Goal: Task Accomplishment & Management: Complete application form

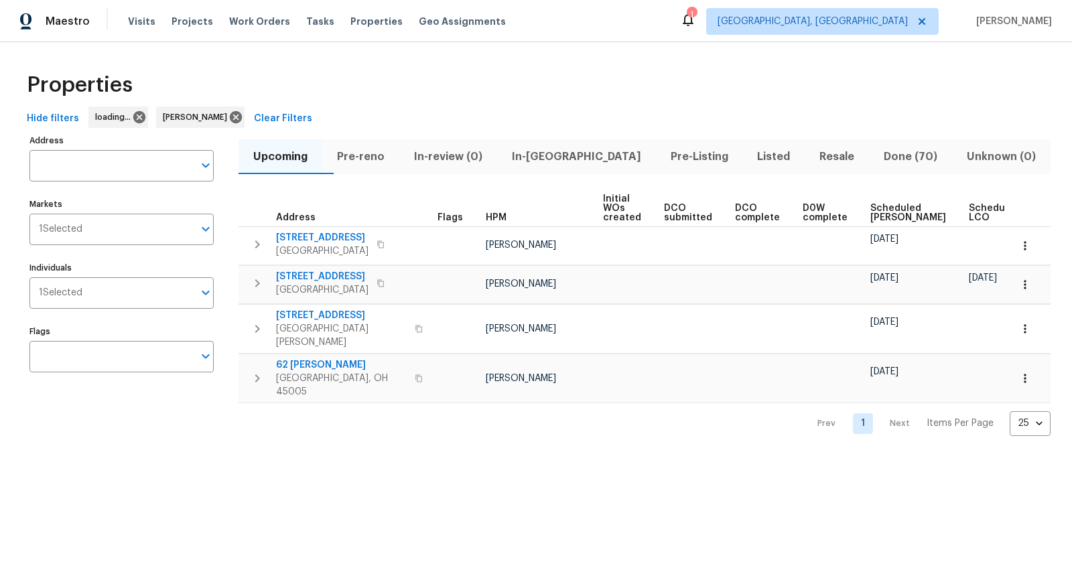
click at [664, 153] on span "Pre-Listing" at bounding box center [699, 156] width 71 height 19
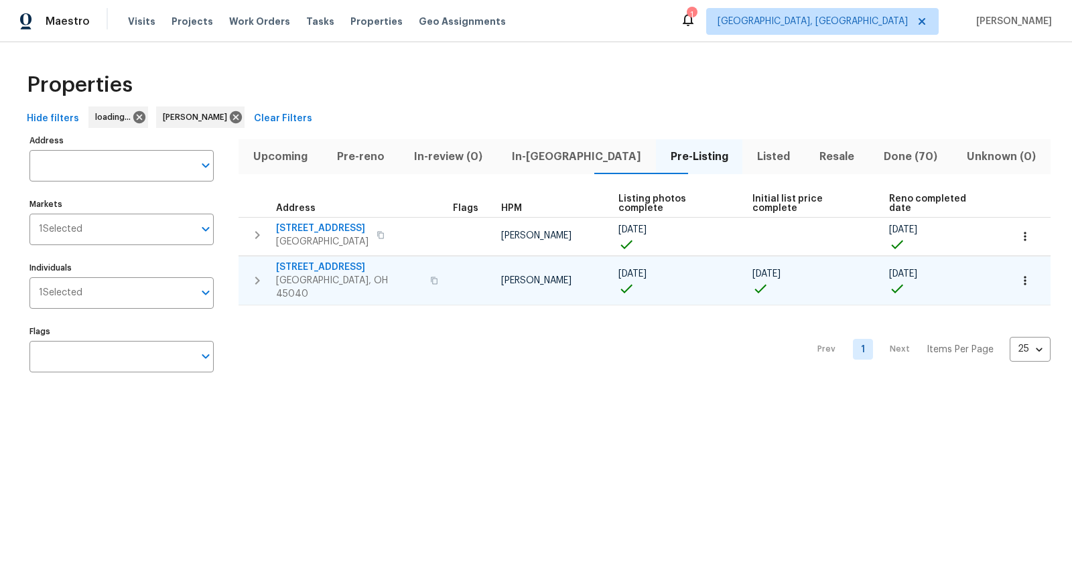
click at [318, 261] on span "5819 Deer Run Dr" at bounding box center [349, 267] width 146 height 13
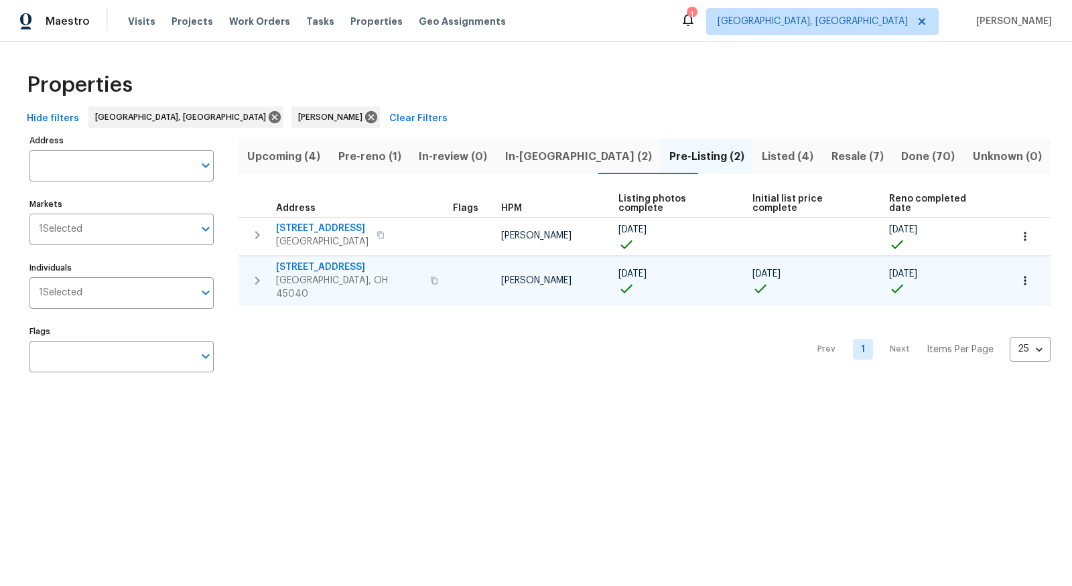
click at [311, 274] on span "Mason, OH 45040" at bounding box center [349, 287] width 146 height 27
click at [426, 265] on button "button" at bounding box center [434, 281] width 16 height 32
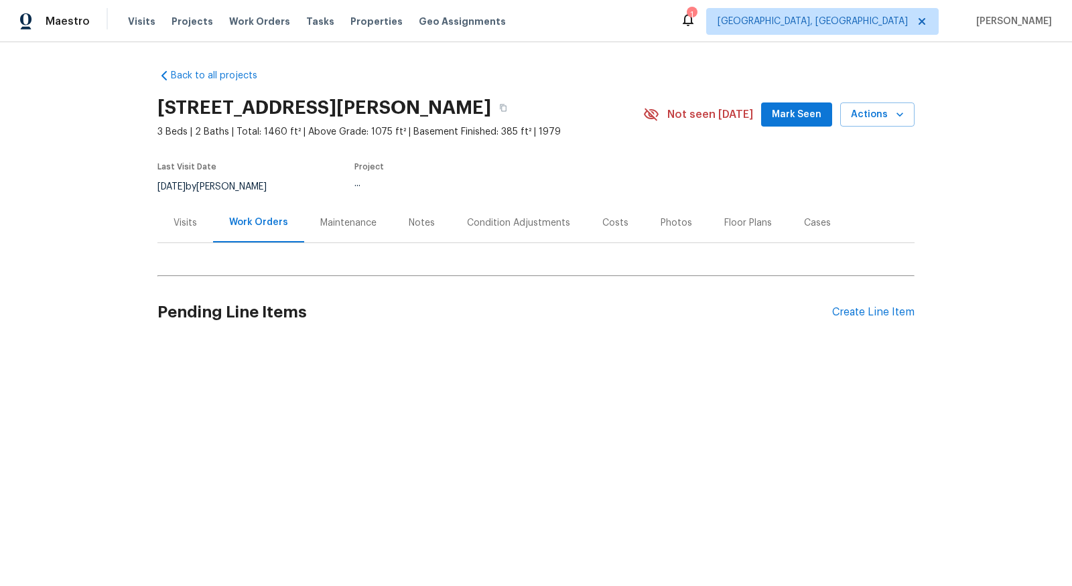
click at [885, 317] on div "Pending Line Items Create Line Item" at bounding box center [535, 312] width 757 height 62
click at [893, 310] on div "Create Line Item" at bounding box center [873, 312] width 82 height 13
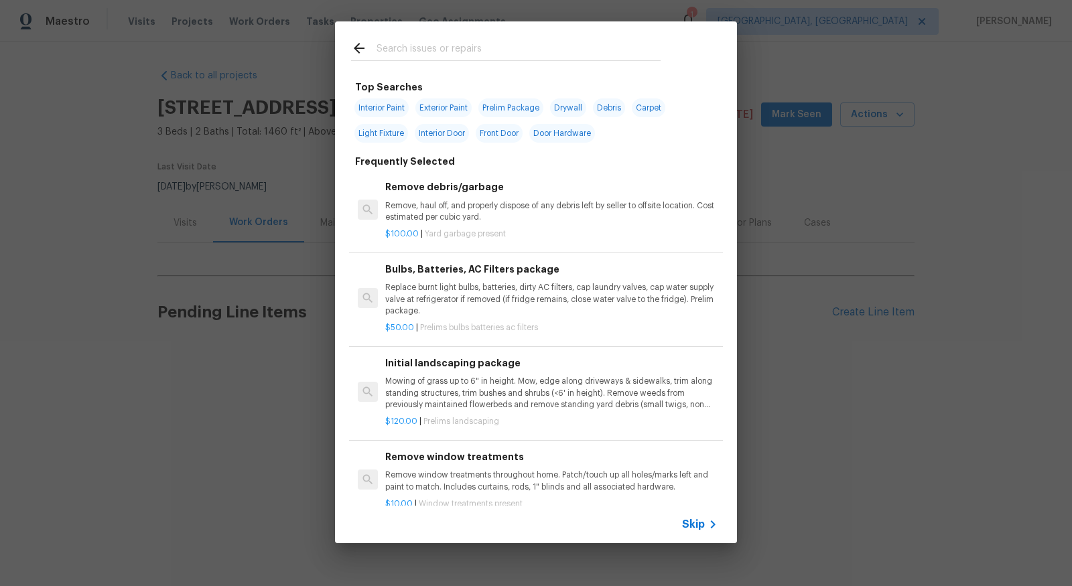
click at [480, 54] on input "text" at bounding box center [518, 50] width 284 height 20
type input "plum"
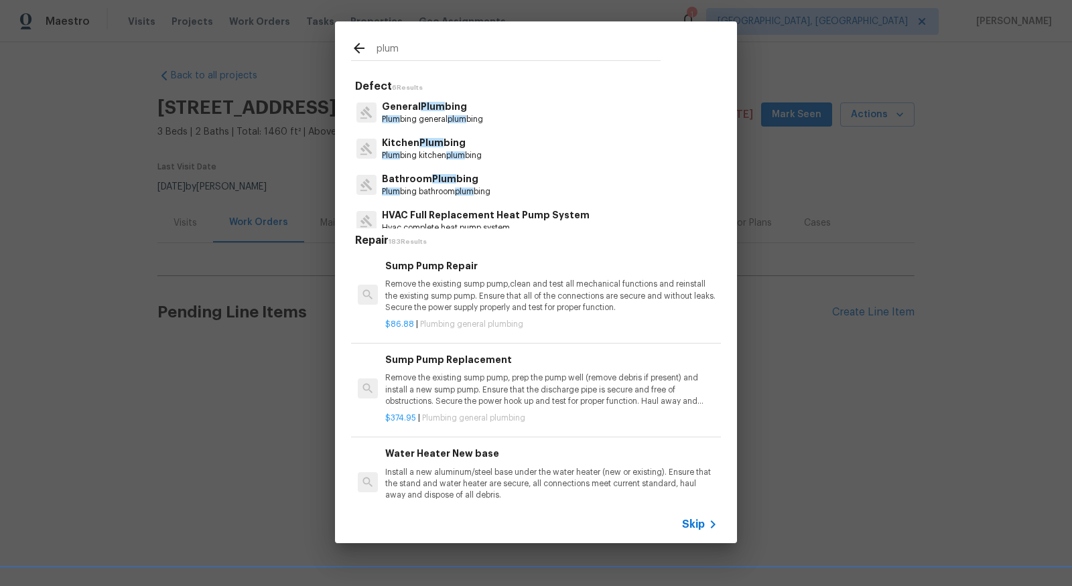
click at [437, 180] on span "Plum" at bounding box center [444, 178] width 24 height 9
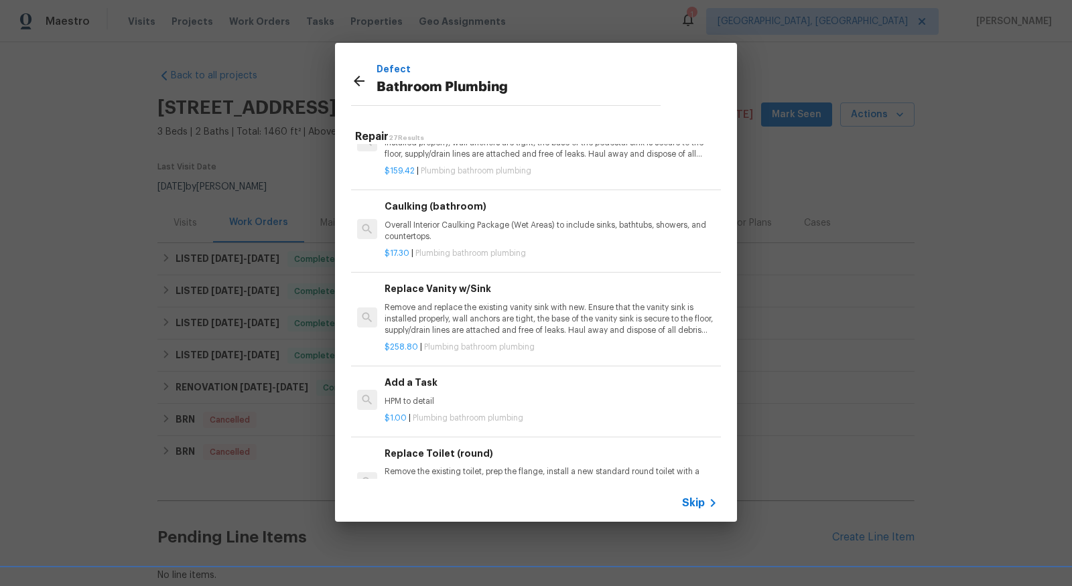
scroll to position [1911, 1]
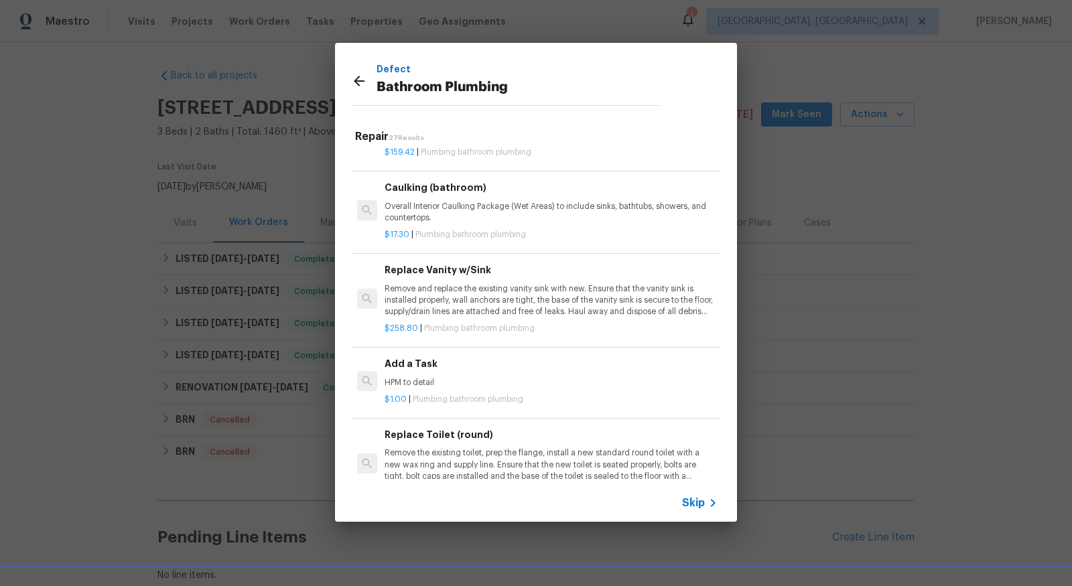
click at [405, 356] on h6 "Add a Task" at bounding box center [550, 363] width 332 height 15
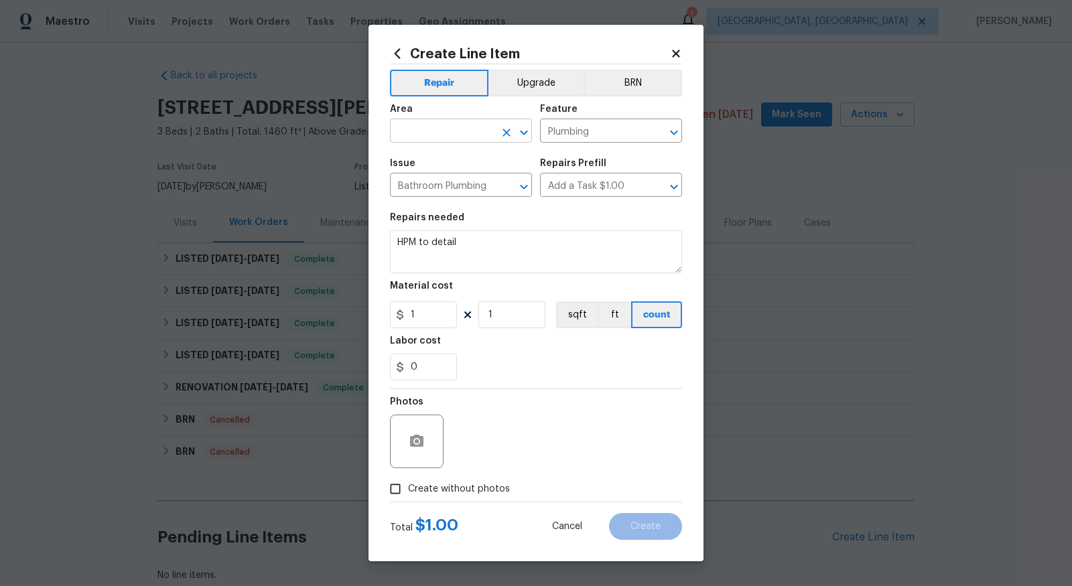
click at [466, 127] on input "text" at bounding box center [442, 132] width 104 height 21
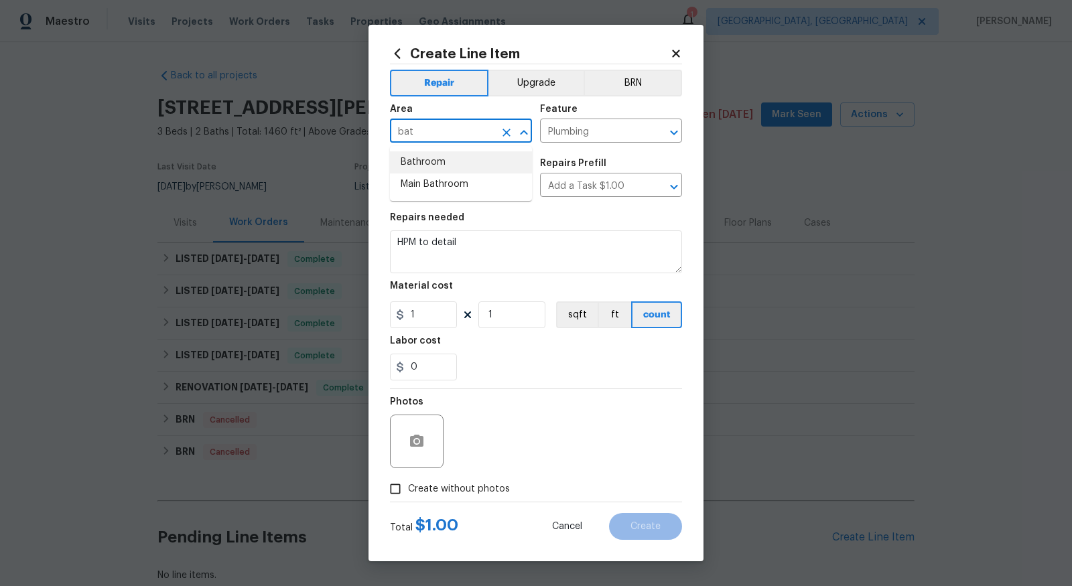
click at [453, 164] on li "Bathroom" at bounding box center [461, 162] width 142 height 22
type input "Bathroom"
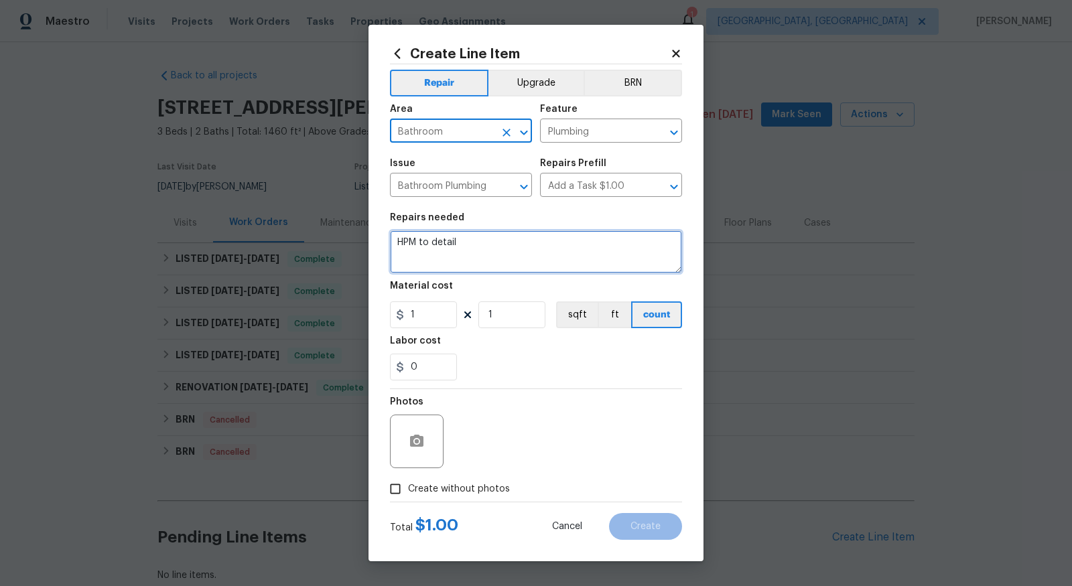
click at [466, 240] on textarea "HPM to detail" at bounding box center [536, 251] width 292 height 43
type textarea "P"
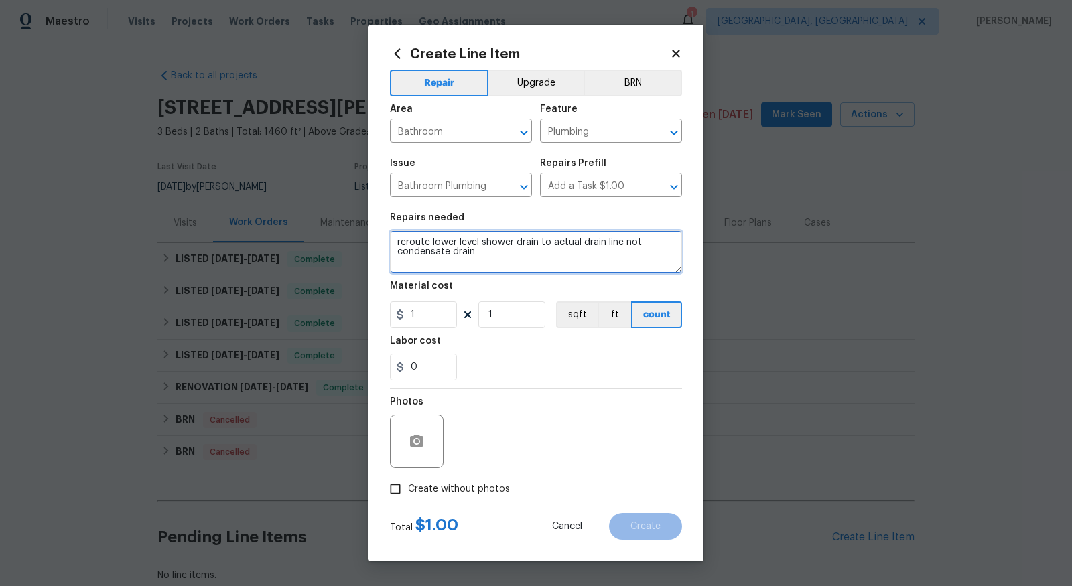
click at [393, 242] on textarea "reroute lower level shower drain to actual drain line not condensate drain" at bounding box center [536, 251] width 292 height 43
click at [525, 259] on textarea "1. reroute lower level shower drain to actual drain line not condensate drain" at bounding box center [536, 251] width 292 height 43
click at [543, 269] on textarea "1. reroute lower level shower drain to actual drain line not condensate drain 2…" at bounding box center [536, 251] width 292 height 43
click at [548, 263] on textarea "1. reroute lower level shower drain to actual drain line not condensate drain 2…" at bounding box center [536, 251] width 292 height 43
click at [618, 263] on textarea "1. reroute lower level shower drain to actual drain line not condensate drain 2…" at bounding box center [536, 251] width 292 height 43
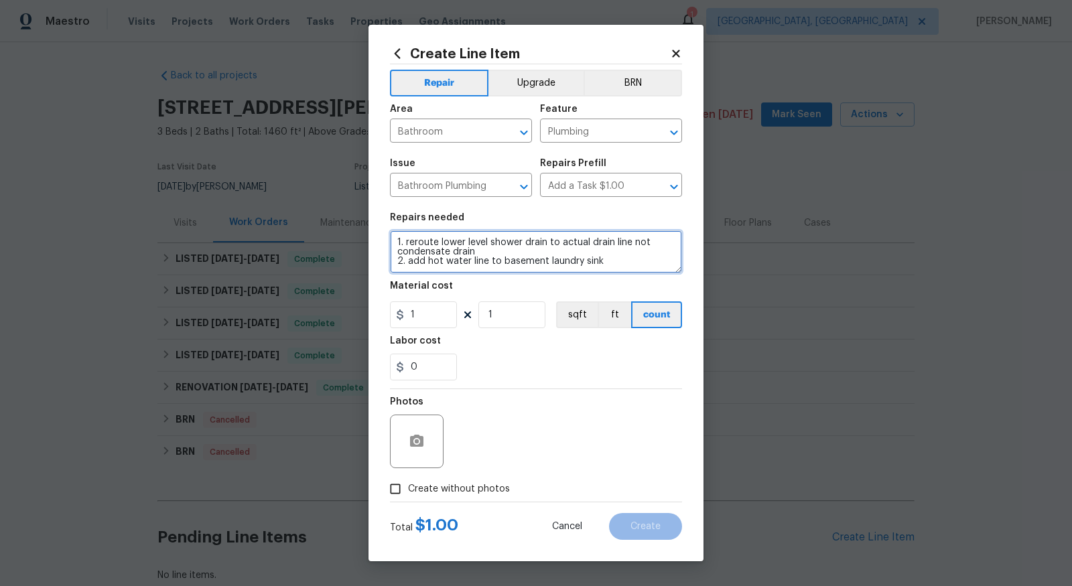
scroll to position [3, 0]
type textarea "1. reroute lower level shower drain to actual drain line not condensate drain 2…"
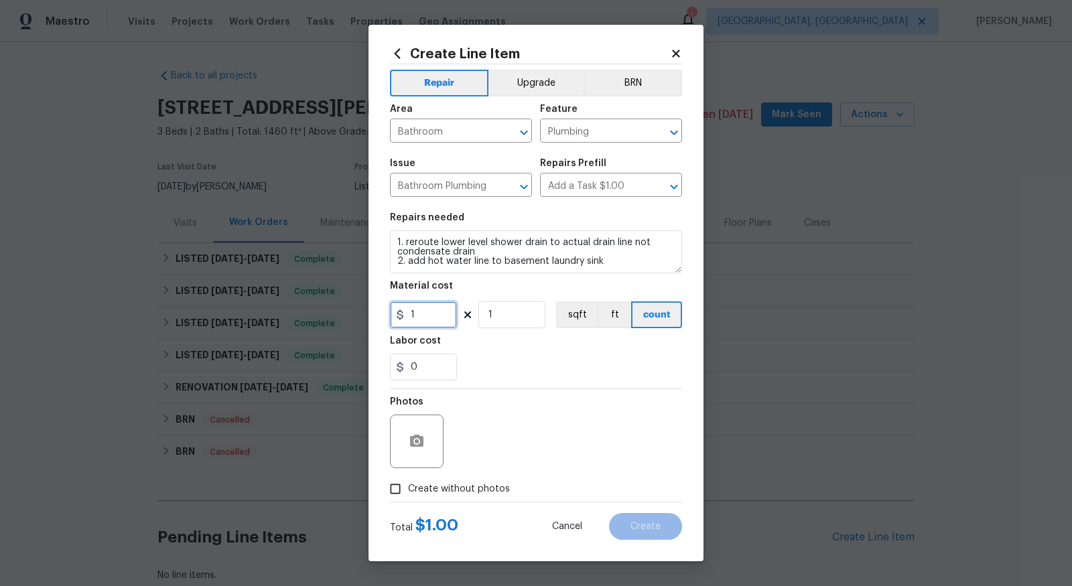
click at [434, 318] on input "1" at bounding box center [423, 314] width 67 height 27
type input "400"
click at [478, 388] on section "Repairs needed 1. reroute lower level shower drain to actual drain line not con…" at bounding box center [536, 297] width 292 height 184
click at [400, 486] on input "Create without photos" at bounding box center [394, 488] width 25 height 25
checkbox input "true"
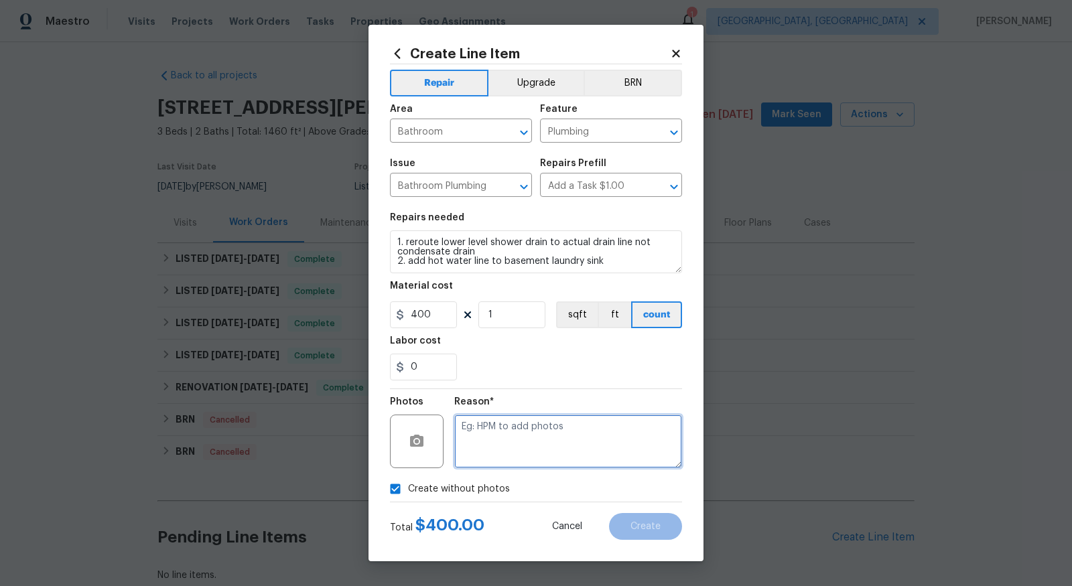
click at [489, 461] on textarea at bounding box center [568, 442] width 228 height 54
type textarea "to add"
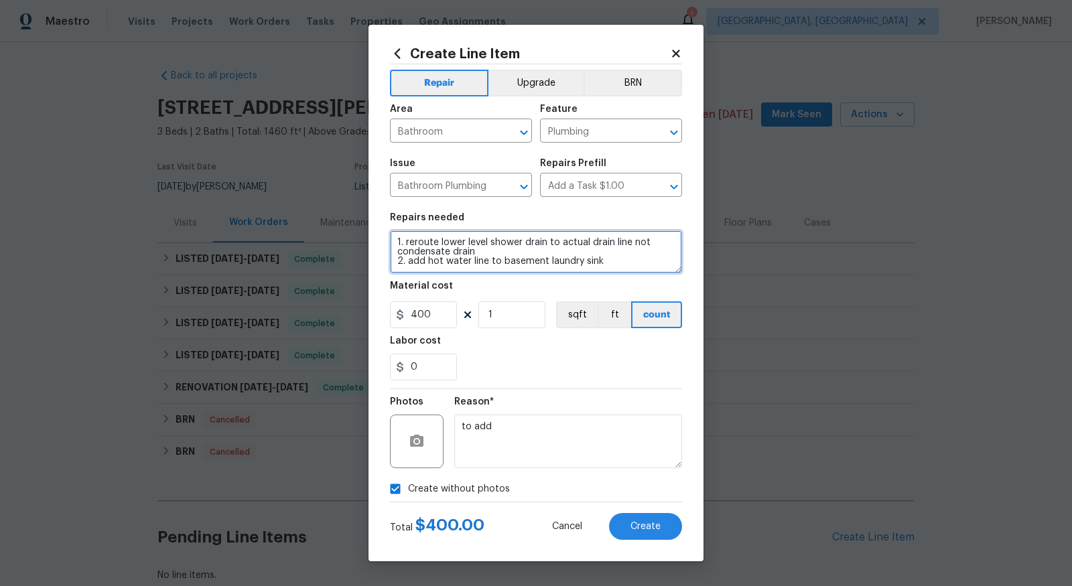
click at [633, 264] on textarea "1. reroute lower level shower drain to actual drain line not condensate drain 2…" at bounding box center [536, 251] width 292 height 43
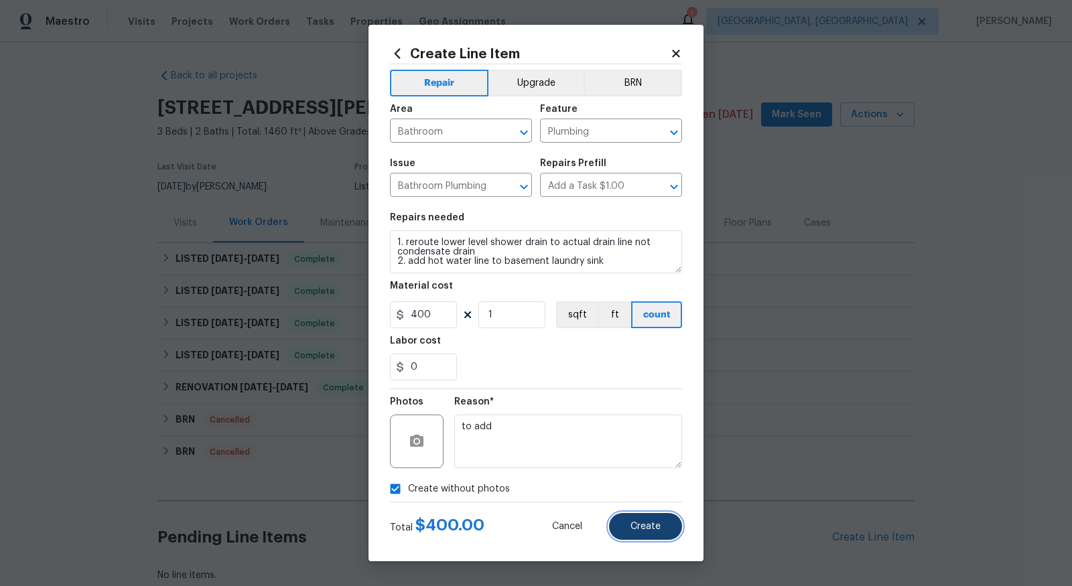
click at [645, 528] on span "Create" at bounding box center [645, 527] width 30 height 10
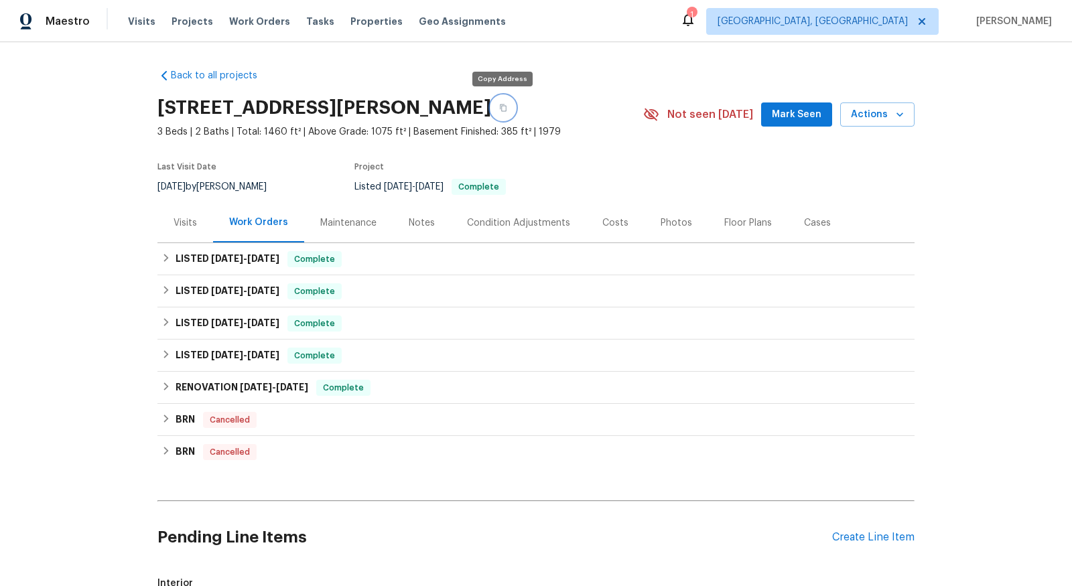
click at [503, 104] on icon "button" at bounding box center [503, 108] width 8 height 8
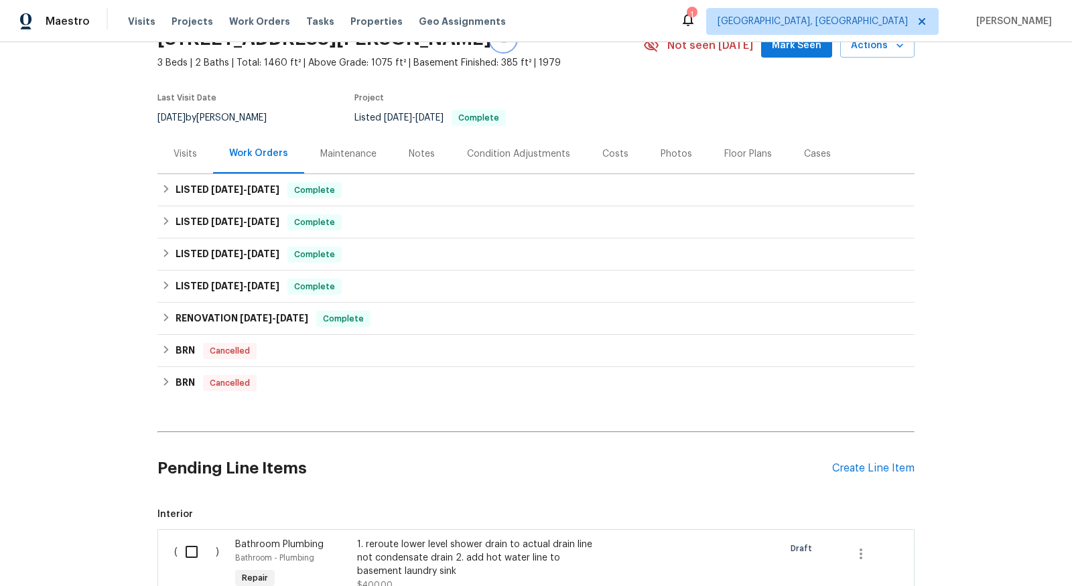
scroll to position [72, 0]
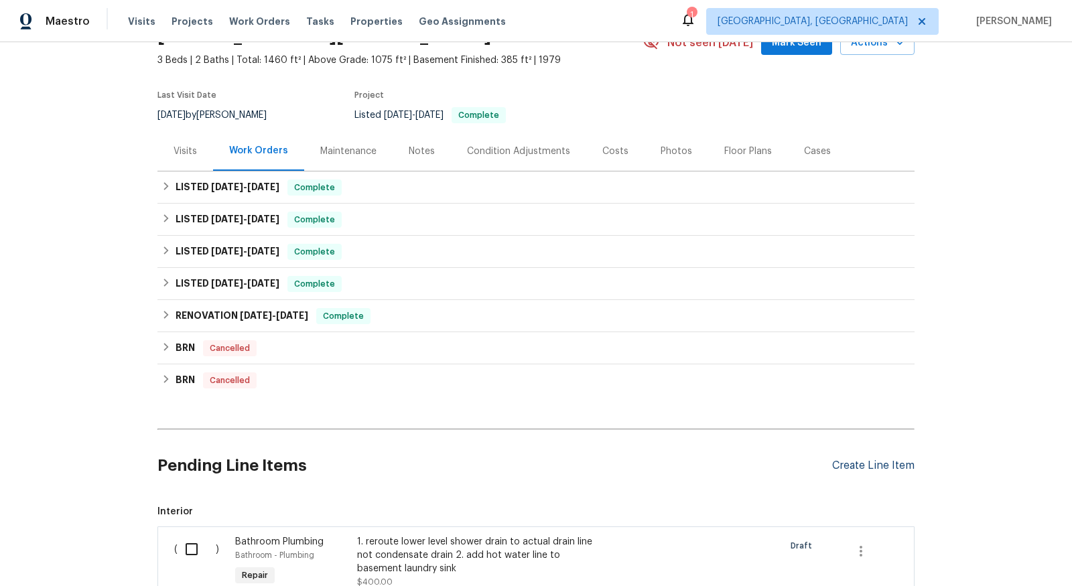
click at [877, 465] on div "Create Line Item" at bounding box center [873, 465] width 82 height 13
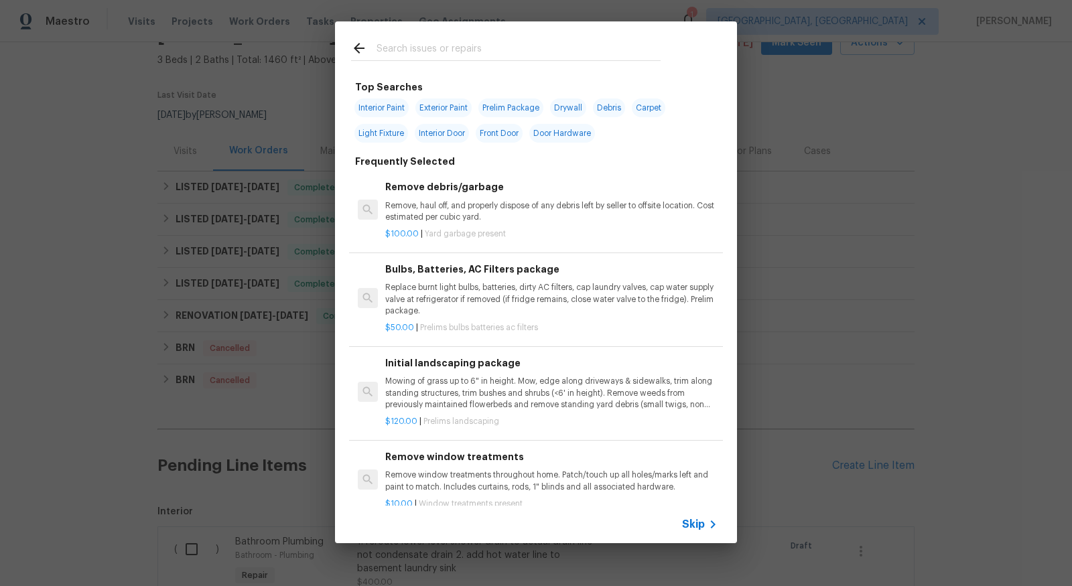
click at [426, 48] on input "text" at bounding box center [518, 50] width 284 height 20
type input "chimn"
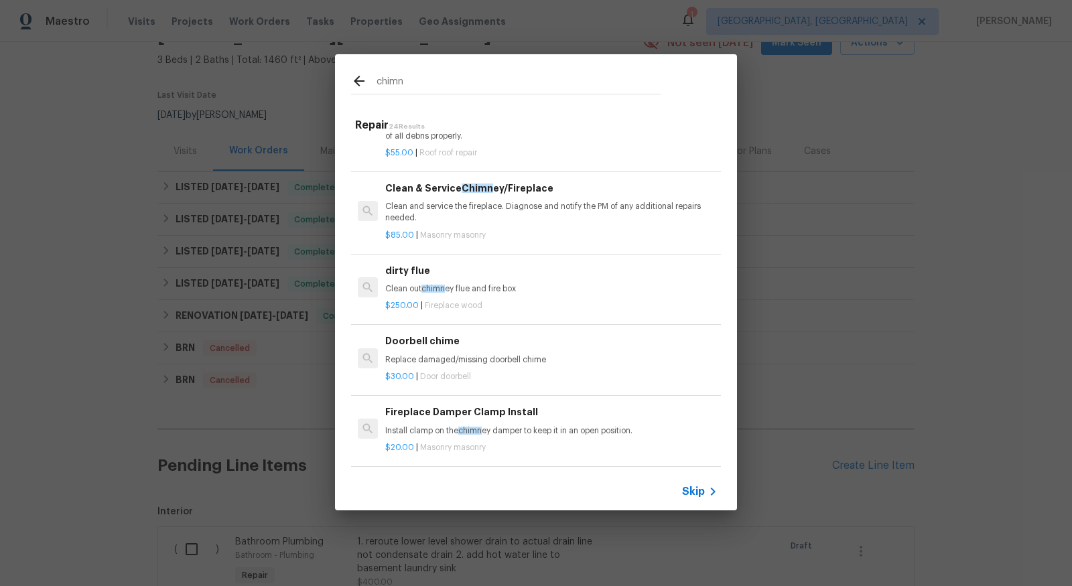
scroll to position [68, 0]
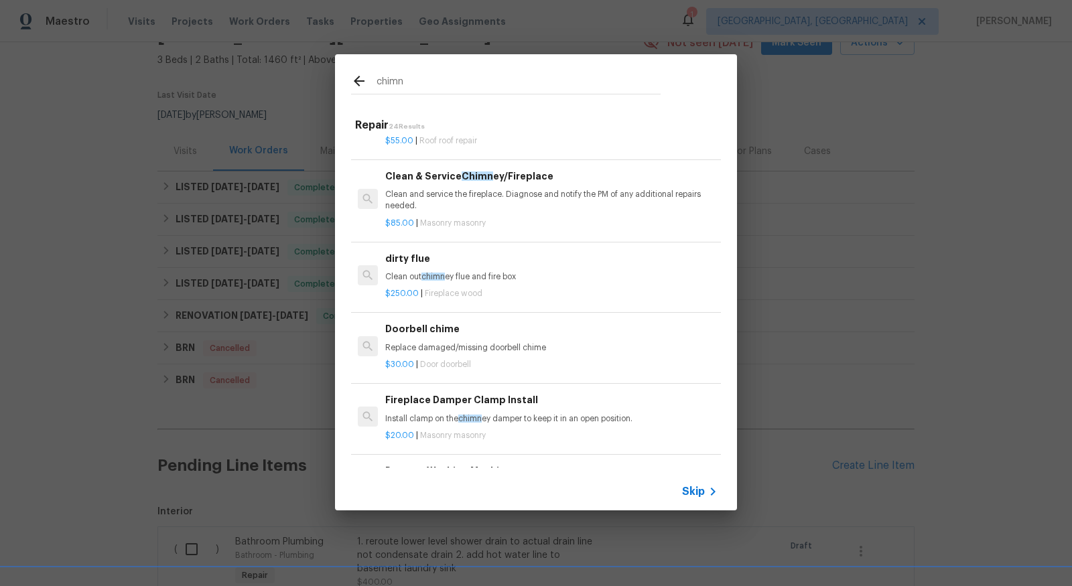
click at [443, 186] on div "Clean & Service Chimn ey/Fireplace Clean and service the fireplace. Diagnose an…" at bounding box center [551, 191] width 332 height 44
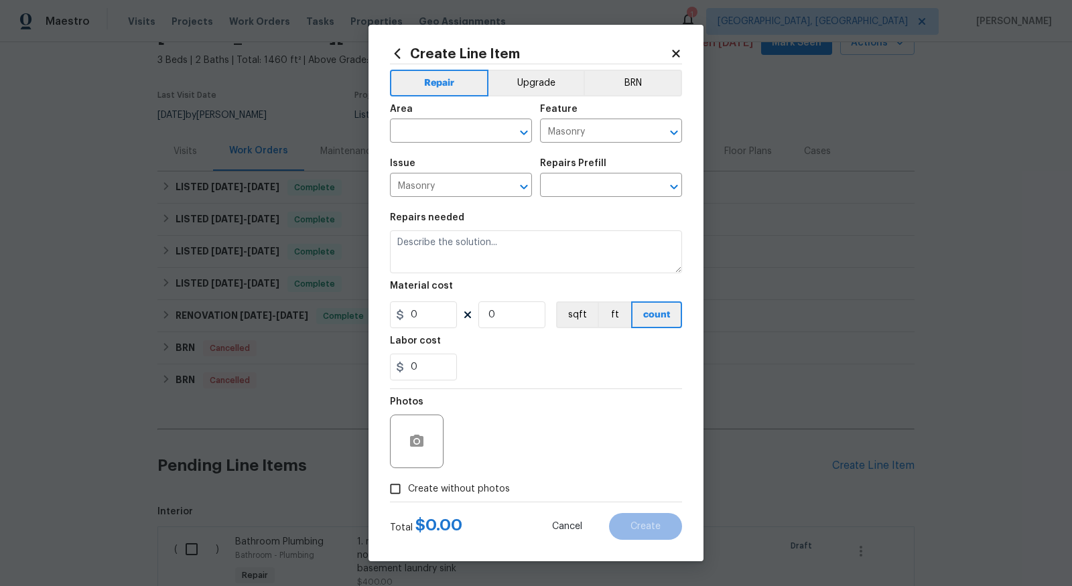
type input "Clean & Service Chimney/Fireplace $85.00"
type textarea "Clean and service the fireplace. Diagnose and notify the PM of any additional r…"
type input "85"
type input "1"
click at [455, 127] on input "text" at bounding box center [442, 132] width 104 height 21
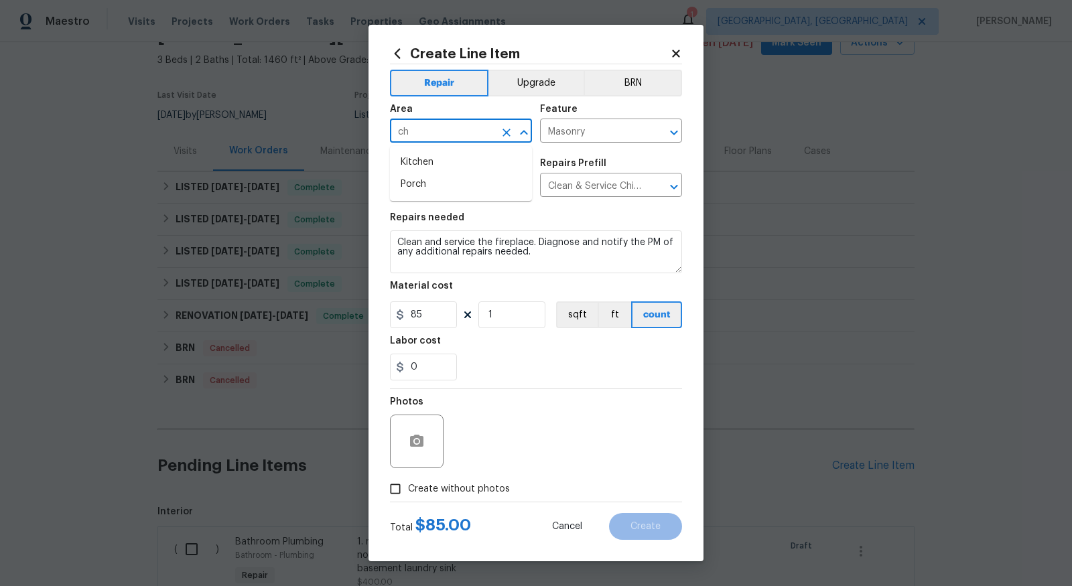
type input "c"
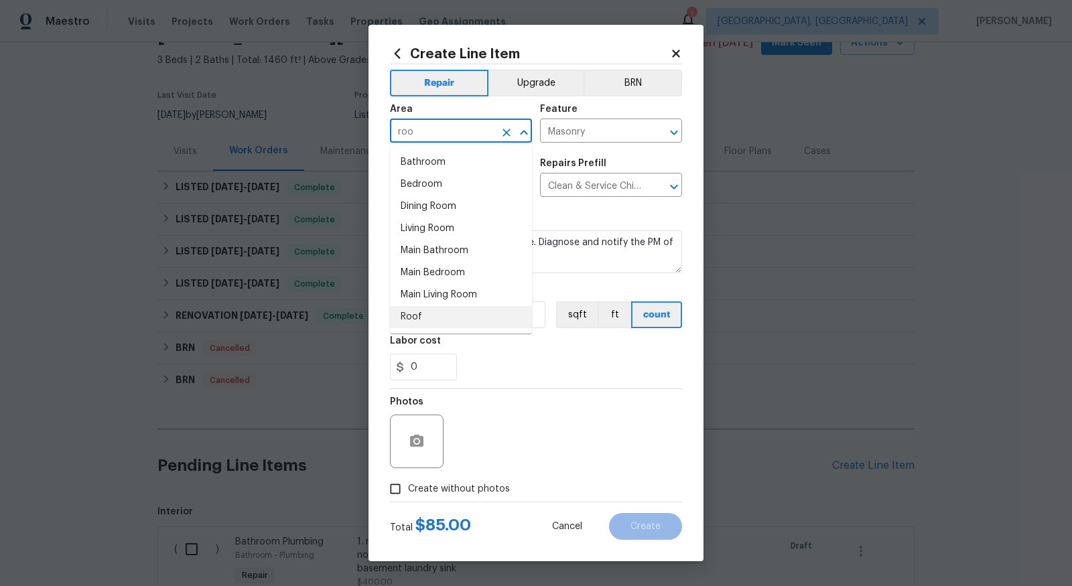
click at [425, 311] on li "Roof" at bounding box center [461, 317] width 142 height 22
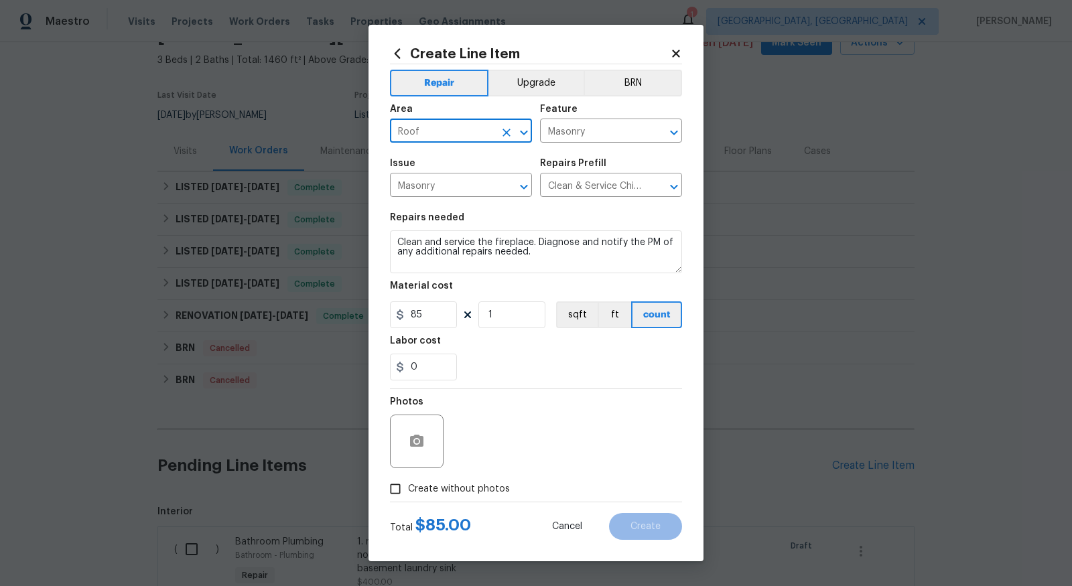
type input "Roof"
click at [491, 250] on textarea "Clean and service the fireplace. Diagnose and notify the PM of any additional r…" at bounding box center [536, 251] width 292 height 43
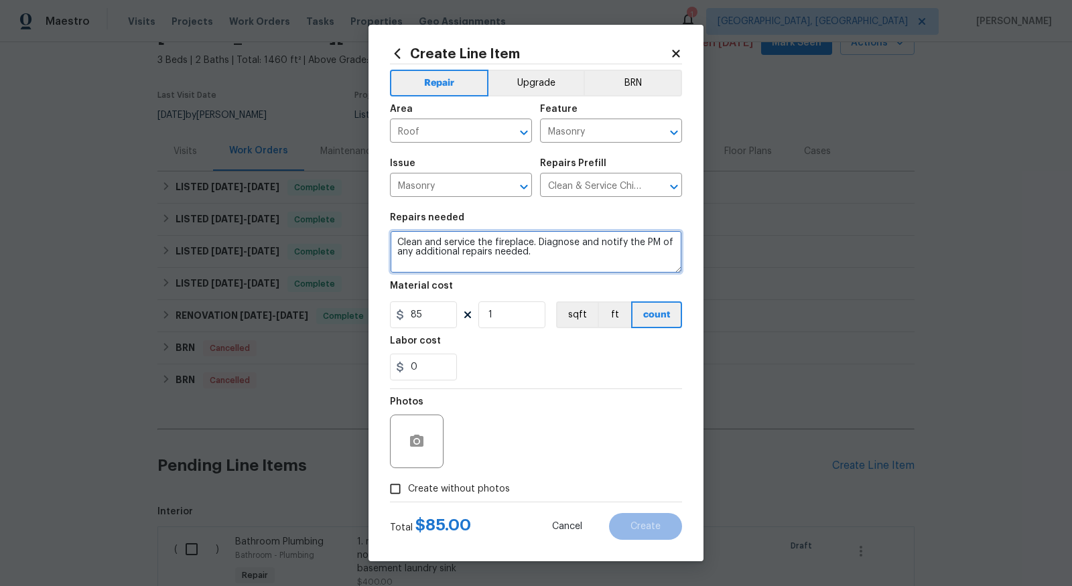
click at [491, 250] on textarea "Clean and service the fireplace. Diagnose and notify the PM of any additional r…" at bounding box center [536, 251] width 292 height 43
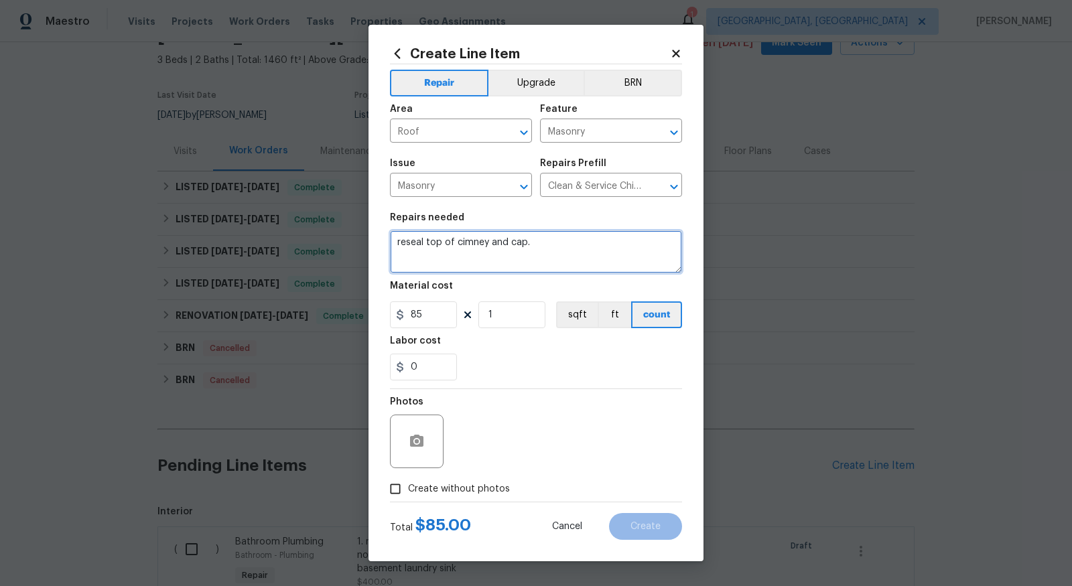
click at [459, 242] on textarea "reseal top of cimney and cap." at bounding box center [536, 251] width 292 height 43
type textarea "reseal top of chimney and cap."
click at [408, 486] on span "Create without photos" at bounding box center [459, 489] width 102 height 14
click at [408, 486] on input "Create without photos" at bounding box center [394, 488] width 25 height 25
checkbox input "true"
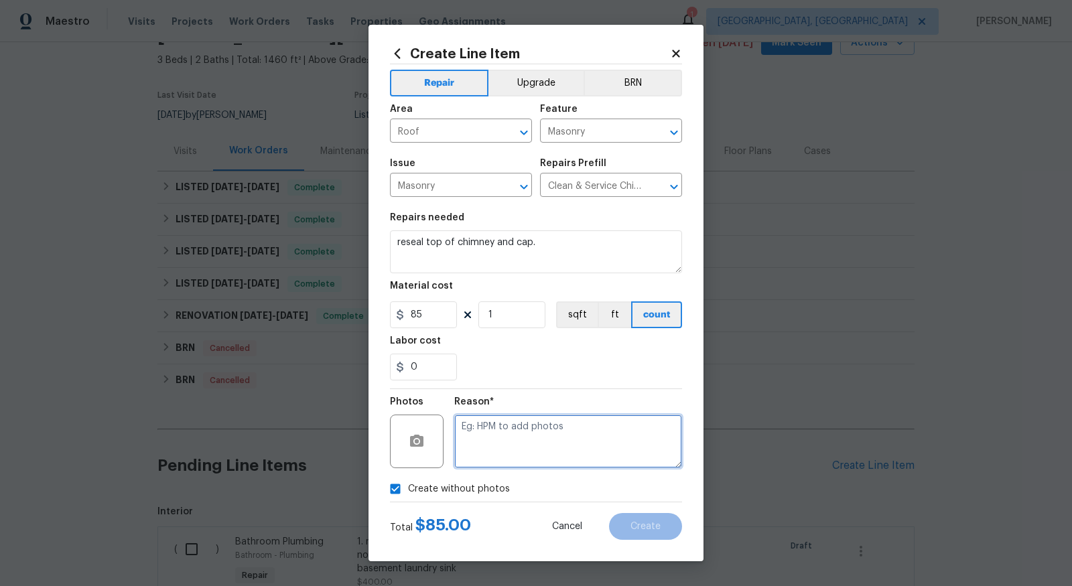
click at [513, 437] on textarea at bounding box center [568, 442] width 228 height 54
type textarea "to add"
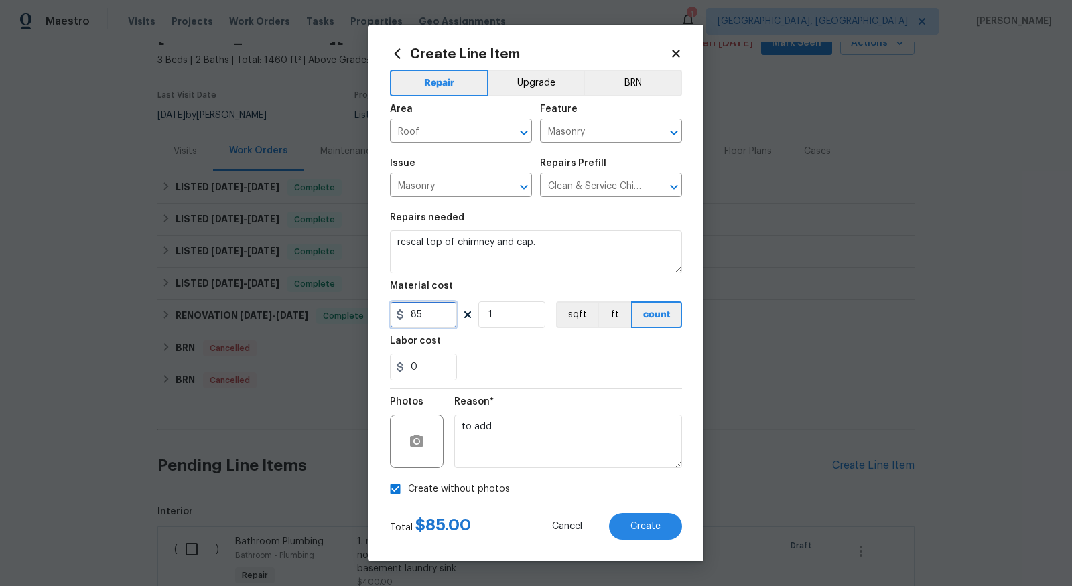
click at [445, 316] on input "85" at bounding box center [423, 314] width 67 height 27
type input "75"
click at [530, 327] on input "1" at bounding box center [511, 314] width 67 height 27
type input "2"
click at [628, 537] on button "Create" at bounding box center [645, 526] width 73 height 27
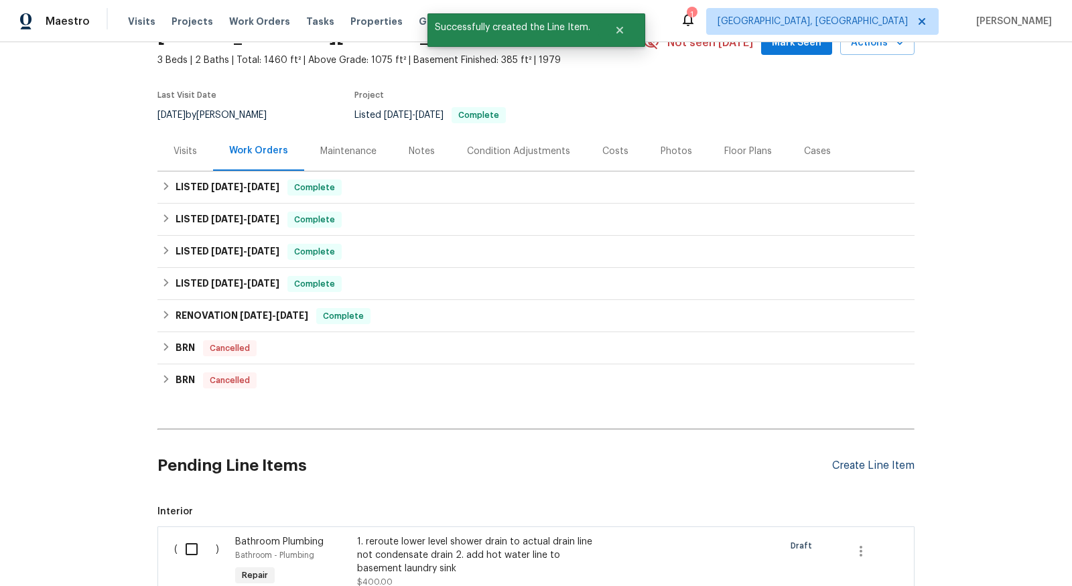
click at [870, 461] on div "Create Line Item" at bounding box center [873, 465] width 82 height 13
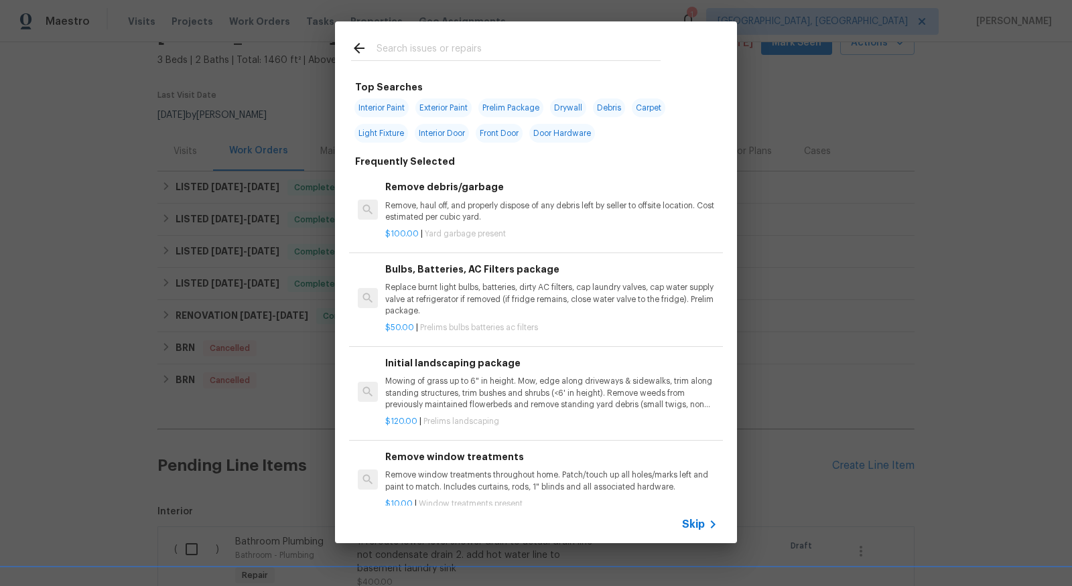
click at [120, 180] on div "Top Searches Interior Paint Exterior Paint Prelim Package Drywall Debris Carpet…" at bounding box center [536, 282] width 1072 height 565
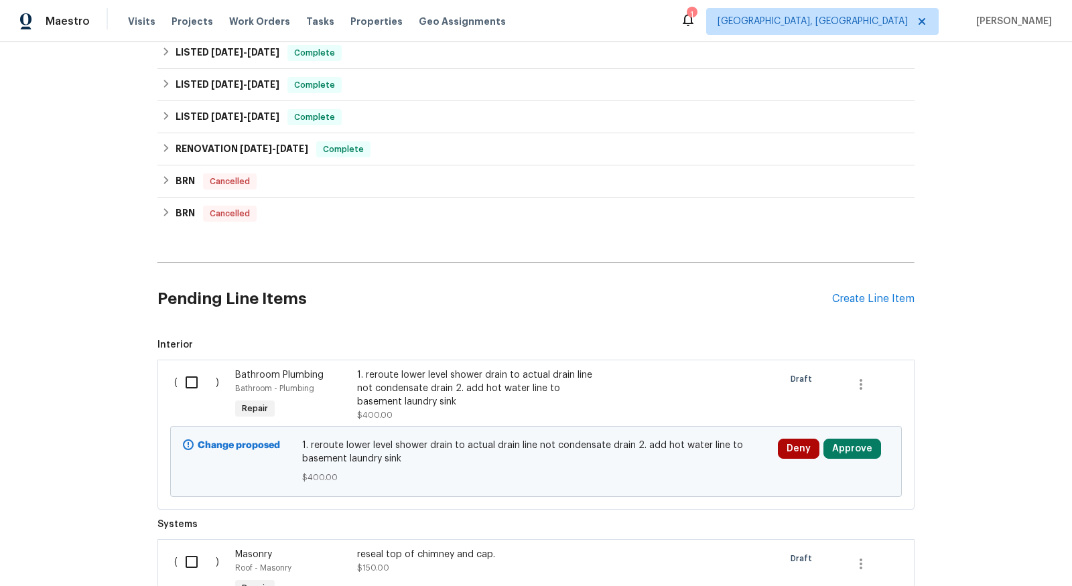
scroll to position [409, 0]
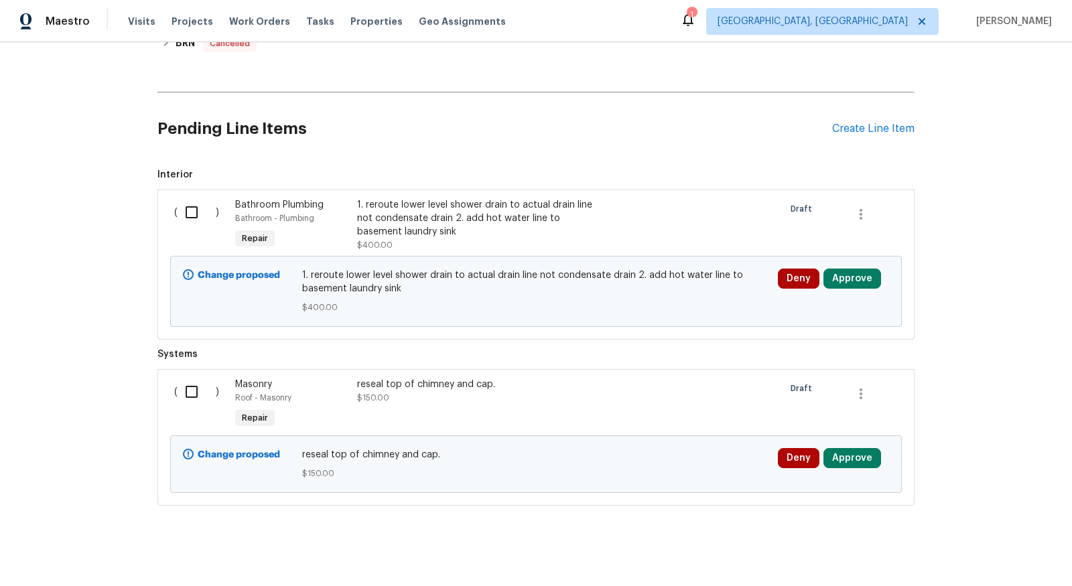
click at [433, 206] on div "1. reroute lower level shower drain to actual drain line not condensate drain 2…" at bounding box center [475, 218] width 236 height 40
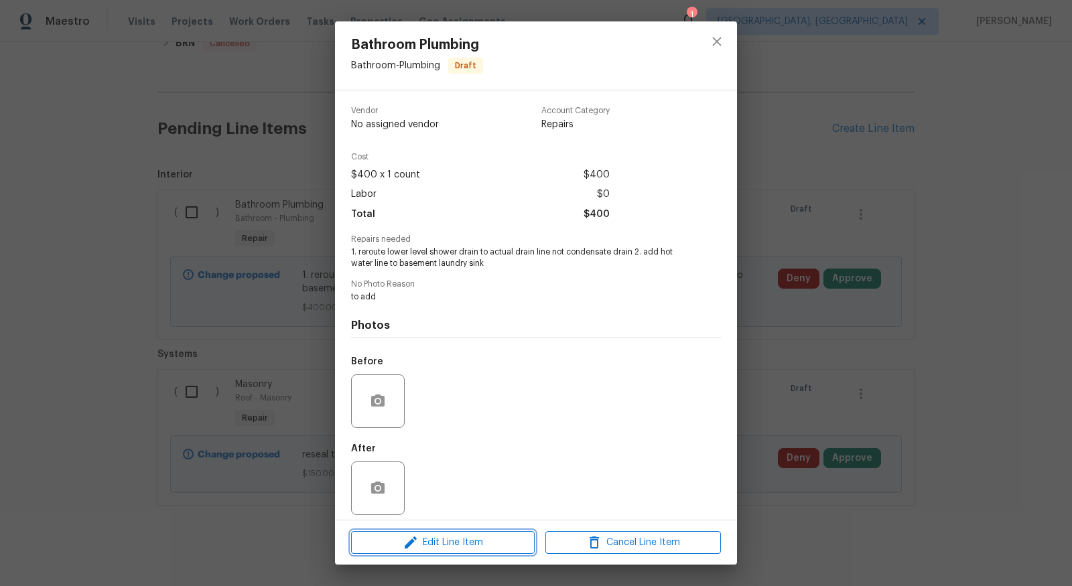
click at [457, 539] on span "Edit Line Item" at bounding box center [442, 543] width 175 height 17
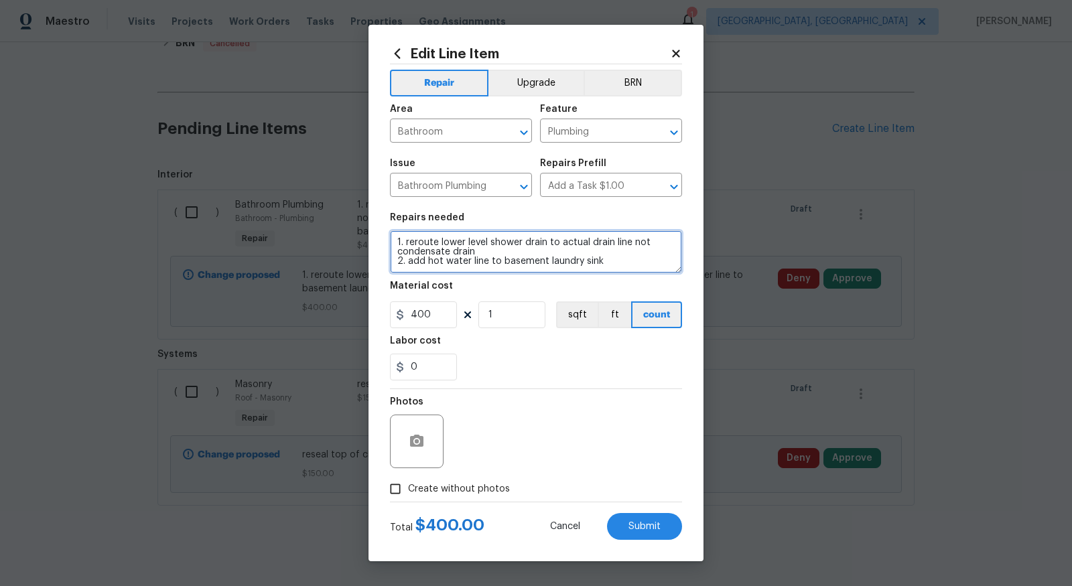
click at [612, 263] on textarea "1. reroute lower level shower drain to actual drain line not condensate drain 2…" at bounding box center [536, 251] width 292 height 43
type textarea "1. reroute lower level shower drain to actual drain line not condensate drain 2…"
click at [595, 419] on div "Photos" at bounding box center [536, 432] width 292 height 87
click at [388, 492] on input "Create without photos" at bounding box center [394, 488] width 25 height 25
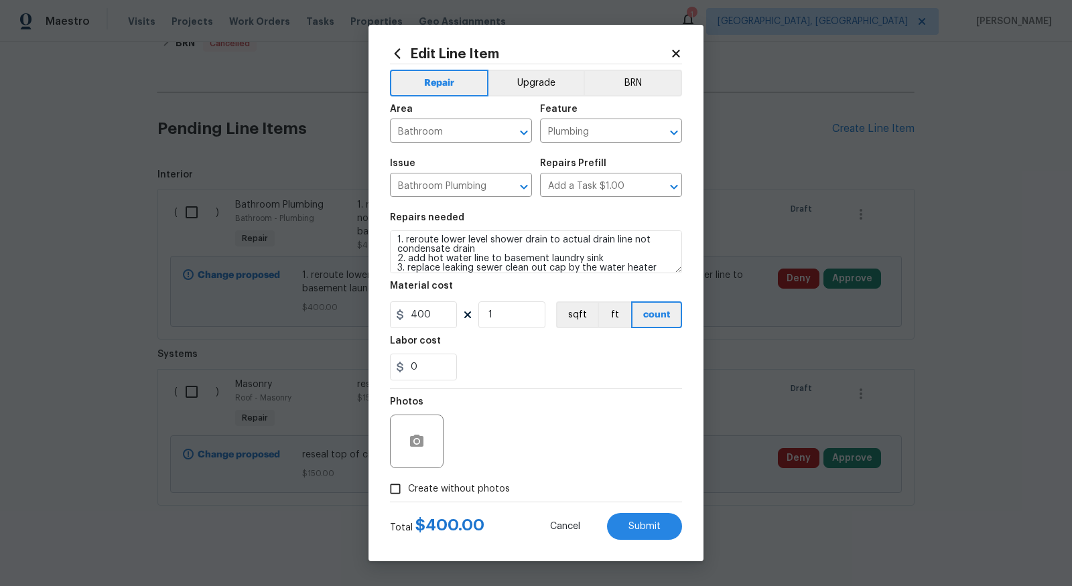
checkbox input "true"
click at [504, 445] on textarea "to add" at bounding box center [568, 442] width 228 height 54
click at [642, 532] on button "Submit" at bounding box center [644, 526] width 75 height 27
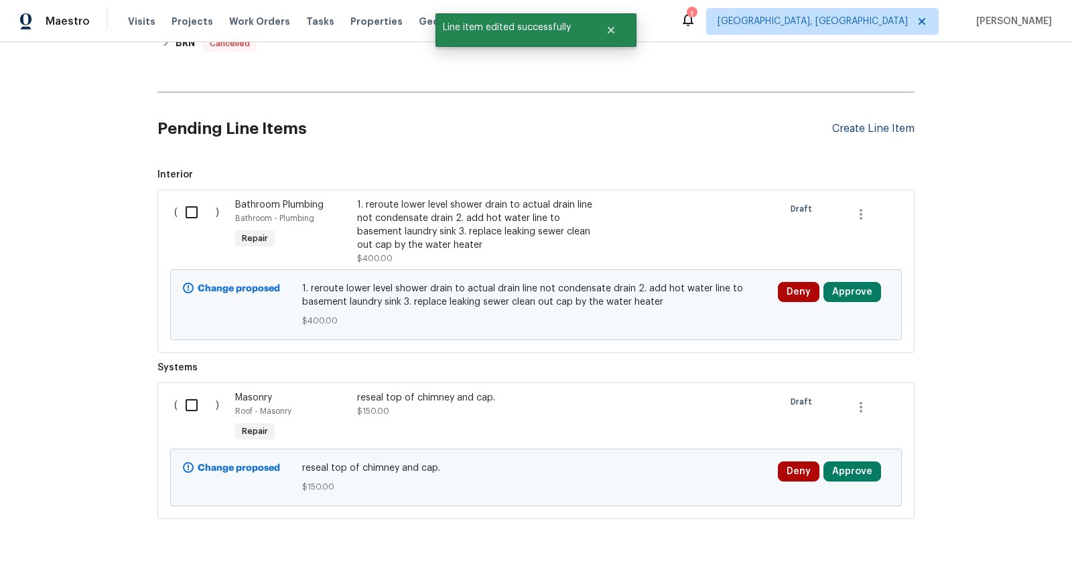
click at [898, 131] on div "Create Line Item" at bounding box center [873, 129] width 82 height 13
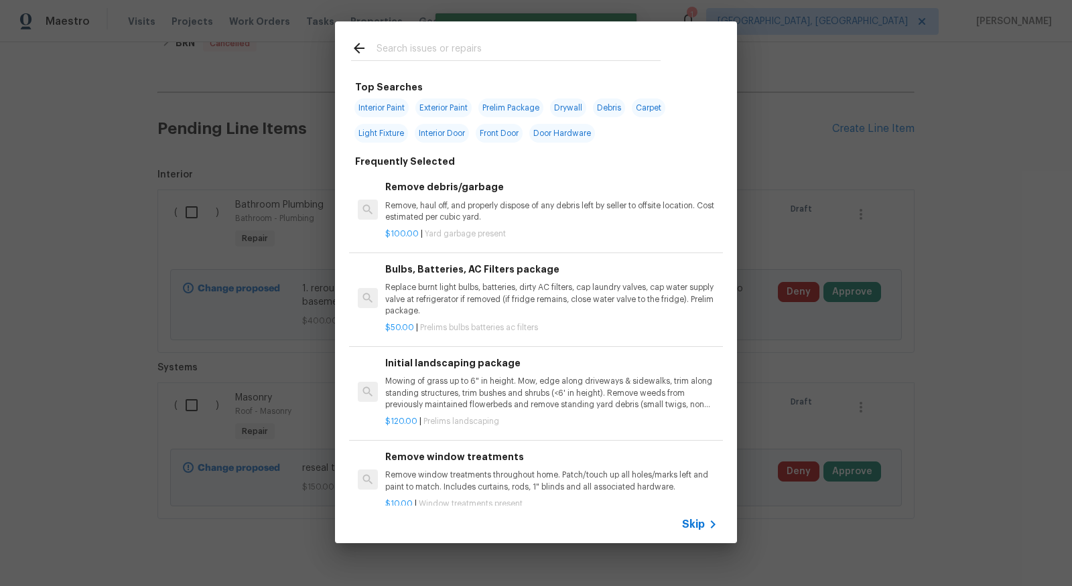
click at [435, 40] on input "text" at bounding box center [518, 50] width 284 height 20
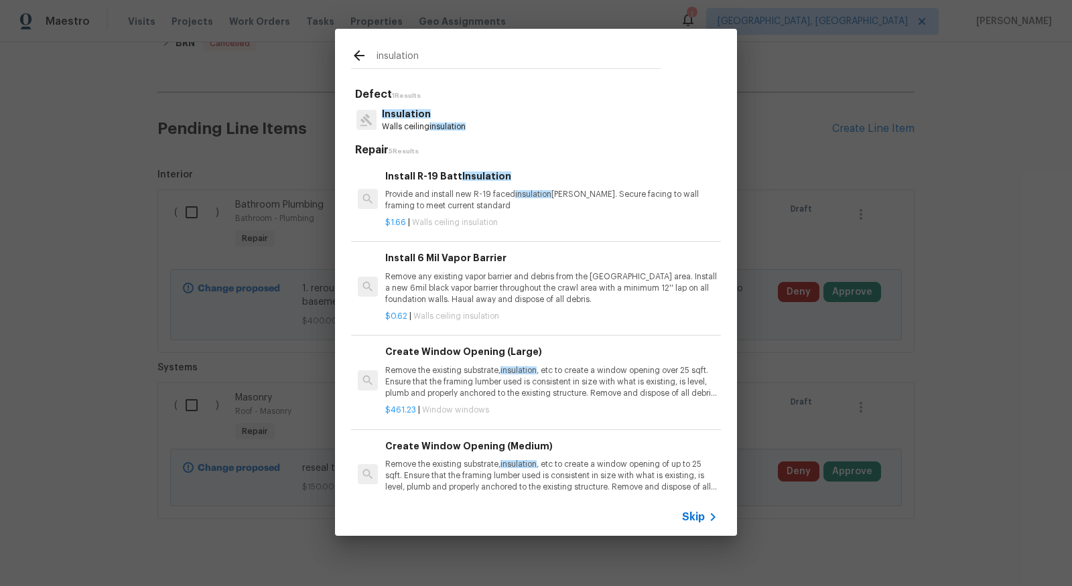
type input "insulation"
click at [423, 202] on p "Provide and install new R-19 faced insulation batts. Secure facing to wall fram…" at bounding box center [551, 200] width 332 height 23
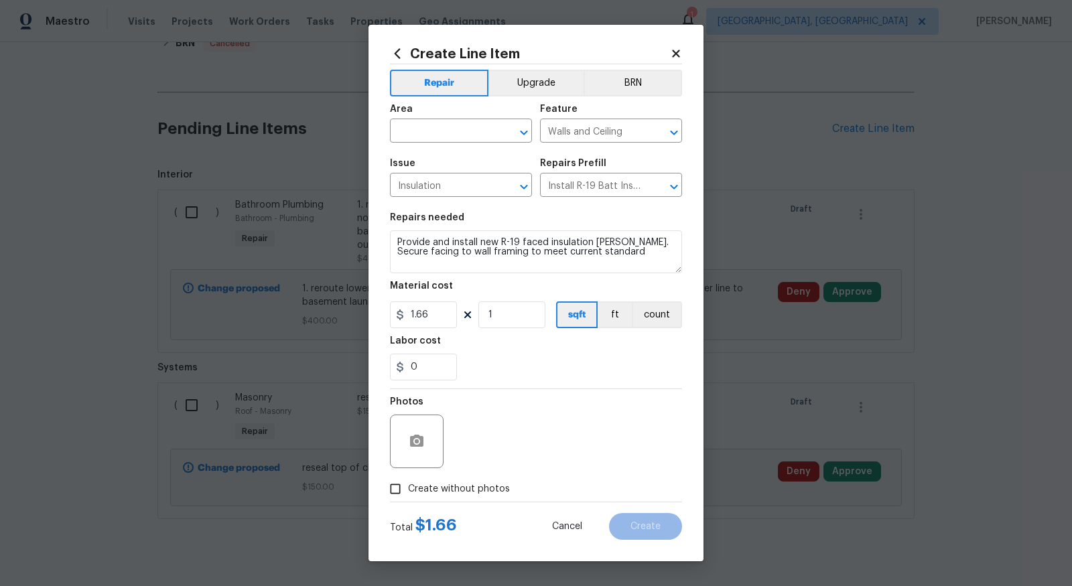
click at [453, 121] on div "Area" at bounding box center [461, 112] width 142 height 17
click at [451, 127] on input "text" at bounding box center [442, 132] width 104 height 21
click at [453, 159] on li "Crawl space" at bounding box center [461, 162] width 142 height 22
type input "Crawl space"
click at [388, 244] on div "Create Line Item Repair Upgrade BRN Area Crawl space ​ Feature Walls and Ceilin…" at bounding box center [535, 293] width 335 height 537
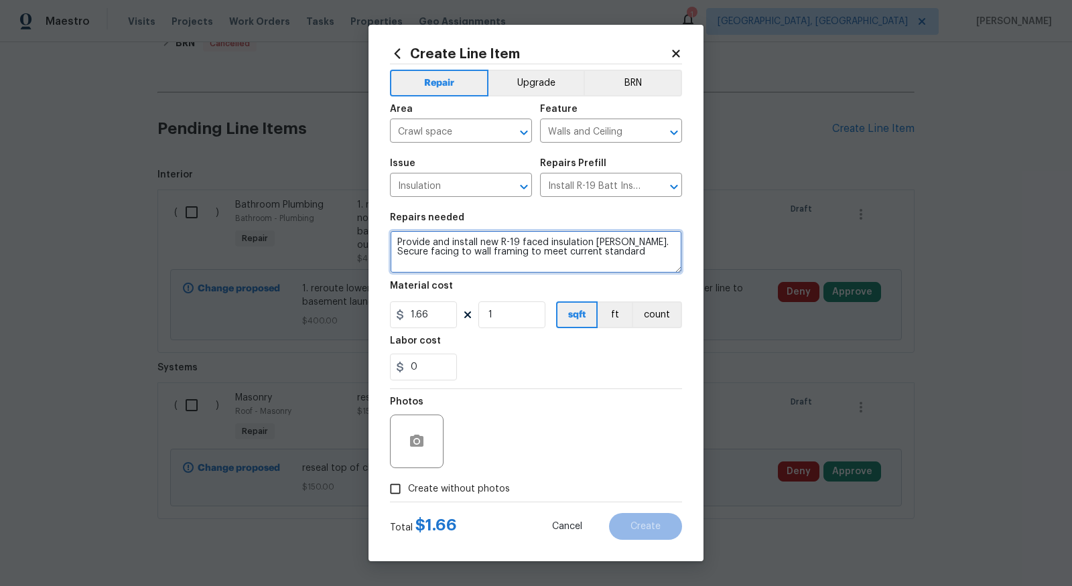
click at [395, 242] on textarea "Provide and install new R-19 faced insulation batts. Secure facing to wall fram…" at bounding box center [536, 251] width 292 height 43
click at [604, 245] on textarea "Remove all damaged insulation and make sure all insulation is installed properl…" at bounding box center [536, 251] width 292 height 43
click at [603, 242] on textarea "Remove all damaged insulation and make sure all insulation is installed properl…" at bounding box center [536, 251] width 292 height 43
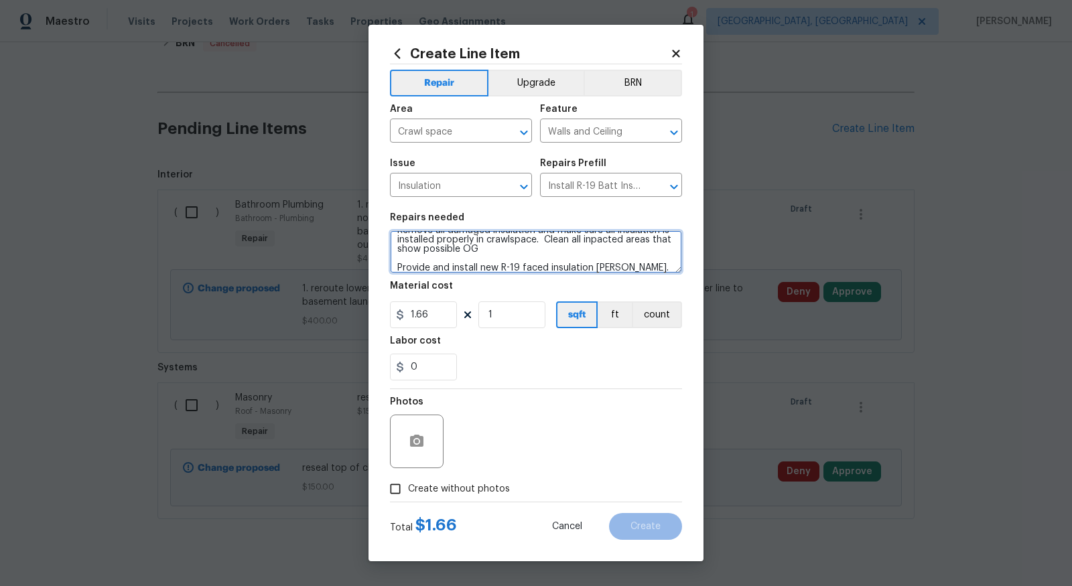
click at [603, 242] on textarea "Remove all damaged insulation and make sure all insulation is installed properl…" at bounding box center [536, 251] width 292 height 43
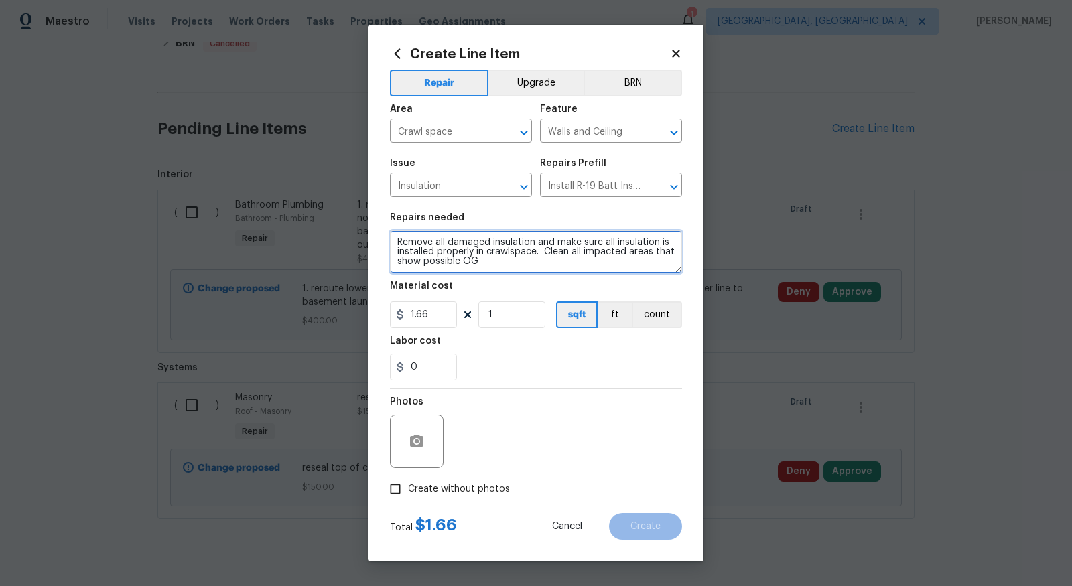
click at [435, 244] on textarea "Remove all damaged insulation and make sure all insulation is installed properl…" at bounding box center [536, 251] width 292 height 43
click at [394, 242] on textarea "Remove and replace all damaged insulation and make sure all insulation is insta…" at bounding box center [536, 251] width 292 height 43
click at [619, 241] on textarea "1. Remove and replace all damaged insulation and make sure all insulation is in…" at bounding box center [536, 251] width 292 height 43
click at [397, 265] on textarea "1. Remove and replace all damaged insulation 2.make sure all insulation is inst…" at bounding box center [536, 251] width 292 height 43
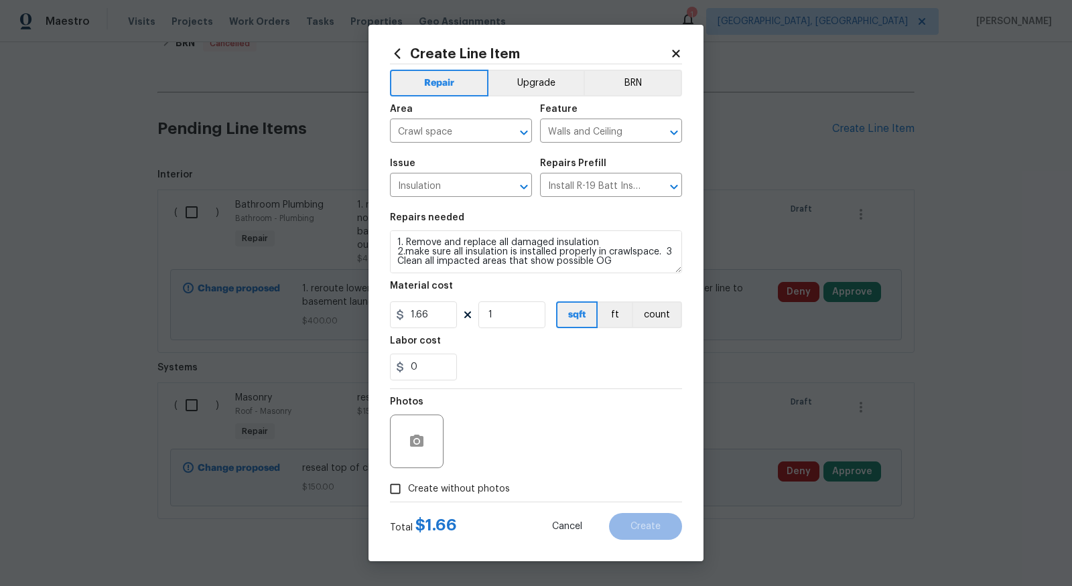
click at [474, 299] on figure "Material cost 1.66 1 sqft ft count" at bounding box center [536, 304] width 292 height 47
click at [667, 248] on textarea "1. Remove and replace all damaged insulation 2.make sure all insulation is inst…" at bounding box center [536, 251] width 292 height 43
click at [669, 247] on textarea "1. Remove and replace all damaged insulation 2.make sure all insulation is inst…" at bounding box center [536, 251] width 292 height 43
click at [667, 253] on textarea "1. Remove and replace all damaged insulation 2.make sure all insulation is inst…" at bounding box center [536, 251] width 292 height 43
click at [629, 244] on textarea "1. Remove and replace all damaged insulation 2.make sure all insulation is inst…" at bounding box center [536, 251] width 292 height 43
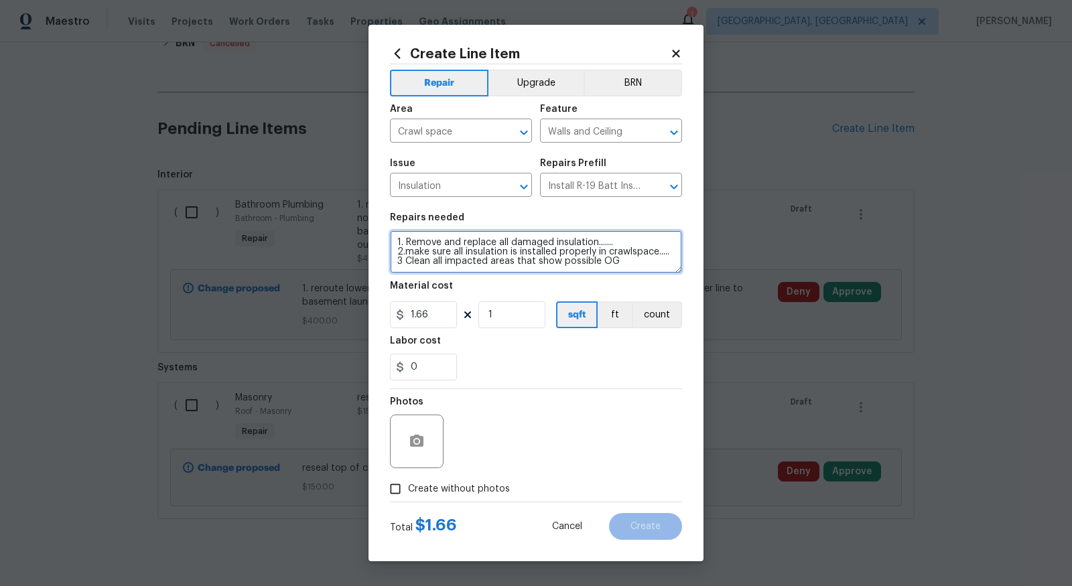
click at [621, 260] on textarea "1. Remove and replace all damaged insulation....... 2.make sure all insulation …" at bounding box center [536, 251] width 292 height 43
type textarea "1. Remove and replace all damaged insulation....... 2.make sure all insulation …"
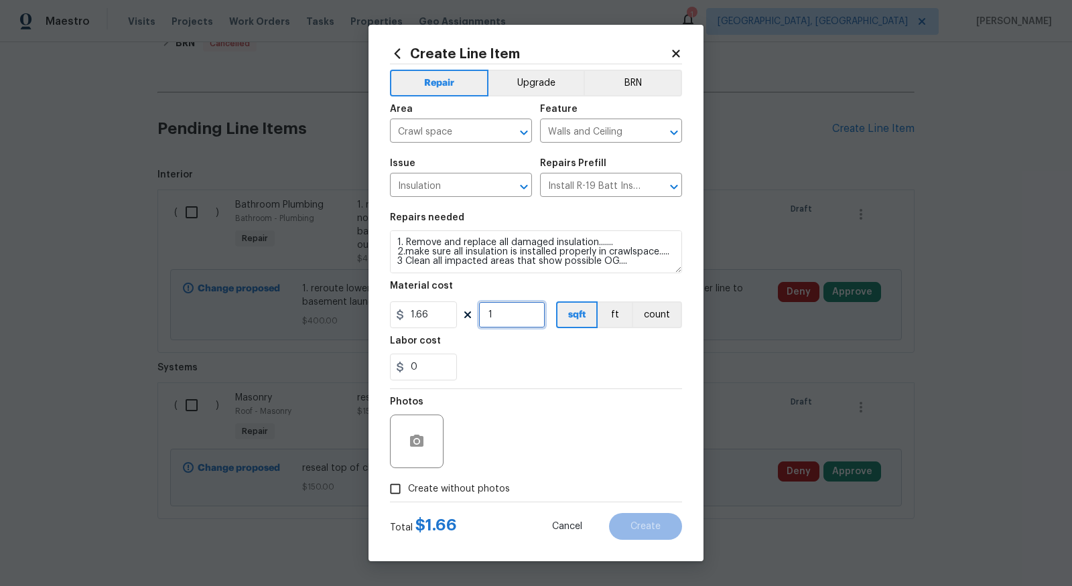
click at [503, 313] on input "1" at bounding box center [511, 314] width 67 height 27
type input "250"
click at [474, 402] on div "Photos" at bounding box center [536, 432] width 292 height 87
click at [399, 494] on input "Create without photos" at bounding box center [394, 488] width 25 height 25
checkbox input "true"
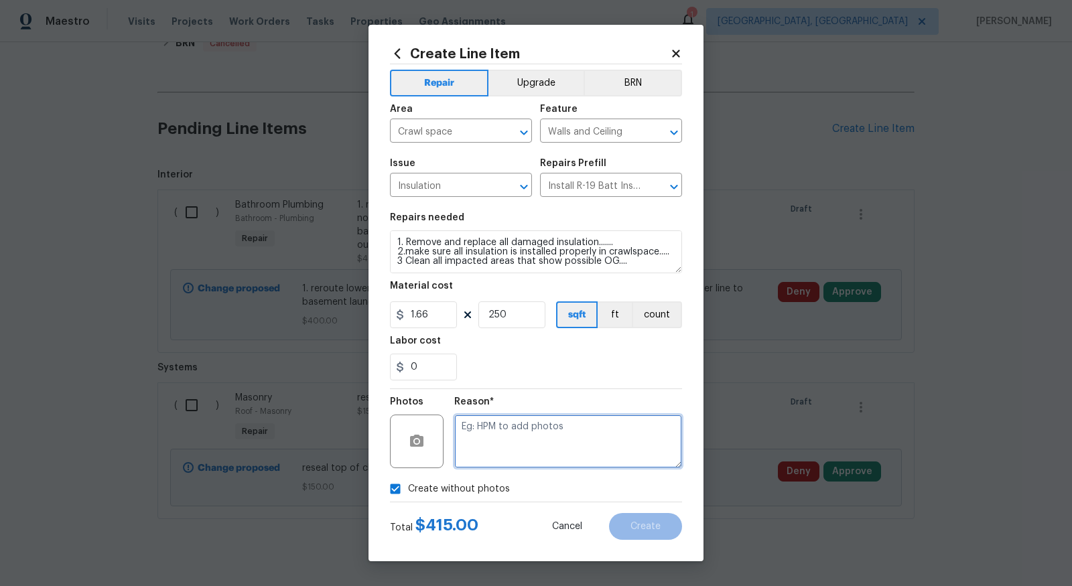
click at [543, 448] on textarea at bounding box center [568, 442] width 228 height 54
type textarea "to add"
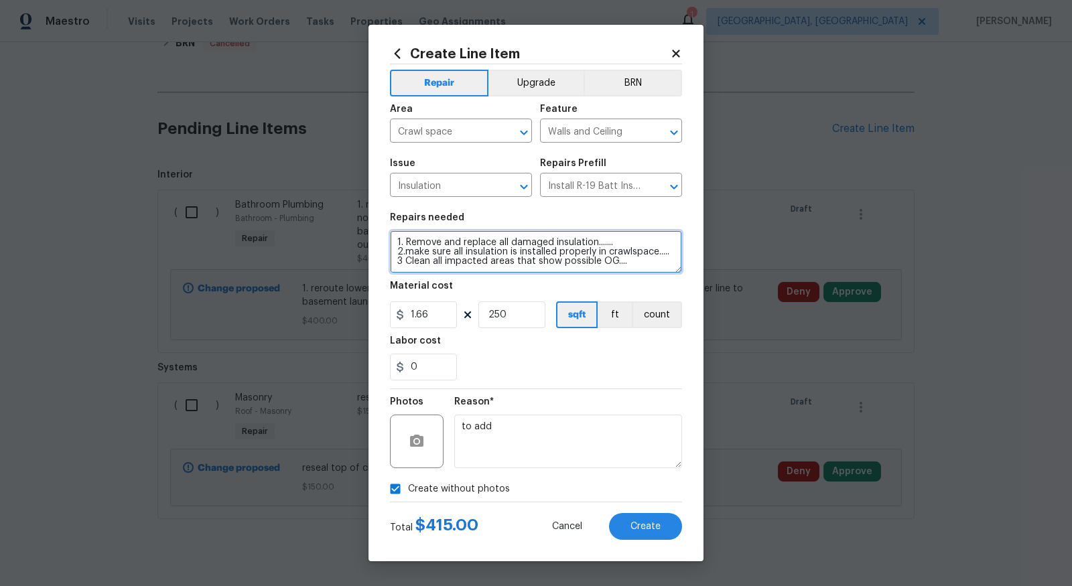
click at [644, 264] on textarea "1. Remove and replace all damaged insulation....... 2.make sure all insulation …" at bounding box center [536, 251] width 292 height 43
type textarea "1. Remove and replace all damaged insulation....... 2.make sure all insulation …"
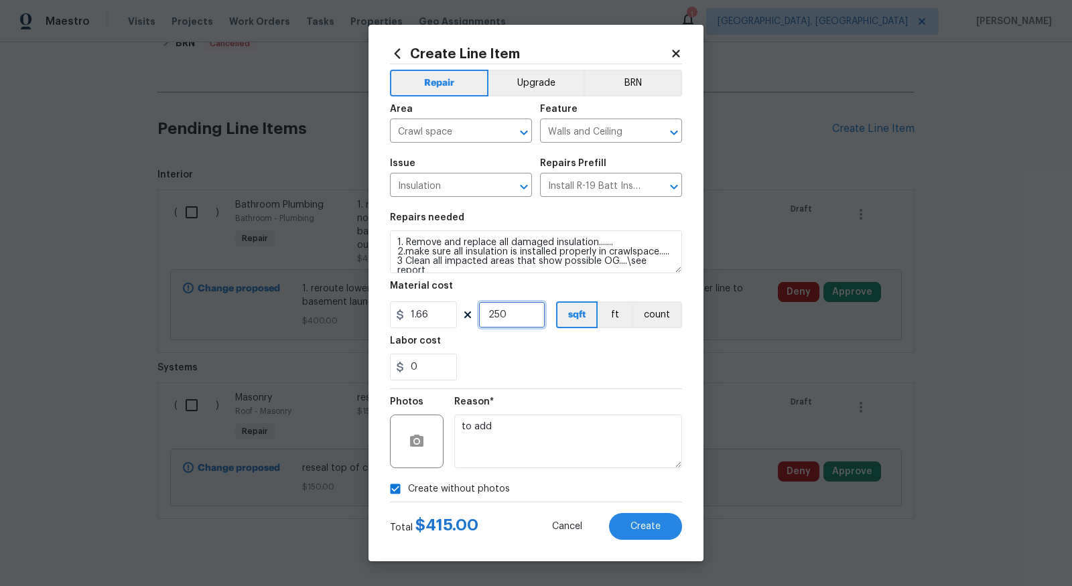
click at [516, 322] on input "250" at bounding box center [511, 314] width 67 height 27
click at [516, 322] on input "200" at bounding box center [511, 314] width 67 height 27
type input "220"
click at [544, 411] on div "Reason*" at bounding box center [568, 405] width 228 height 17
click at [637, 526] on span "Create" at bounding box center [645, 527] width 30 height 10
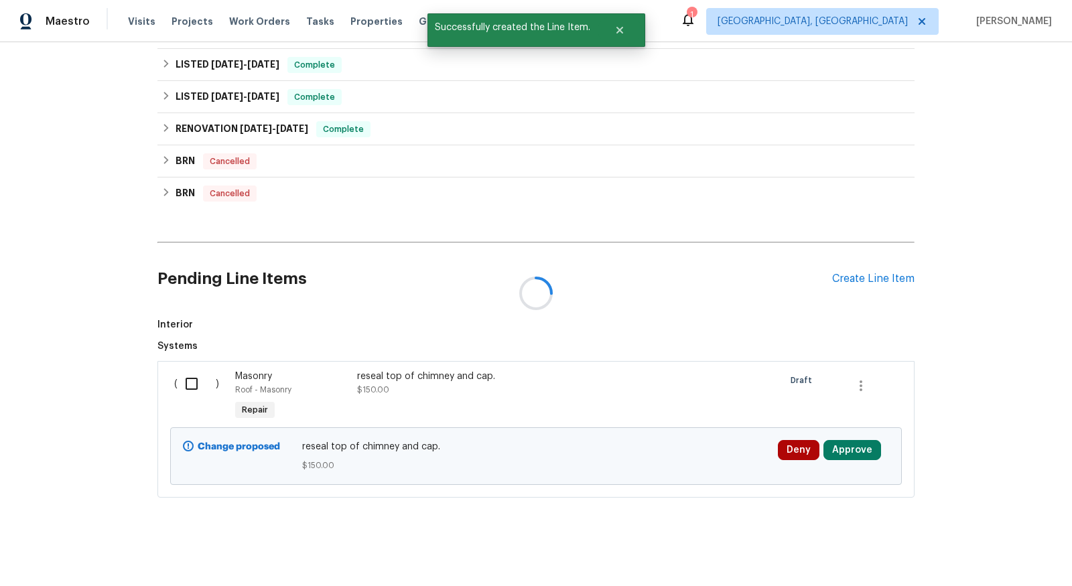
scroll to position [409, 0]
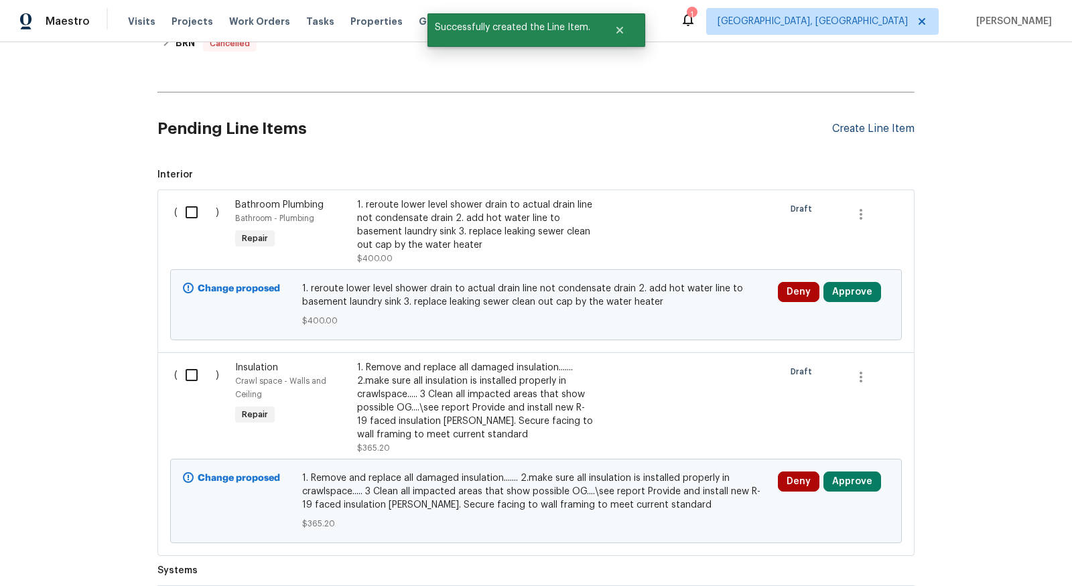
click at [877, 124] on div "Create Line Item" at bounding box center [873, 129] width 82 height 13
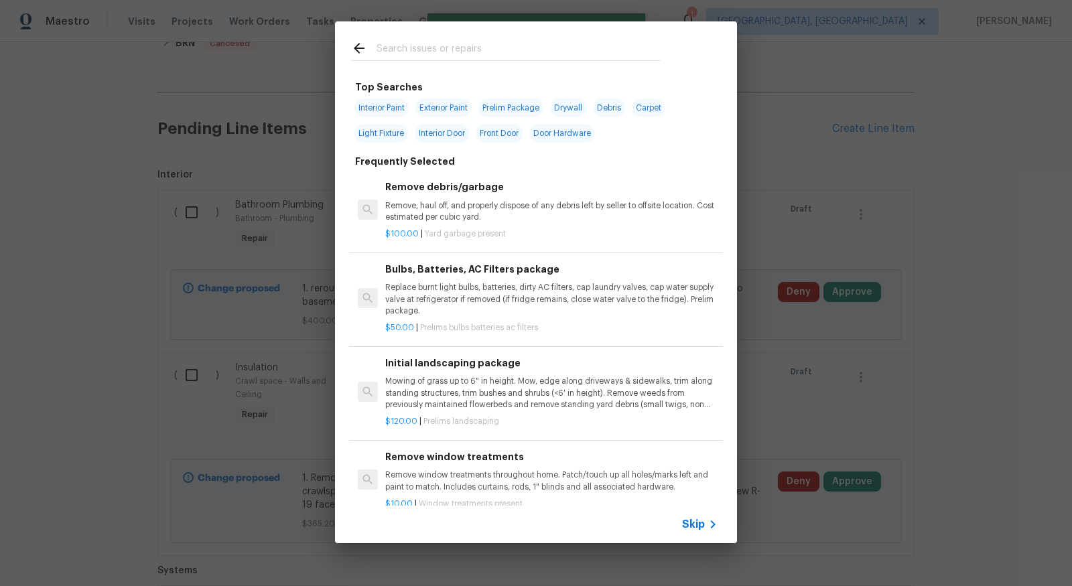
click at [530, 50] on input "text" at bounding box center [518, 50] width 284 height 20
click at [478, 186] on h6 "Remove debris/garbage" at bounding box center [551, 187] width 332 height 15
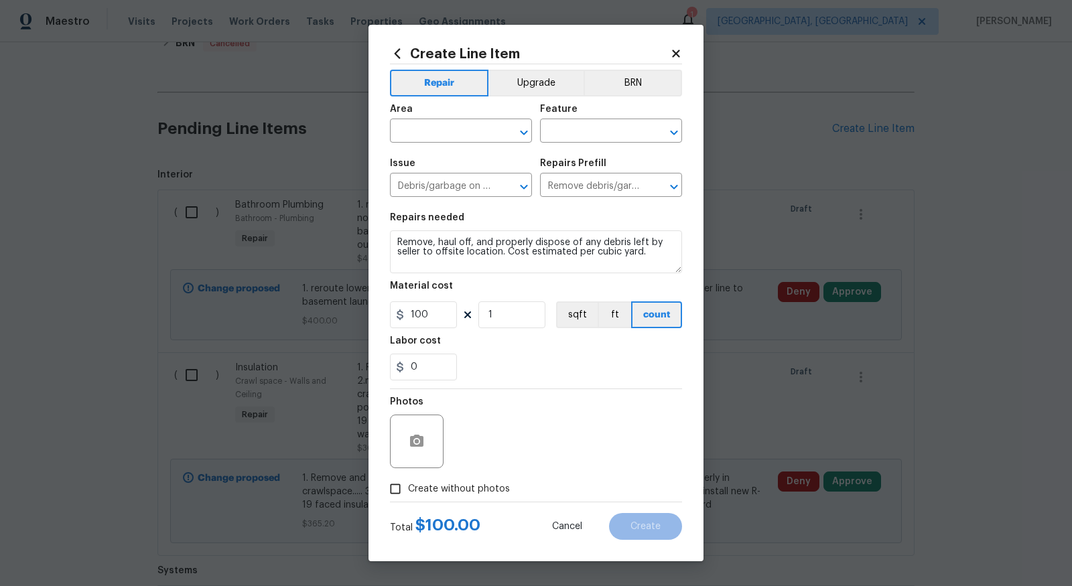
click at [492, 119] on div "Area" at bounding box center [461, 112] width 142 height 17
click at [493, 126] on input "text" at bounding box center [442, 132] width 104 height 21
click at [470, 172] on li "Laundry" at bounding box center [461, 162] width 142 height 22
type input "Laundry"
click at [567, 129] on input "text" at bounding box center [592, 132] width 104 height 21
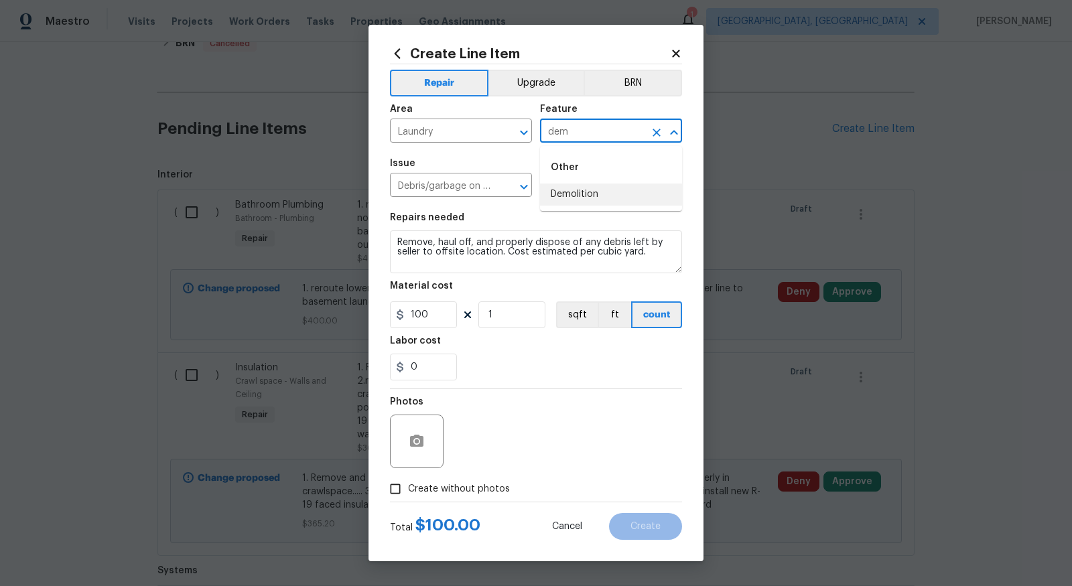
click at [591, 185] on li "Demolition" at bounding box center [611, 195] width 142 height 22
type input "Demolition"
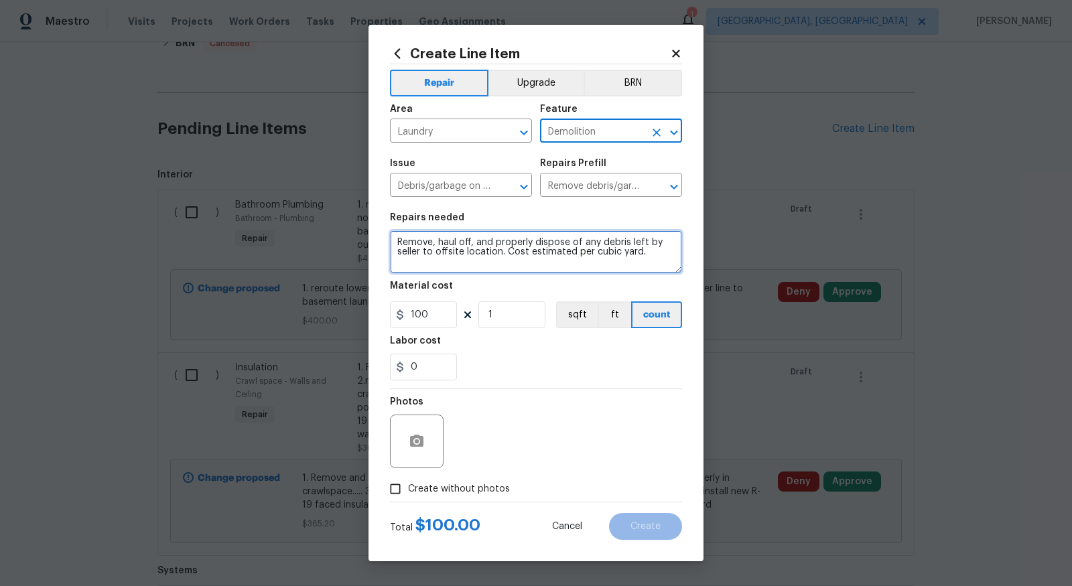
click at [546, 252] on textarea "Remove, haul off, and properly dispose of any debris left by seller to offsite …" at bounding box center [536, 251] width 292 height 43
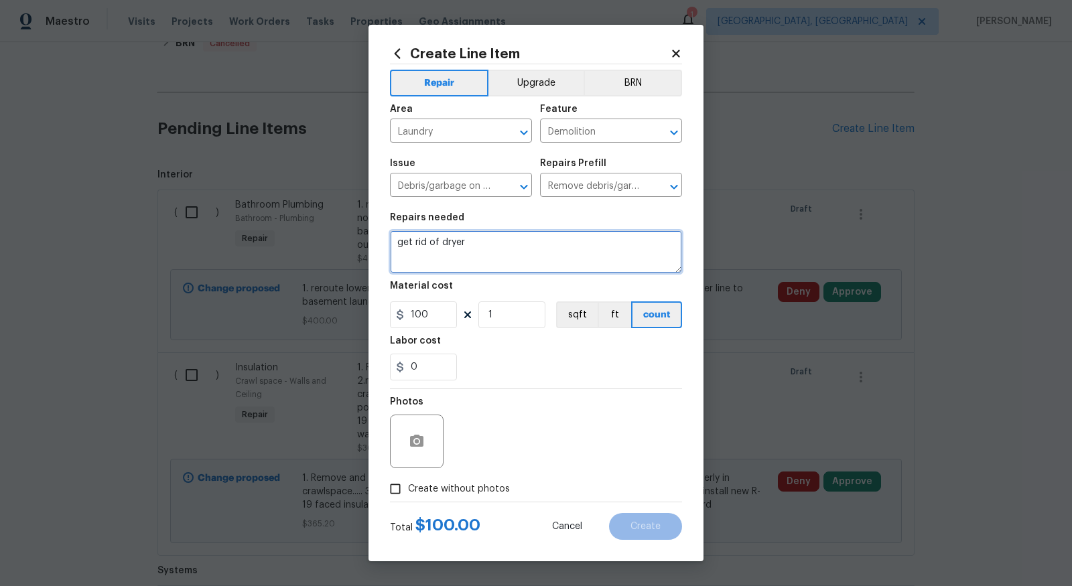
type textarea "get rid of dryer"
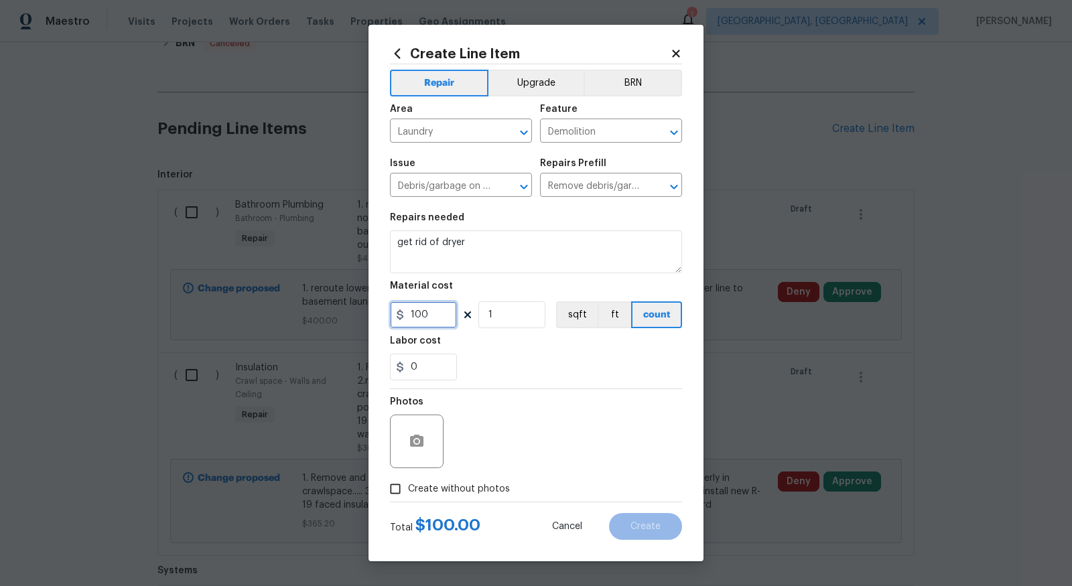
click at [445, 324] on input "100" at bounding box center [423, 314] width 67 height 27
type input "75"
click at [587, 444] on div "Photos" at bounding box center [536, 432] width 292 height 87
click at [399, 482] on input "Create without photos" at bounding box center [394, 488] width 25 height 25
checkbox input "true"
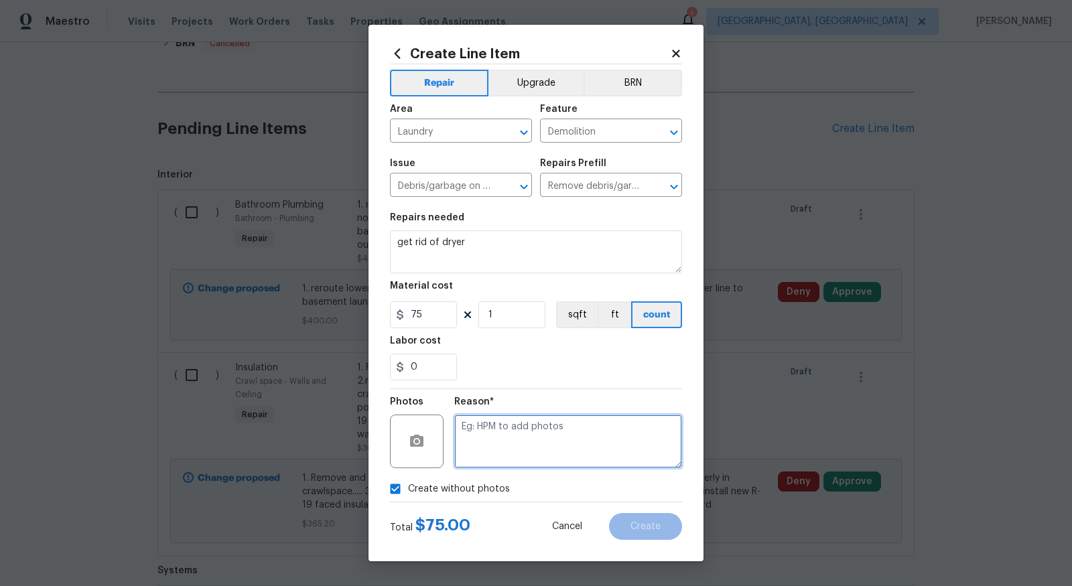
click at [528, 432] on textarea at bounding box center [568, 442] width 228 height 54
type textarea "to add"
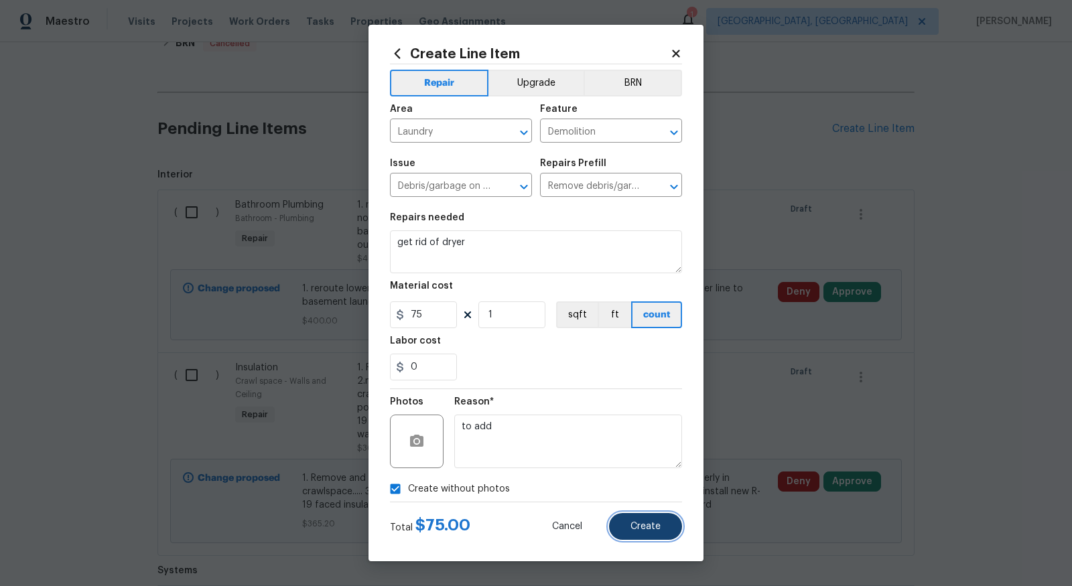
click at [654, 522] on span "Create" at bounding box center [645, 527] width 30 height 10
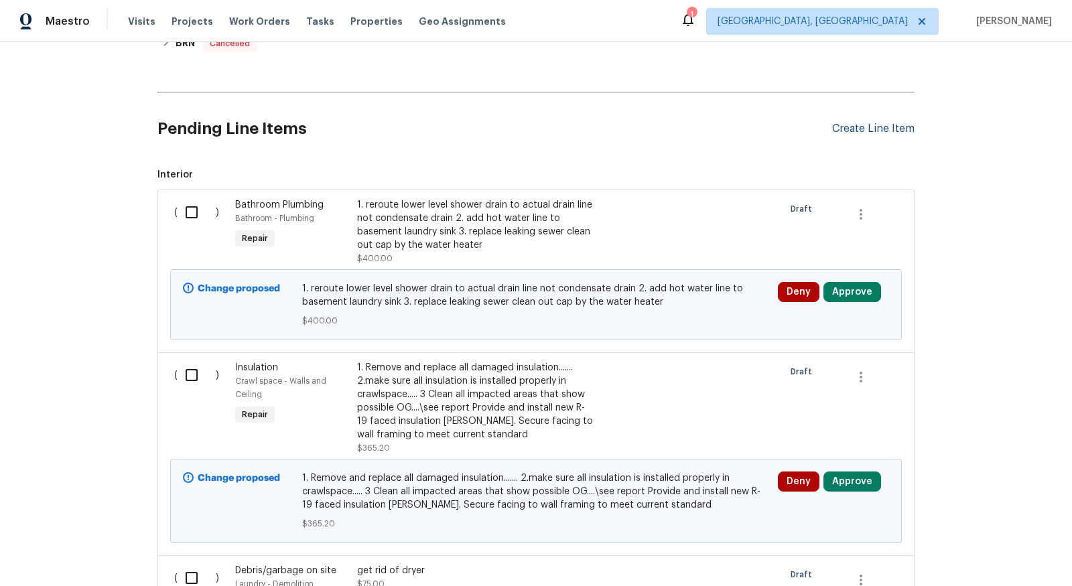
click at [833, 124] on div "Create Line Item" at bounding box center [873, 129] width 82 height 13
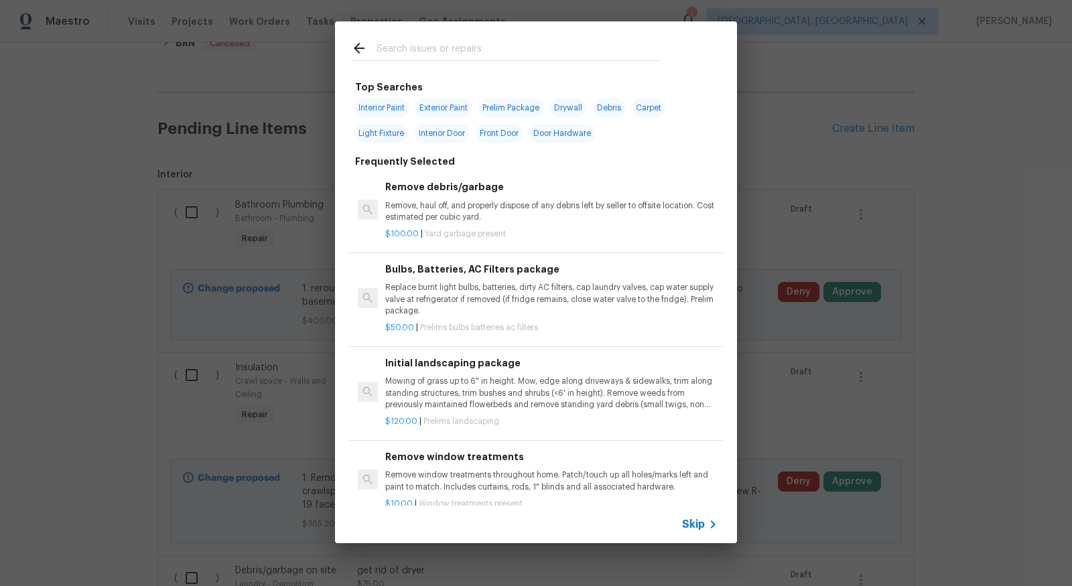
click at [123, 206] on div "Top Searches Interior Paint Exterior Paint Prelim Package Drywall Debris Carpet…" at bounding box center [536, 282] width 1072 height 565
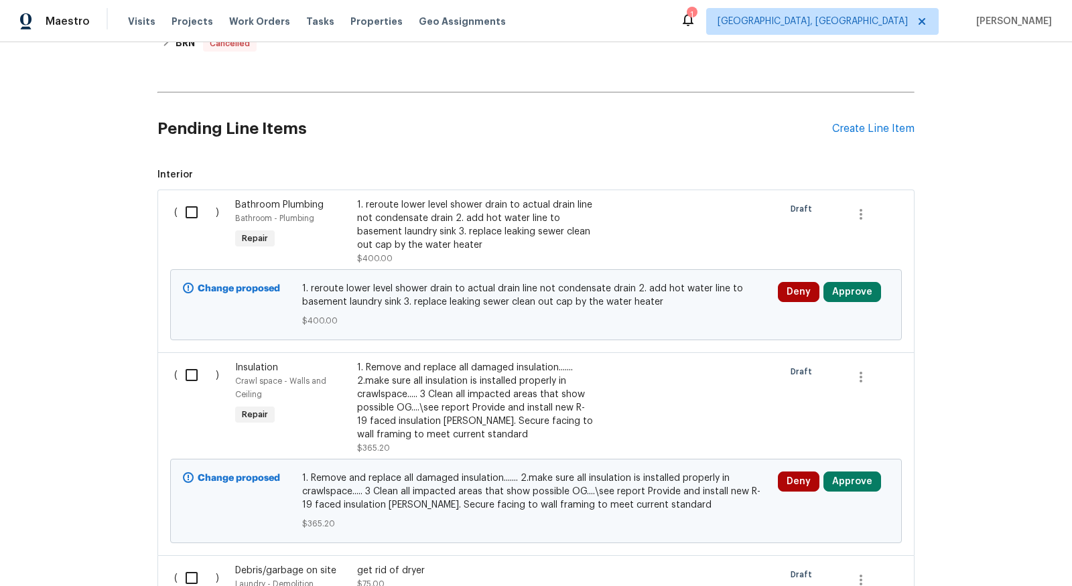
scroll to position [444, 0]
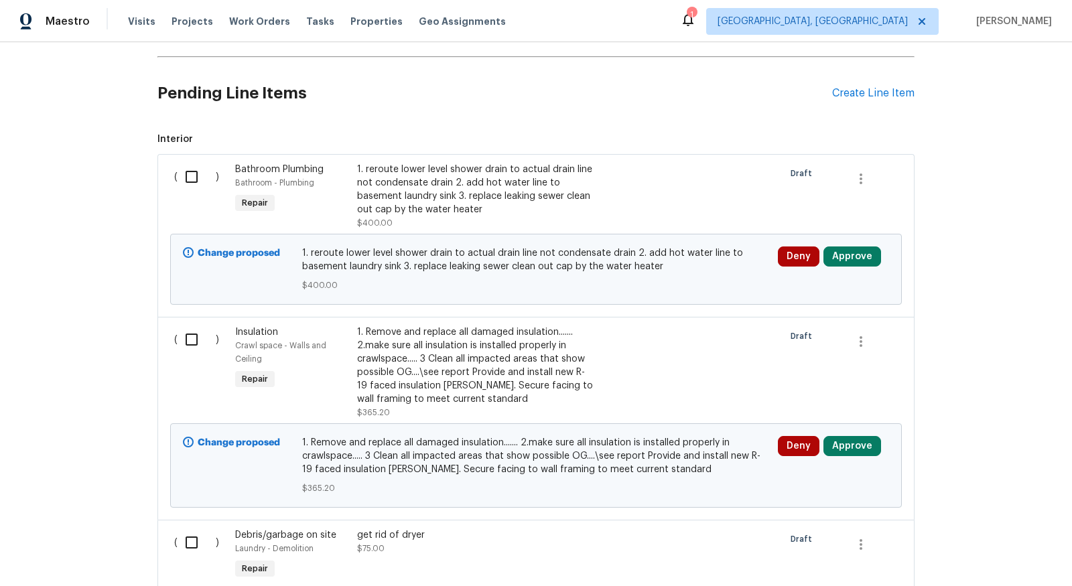
click at [447, 208] on div "1. reroute lower level shower drain to actual drain line not condensate drain 2…" at bounding box center [475, 190] width 236 height 54
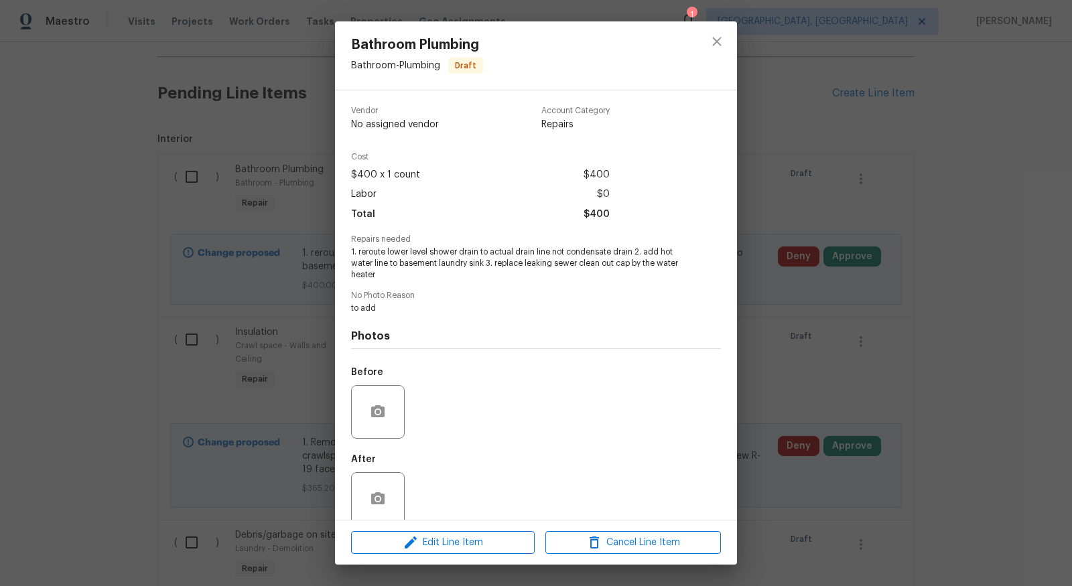
scroll to position [19, 0]
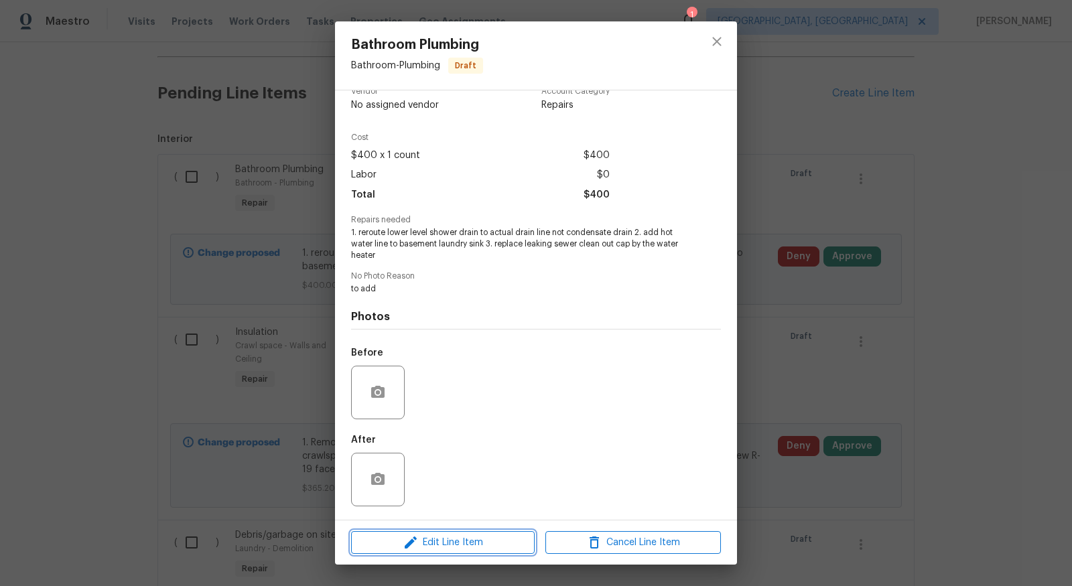
click at [464, 549] on span "Edit Line Item" at bounding box center [442, 543] width 175 height 17
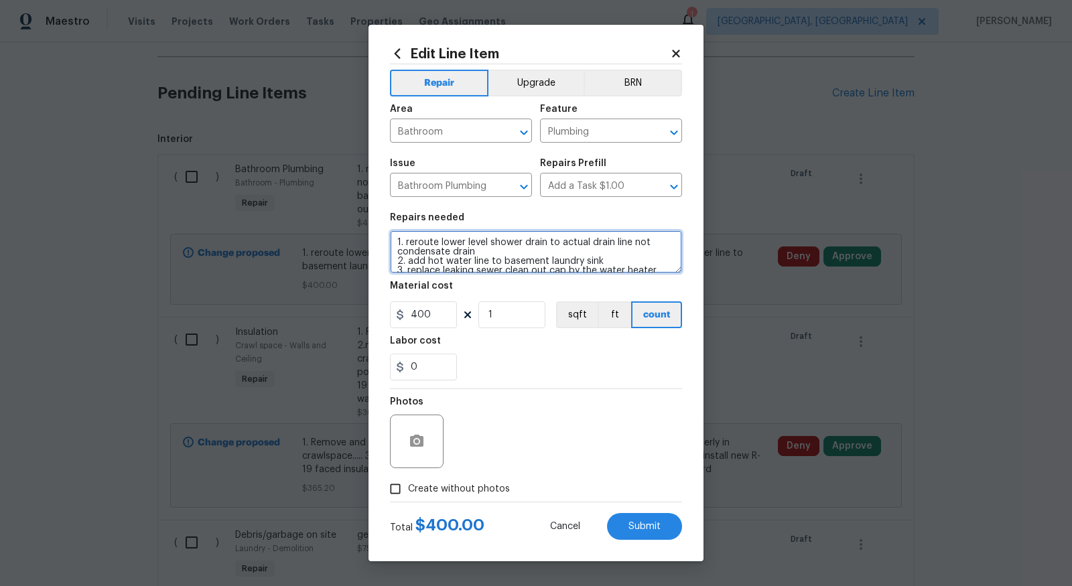
click at [502, 252] on textarea "1. reroute lower level shower drain to actual drain line not condensate drain 2…" at bounding box center [536, 251] width 292 height 43
click at [612, 259] on textarea "1. reroute lower level shower drain to actual drain line not condensate drain..…" at bounding box center [536, 251] width 292 height 43
click at [666, 261] on textarea "1. reroute lower level shower drain to actual drain line not condensate drain..…" at bounding box center [536, 251] width 292 height 43
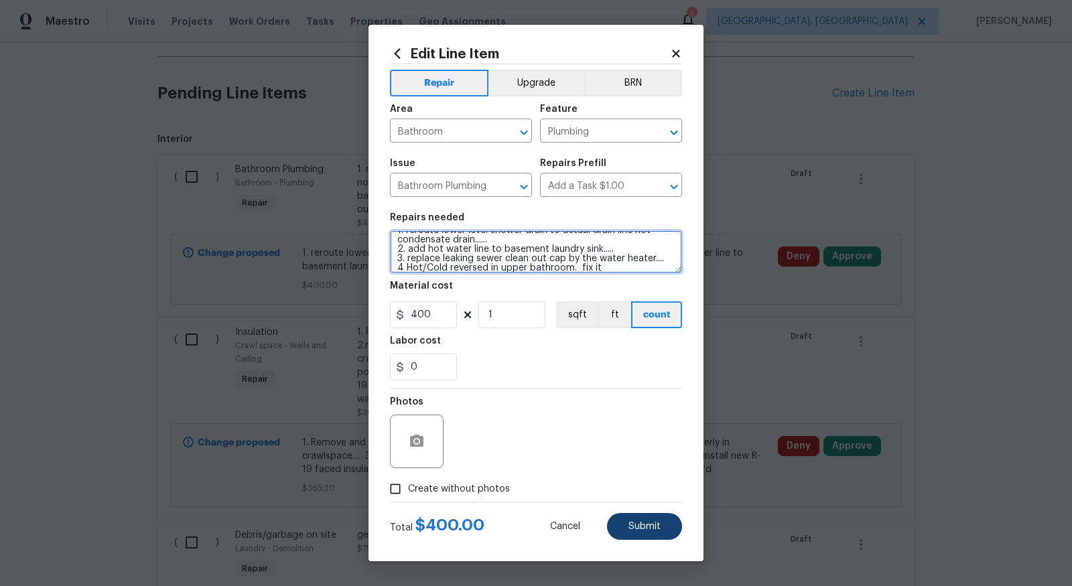
type textarea "1. reroute lower level shower drain to actual drain line not condensate drain..…"
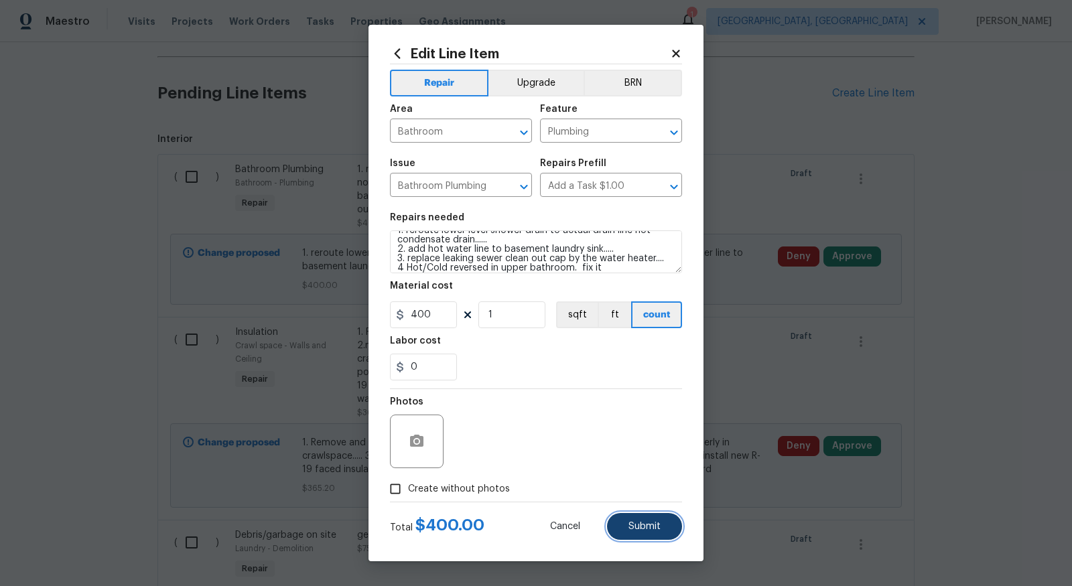
click at [638, 514] on button "Submit" at bounding box center [644, 526] width 75 height 27
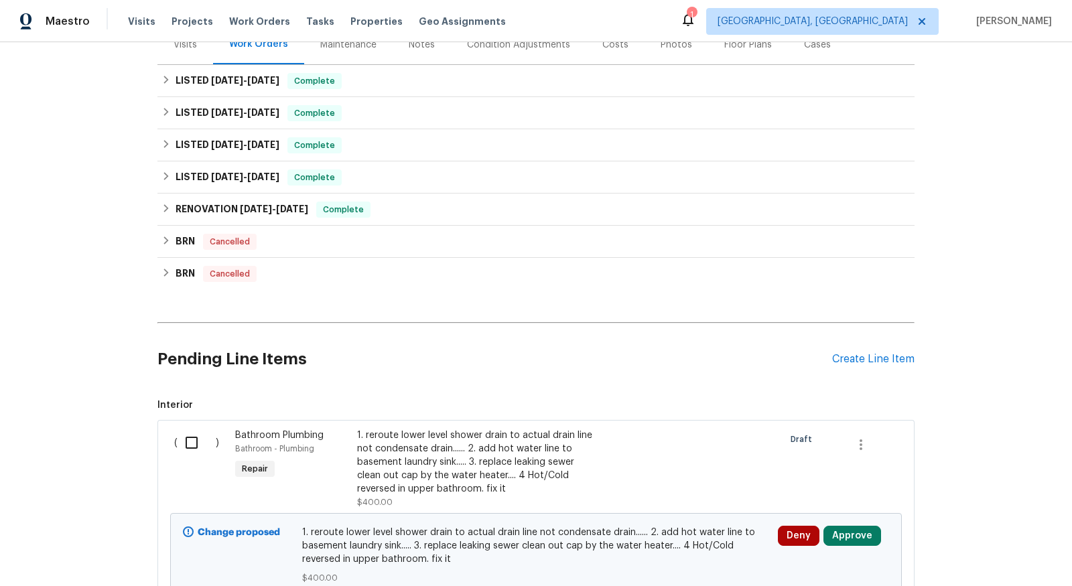
scroll to position [164, 0]
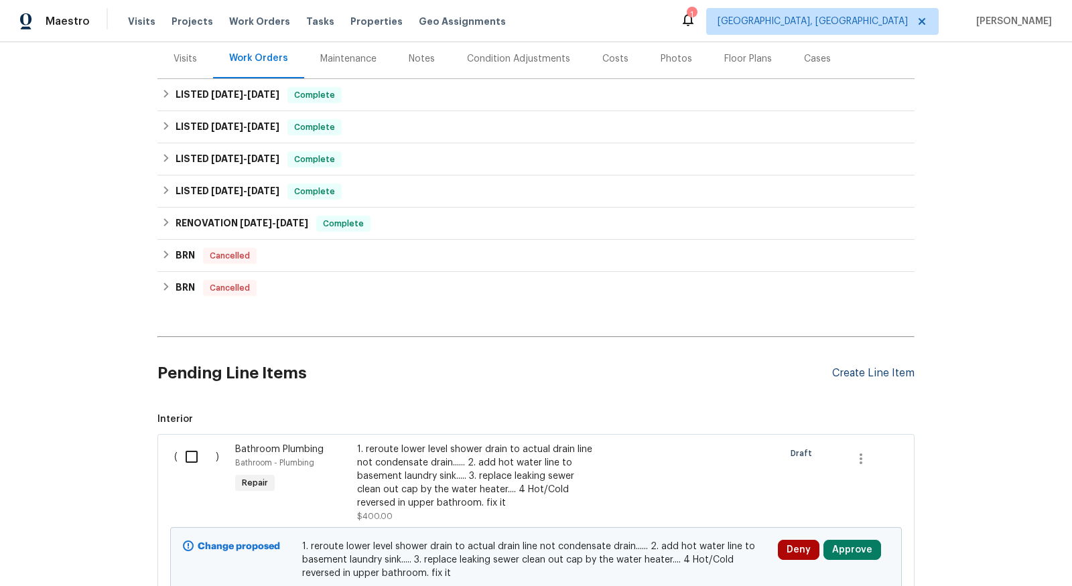
click at [869, 368] on div "Create Line Item" at bounding box center [873, 373] width 82 height 13
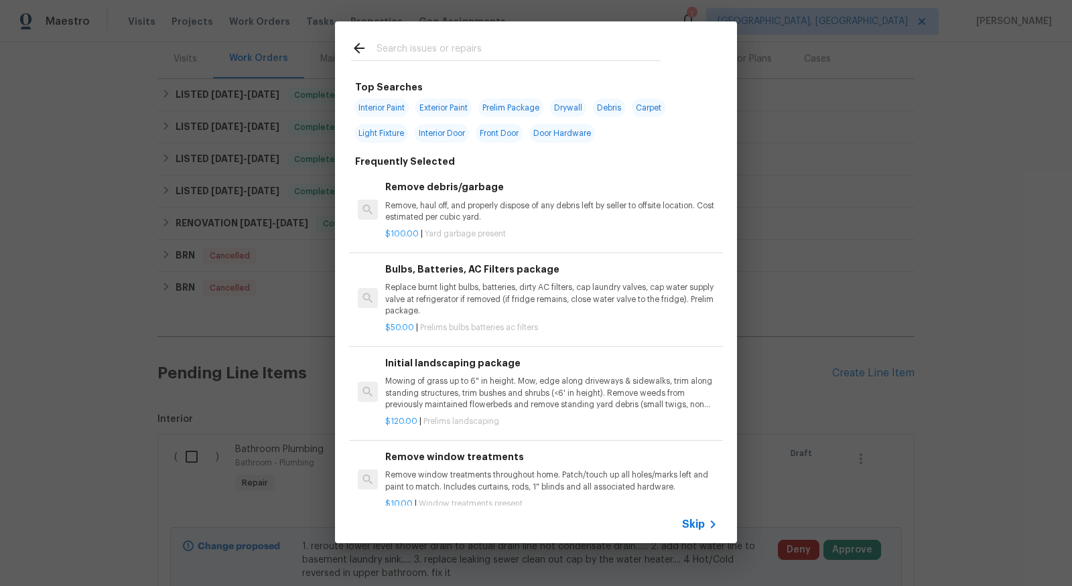
click at [487, 47] on input "text" at bounding box center [518, 50] width 284 height 20
type input "clean"
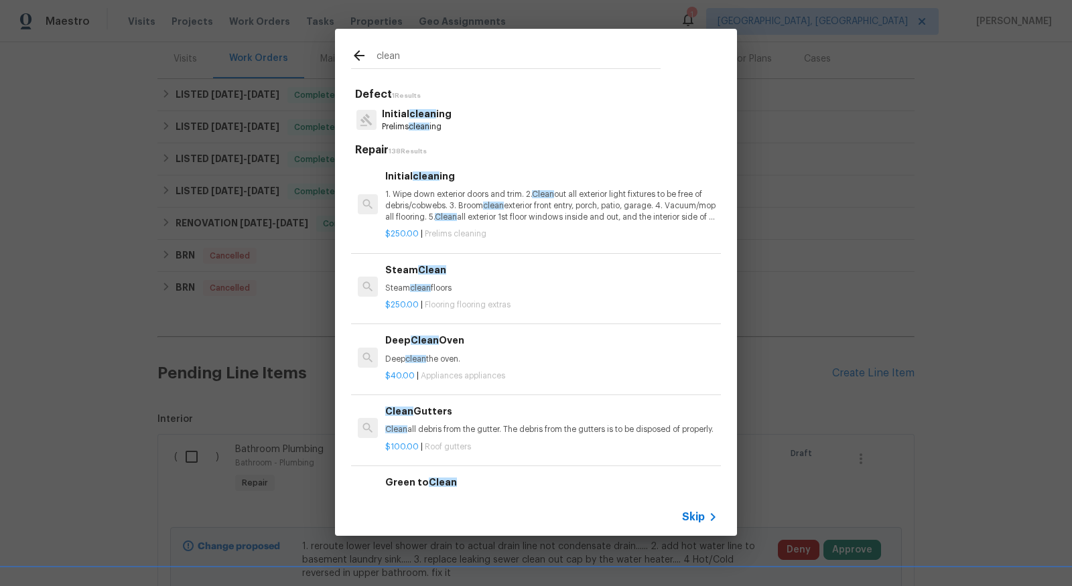
click at [423, 189] on p "1. Wipe down exterior doors and trim. 2. Clean out all exterior light fixtures …" at bounding box center [551, 206] width 332 height 34
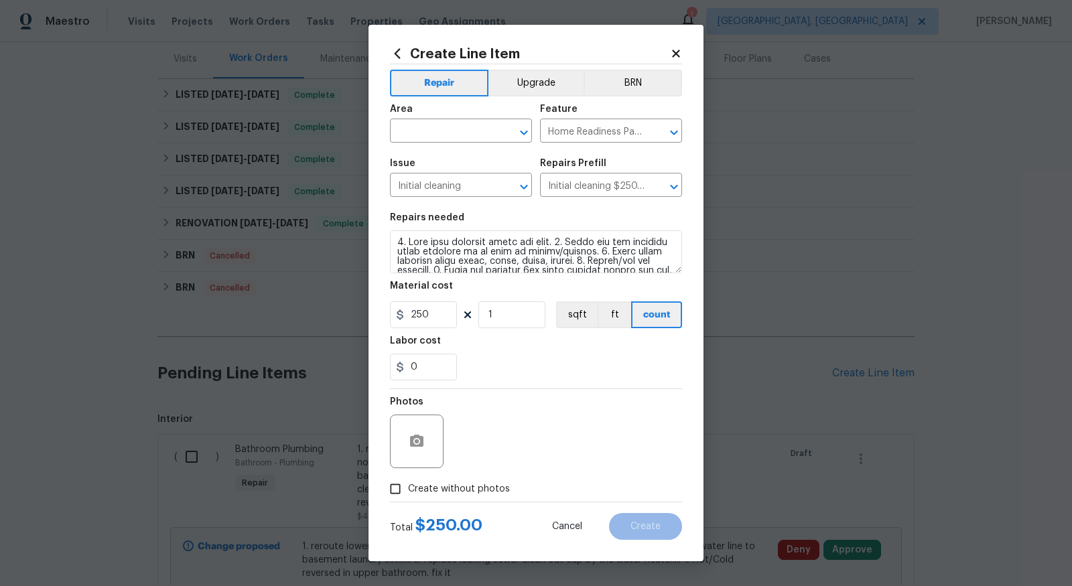
click at [406, 477] on input "Create without photos" at bounding box center [394, 488] width 25 height 25
click at [405, 480] on input "Create without photos" at bounding box center [394, 488] width 25 height 25
checkbox input "true"
click at [518, 430] on textarea at bounding box center [568, 442] width 228 height 54
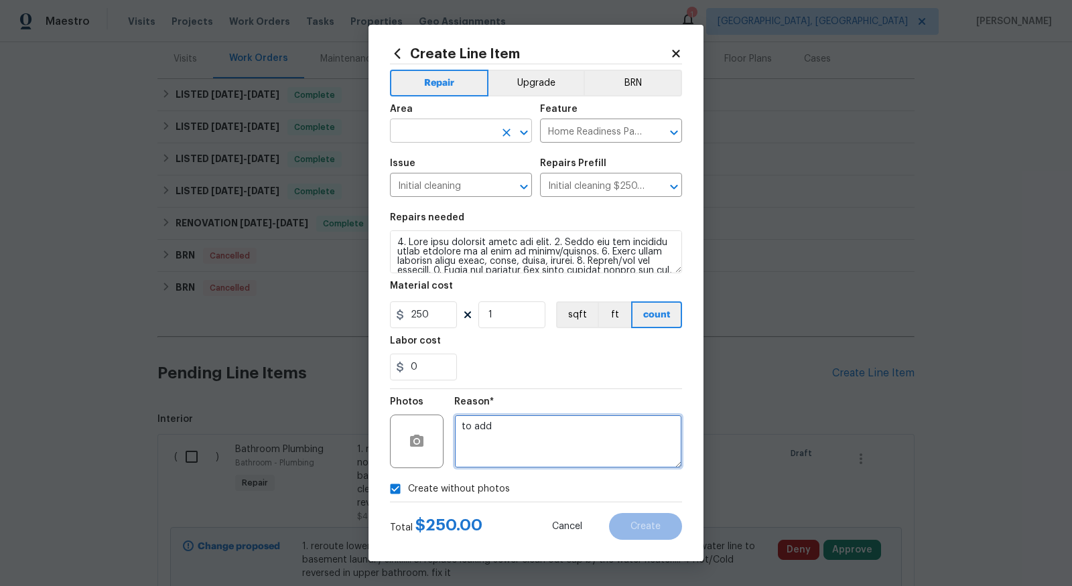
type textarea "to add"
click at [479, 135] on input "text" at bounding box center [442, 132] width 104 height 21
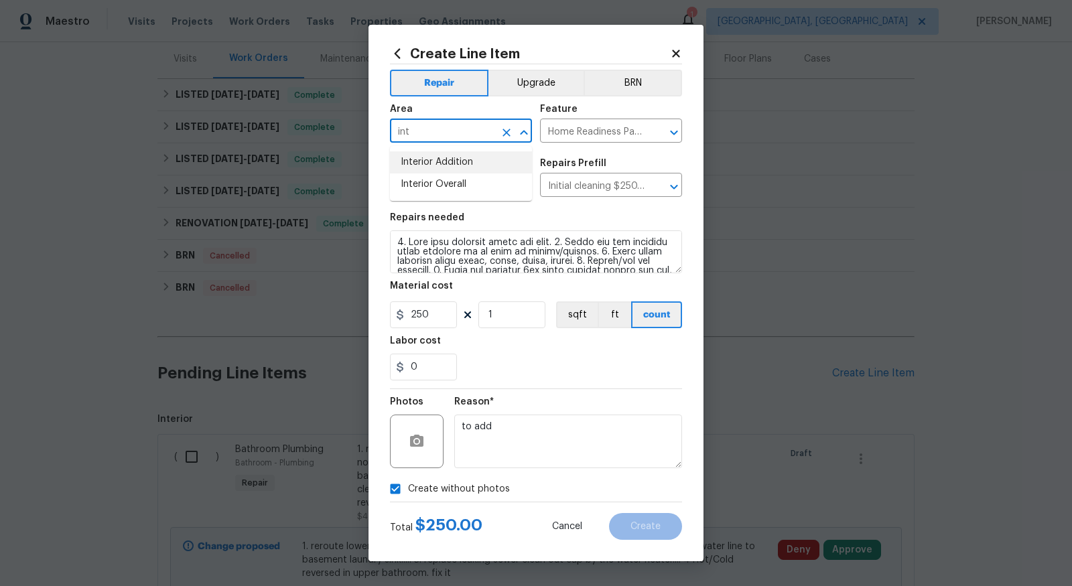
click at [450, 169] on li "Interior Addition" at bounding box center [461, 162] width 142 height 22
type input "Interior Addition"
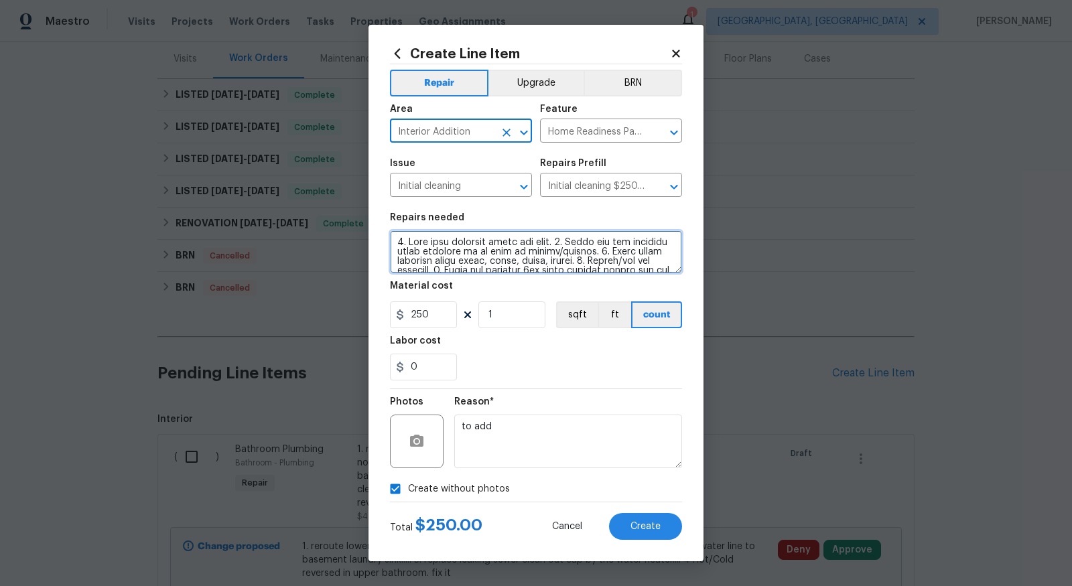
click at [393, 239] on textarea at bounding box center [536, 251] width 292 height 43
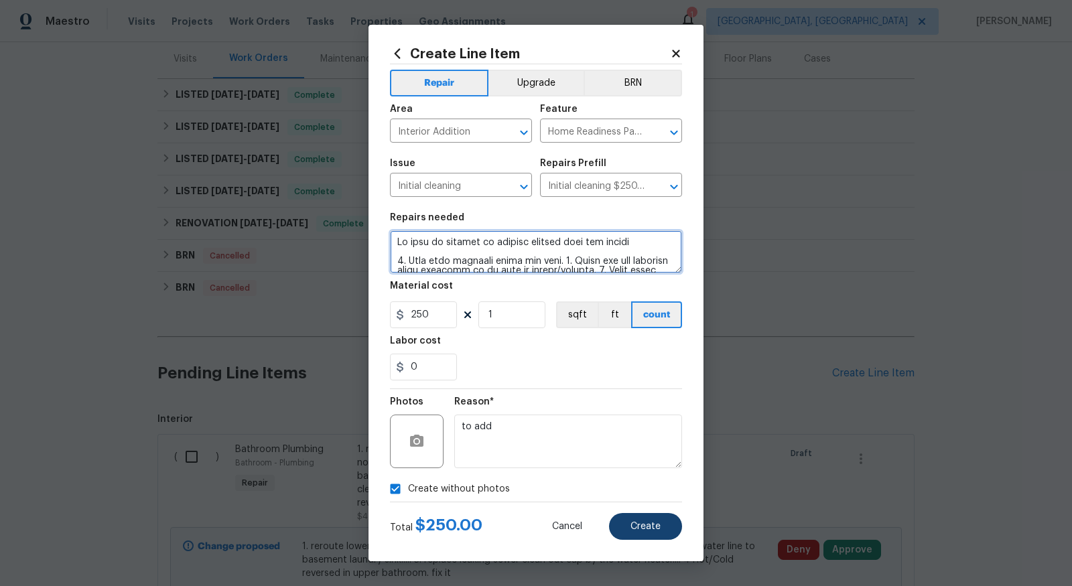
type textarea "At endo fo project to include laundry room and garage 1. Wipe down exterior doo…"
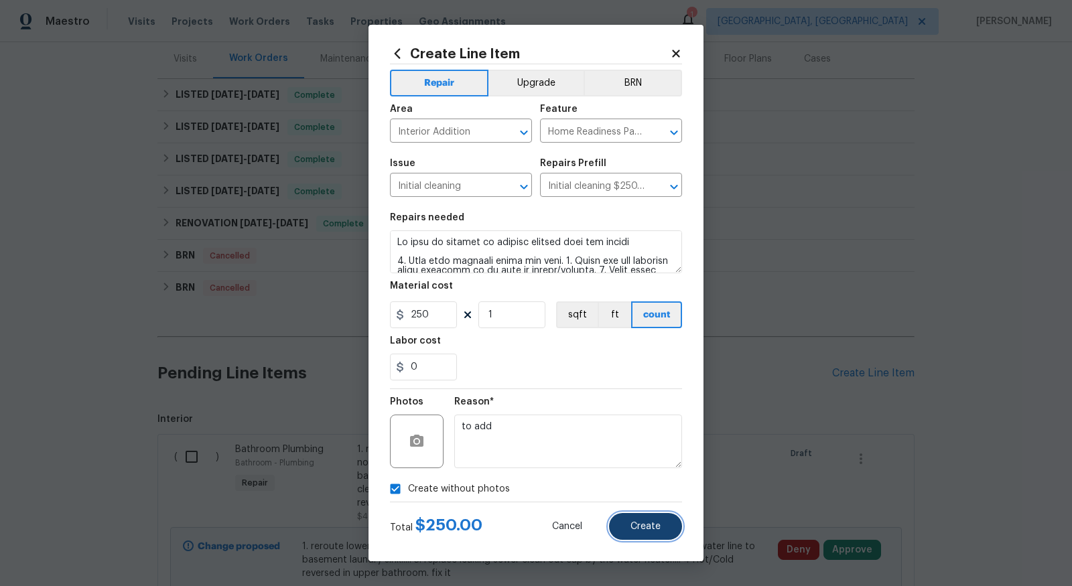
click at [640, 532] on button "Create" at bounding box center [645, 526] width 73 height 27
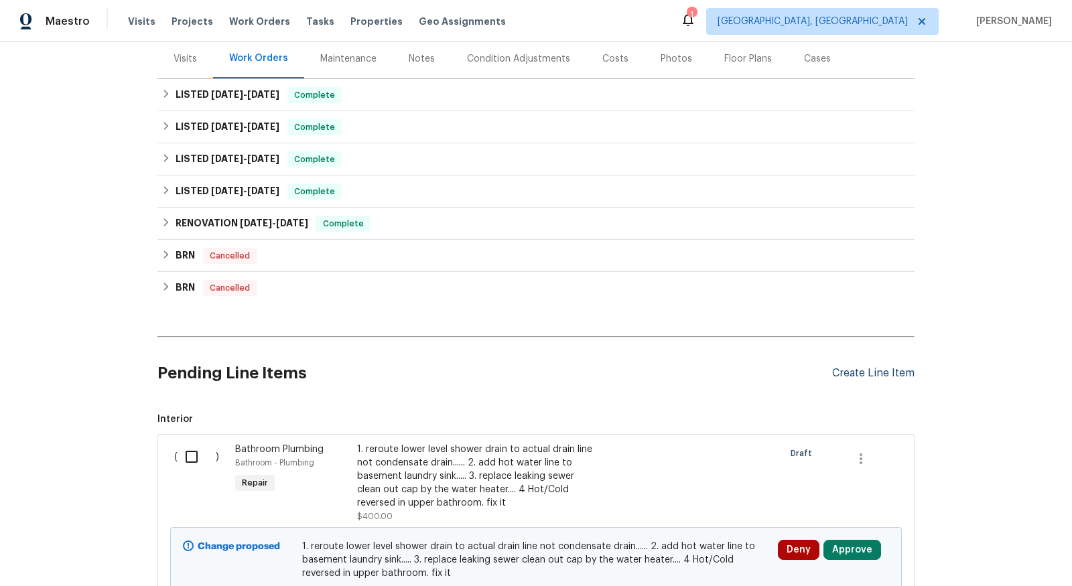
click at [865, 375] on div "Create Line Item" at bounding box center [873, 373] width 82 height 13
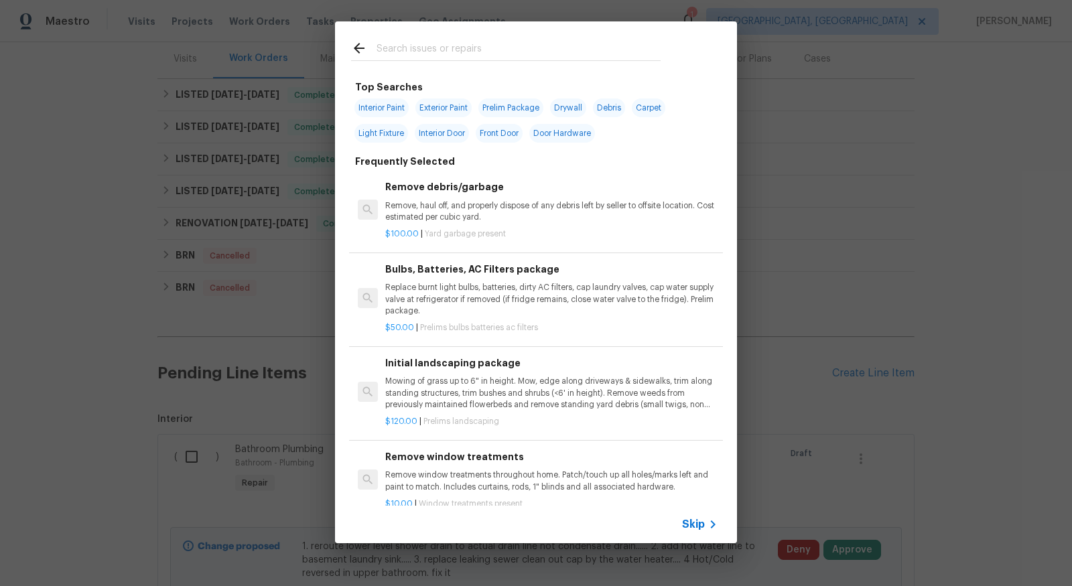
click at [437, 52] on input "text" at bounding box center [518, 50] width 284 height 20
type input "paint"
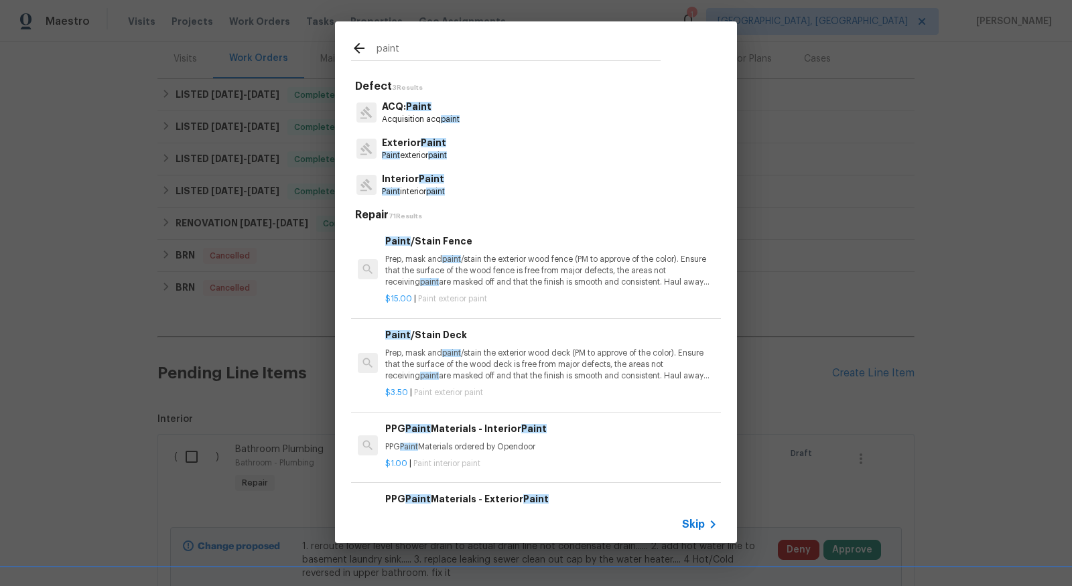
click at [413, 175] on p "Interior Paint" at bounding box center [413, 179] width 63 height 14
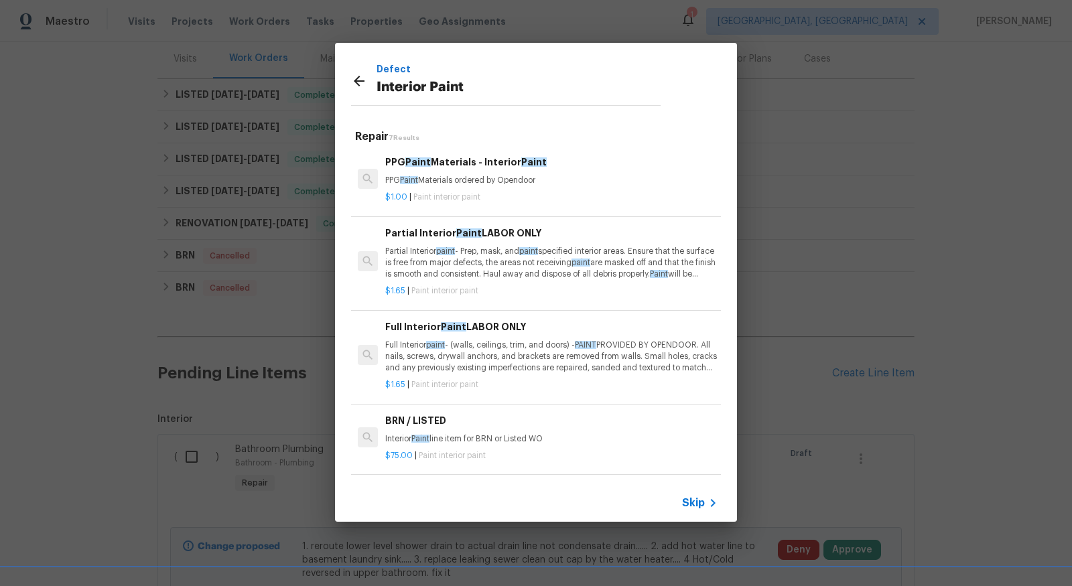
click at [462, 265] on p "Partial Interior paint - Prep, mask, and paint specified interior areas. Ensure…" at bounding box center [551, 263] width 332 height 34
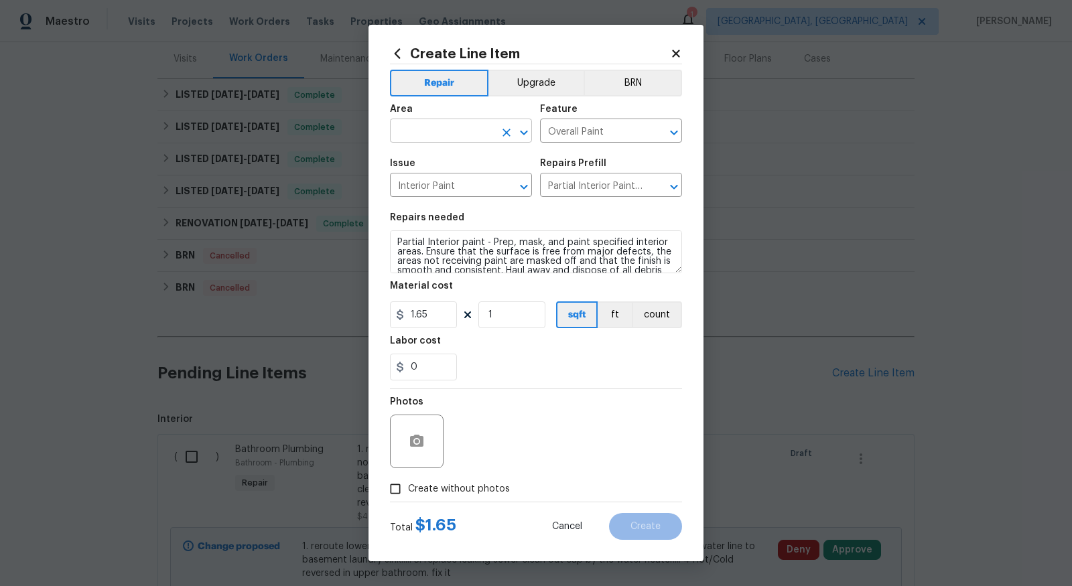
click at [484, 128] on input "text" at bounding box center [442, 132] width 104 height 21
type input "garage"
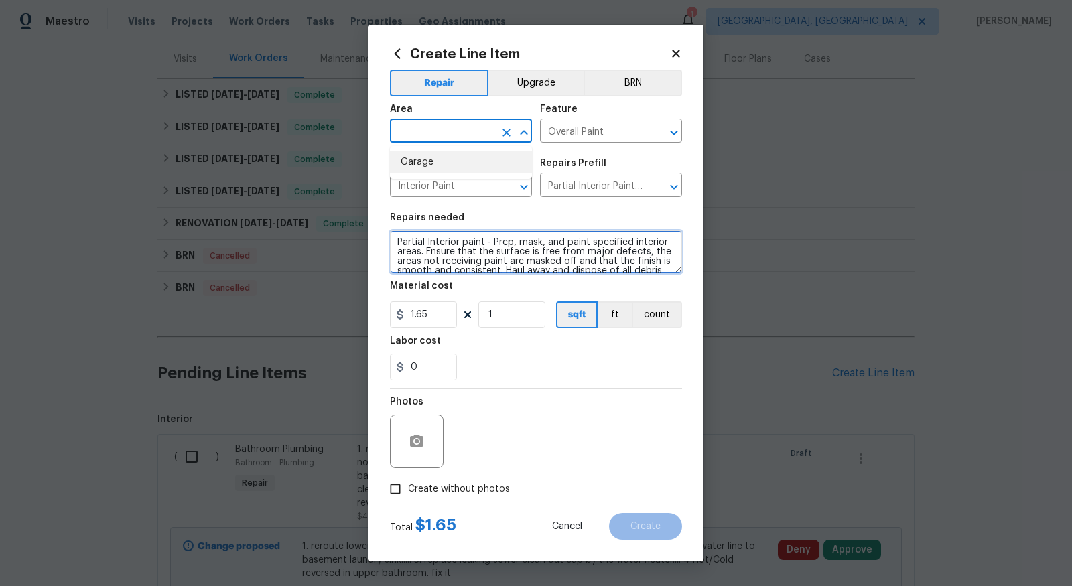
click at [402, 241] on textarea "Partial Interior paint - Prep, mask, and paint specified interior areas. Ensure…" at bounding box center [536, 251] width 292 height 43
click at [397, 241] on textarea "Partial Interior paint - Prep, mask, and paint specified interior areas. Ensure…" at bounding box center [536, 251] width 292 height 43
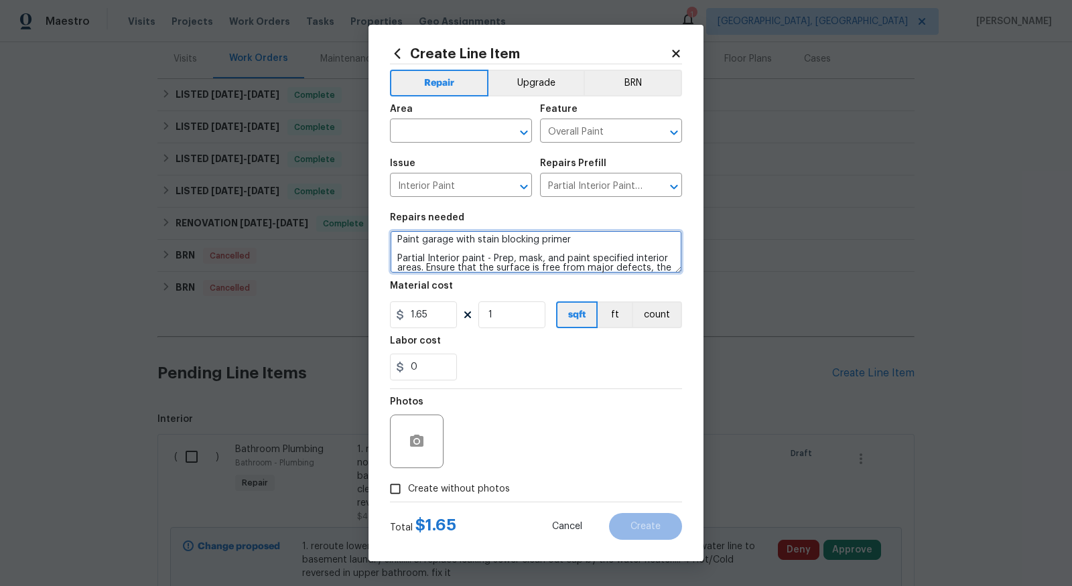
click at [392, 246] on textarea "Paint garage with stain blocking primer Partial Interior paint - Prep, mask, an…" at bounding box center [536, 251] width 292 height 43
click at [397, 235] on textarea "clean and dust garage Paint garage with stain blocking primer Partial Interior …" at bounding box center [536, 251] width 292 height 43
click at [398, 246] on textarea "1. clean and dust garage Paint garage with stain blocking primer Partial Interi…" at bounding box center [536, 251] width 292 height 43
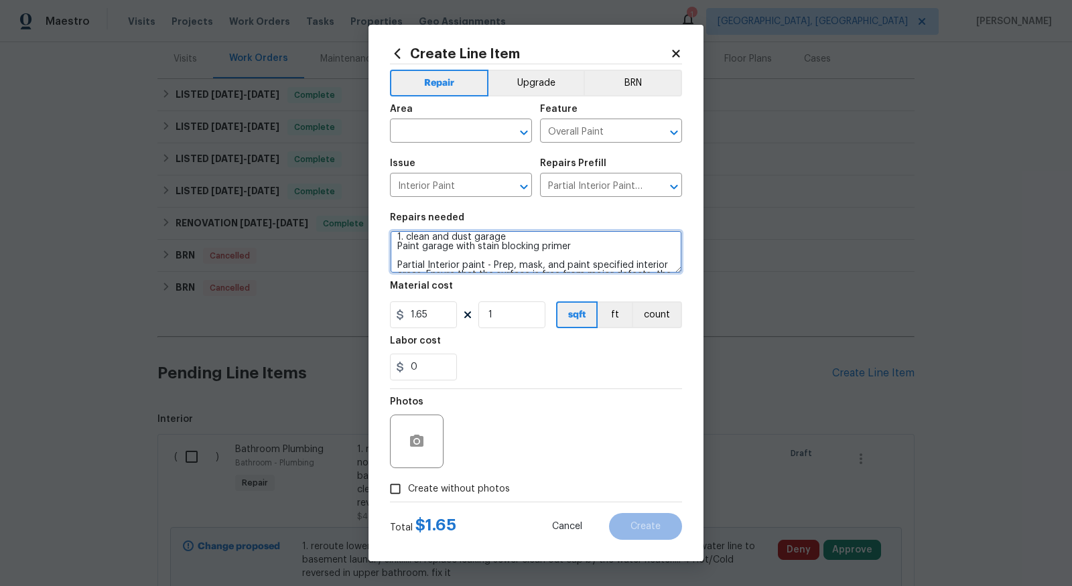
scroll to position [0, 0]
click at [507, 244] on textarea "1.Clean and dust garage Paint garage with stain blocking primer Partial Interio…" at bounding box center [536, 251] width 292 height 43
click at [394, 254] on textarea "1.Clean and dust garage Paint garage with stain blocking primer Partial Interio…" at bounding box center [536, 251] width 292 height 43
click at [514, 237] on textarea "1.Clean and dust garage 2.Paint garage with stain blocking primer Partial Inter…" at bounding box center [536, 251] width 292 height 43
click at [524, 242] on textarea "1.Clean and dust garage 2.Paint garage with stain blocking primer Partial Inter…" at bounding box center [536, 251] width 292 height 43
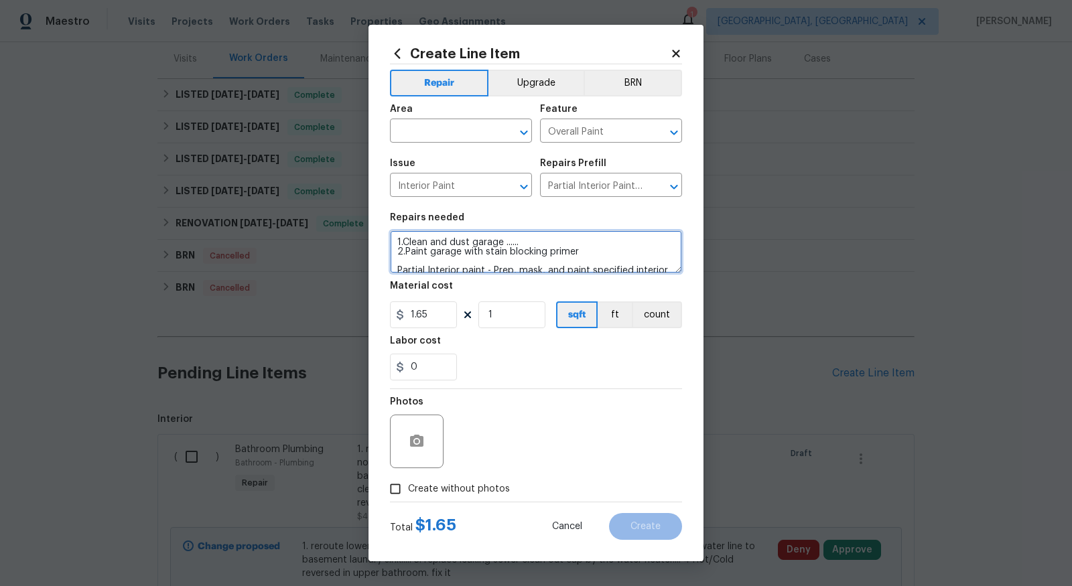
click at [601, 251] on textarea "1.Clean and dust garage ...... 2.Paint garage with stain blocking primer Partia…" at bounding box center [536, 251] width 292 height 43
type textarea "1.Clean and dust garage ...... 2.Paint garage with stain blocking primer ...to …"
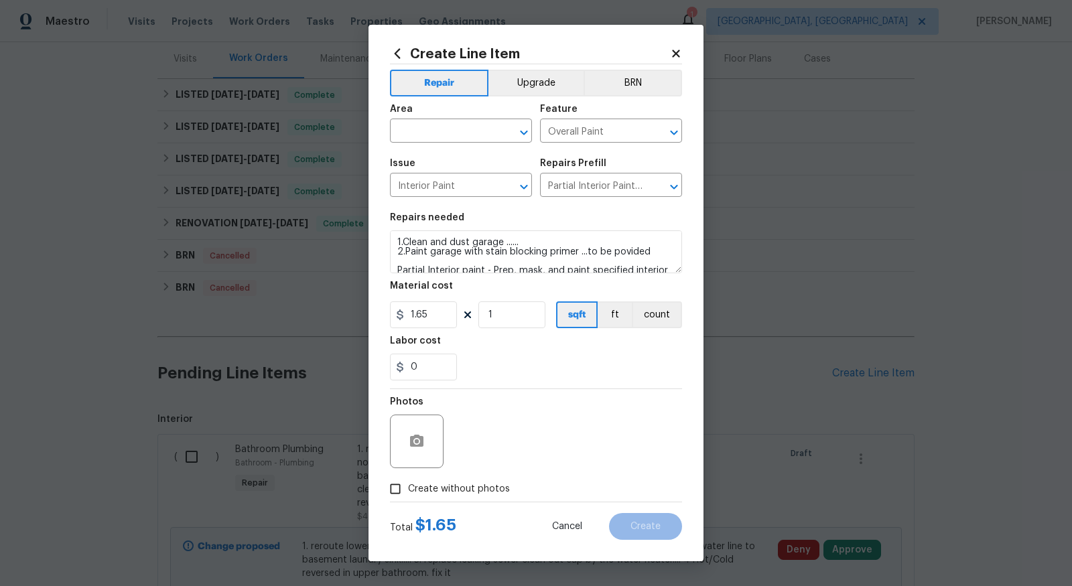
drag, startPoint x: 644, startPoint y: 360, endPoint x: 555, endPoint y: 403, distance: 98.9
click at [640, 362] on div "0" at bounding box center [536, 367] width 292 height 27
click at [397, 485] on input "Create without photos" at bounding box center [394, 488] width 25 height 25
checkbox input "true"
click at [494, 326] on input "1" at bounding box center [511, 314] width 67 height 27
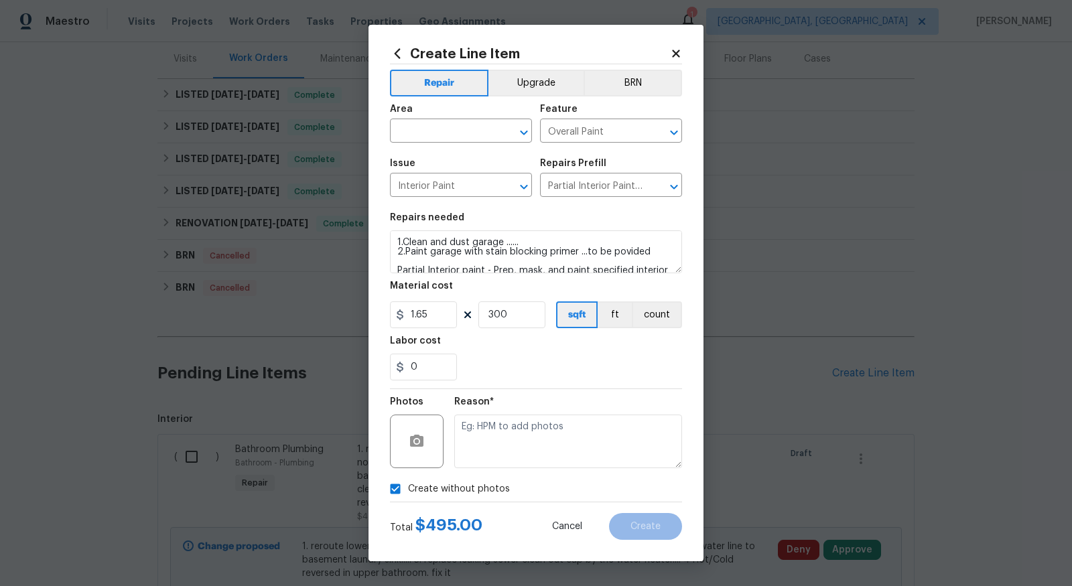
click at [556, 341] on div "Labor cost" at bounding box center [536, 344] width 292 height 17
click at [521, 314] on input "300" at bounding box center [511, 314] width 67 height 27
type input "250"
click at [548, 366] on div "0" at bounding box center [536, 367] width 292 height 27
click at [530, 425] on textarea at bounding box center [568, 442] width 228 height 54
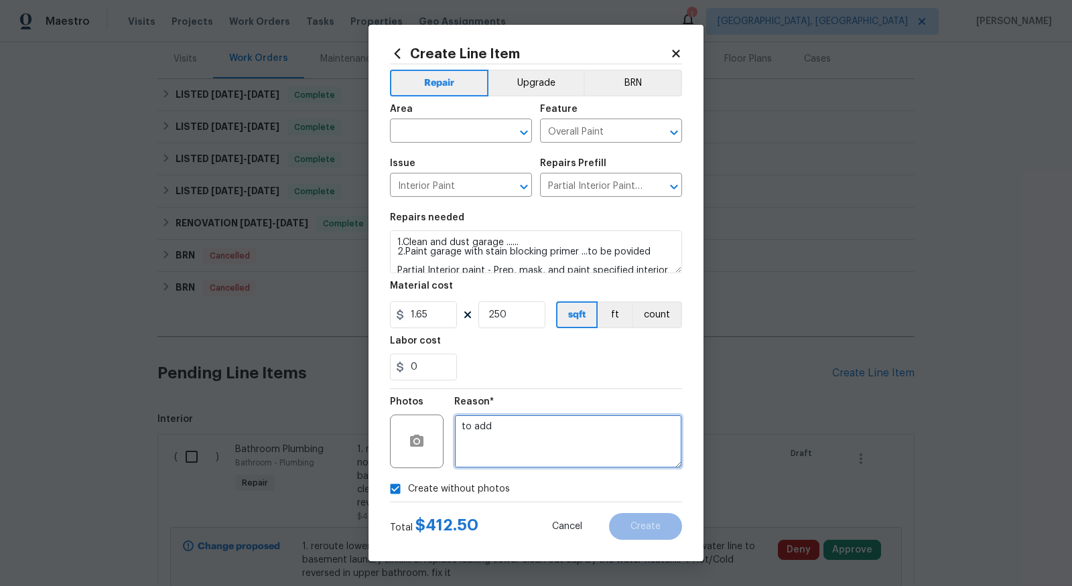
type textarea "to add"
click at [648, 478] on div "Create without photos" at bounding box center [536, 488] width 292 height 25
click at [522, 527] on div "Total $ 412.50 Cancel Create" at bounding box center [536, 521] width 292 height 38
click at [462, 124] on input "text" at bounding box center [442, 132] width 104 height 21
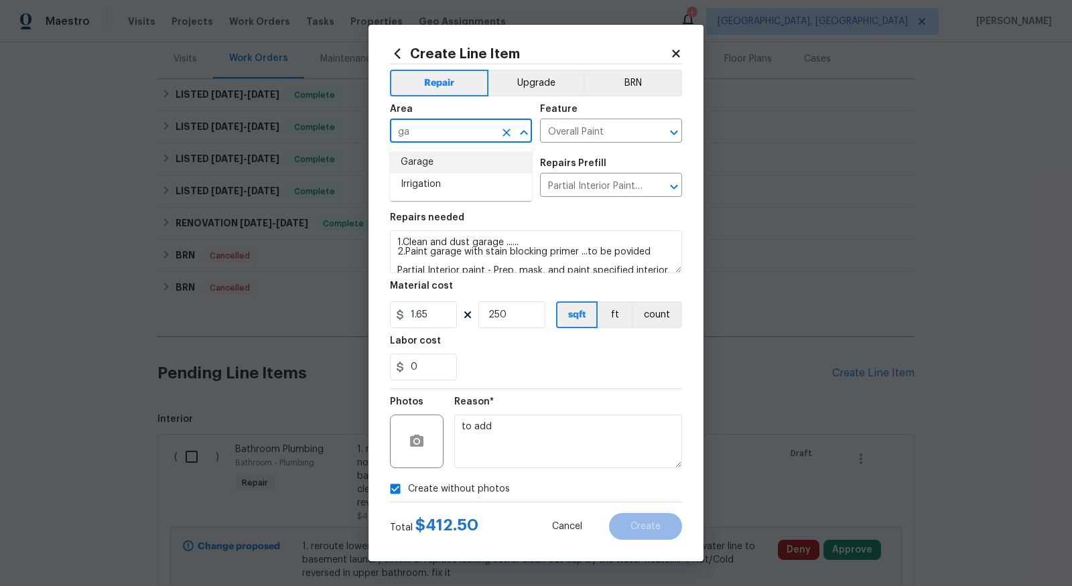
click at [446, 160] on li "Garage" at bounding box center [461, 162] width 142 height 22
type input "Garage"
click at [651, 511] on div "Total $ 412.50 Cancel Create" at bounding box center [536, 521] width 292 height 38
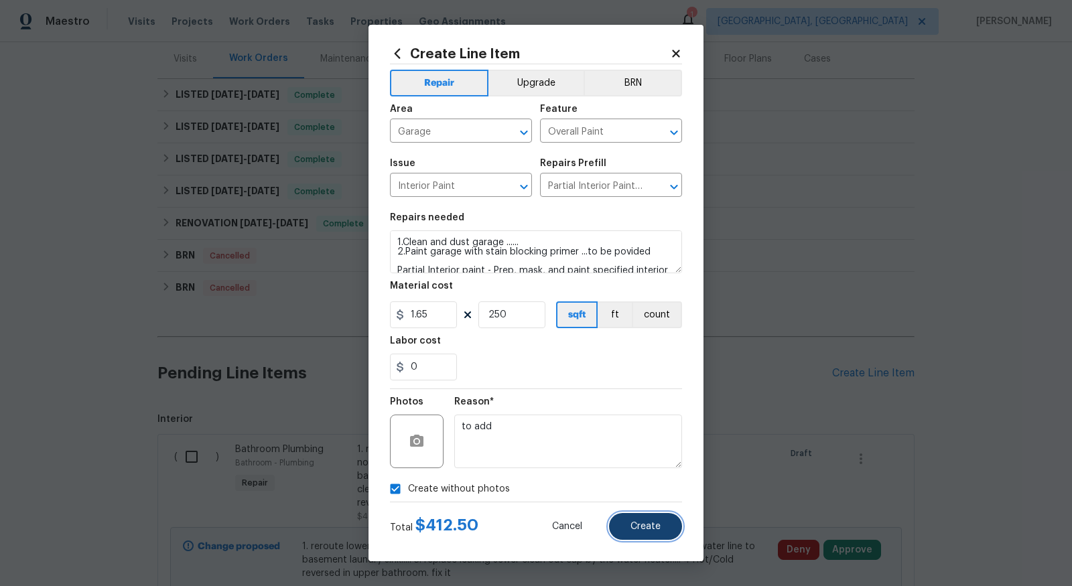
click at [660, 529] on span "Create" at bounding box center [645, 527] width 30 height 10
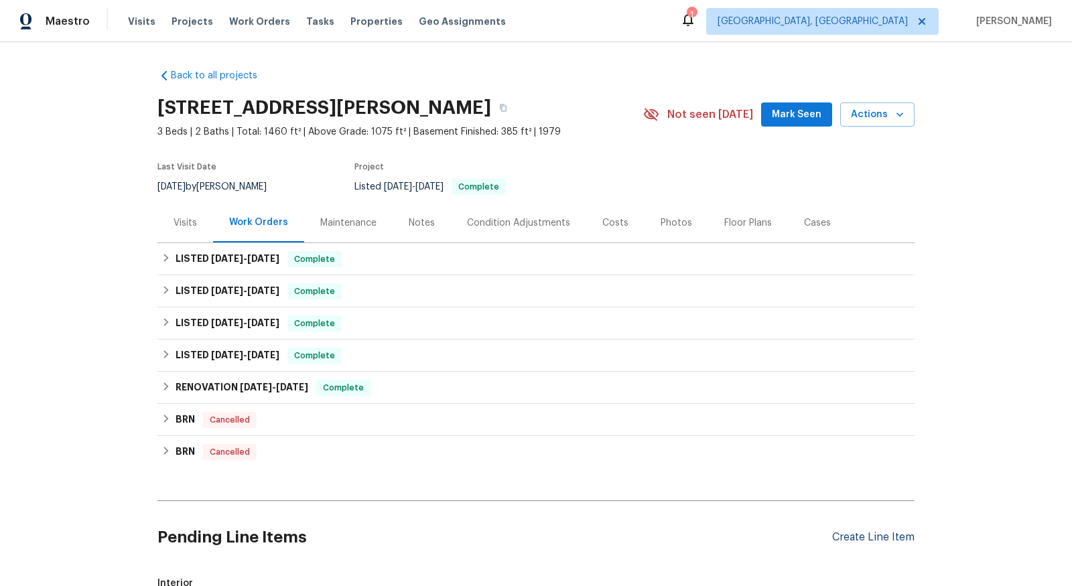
click at [850, 540] on div "Create Line Item" at bounding box center [873, 537] width 82 height 13
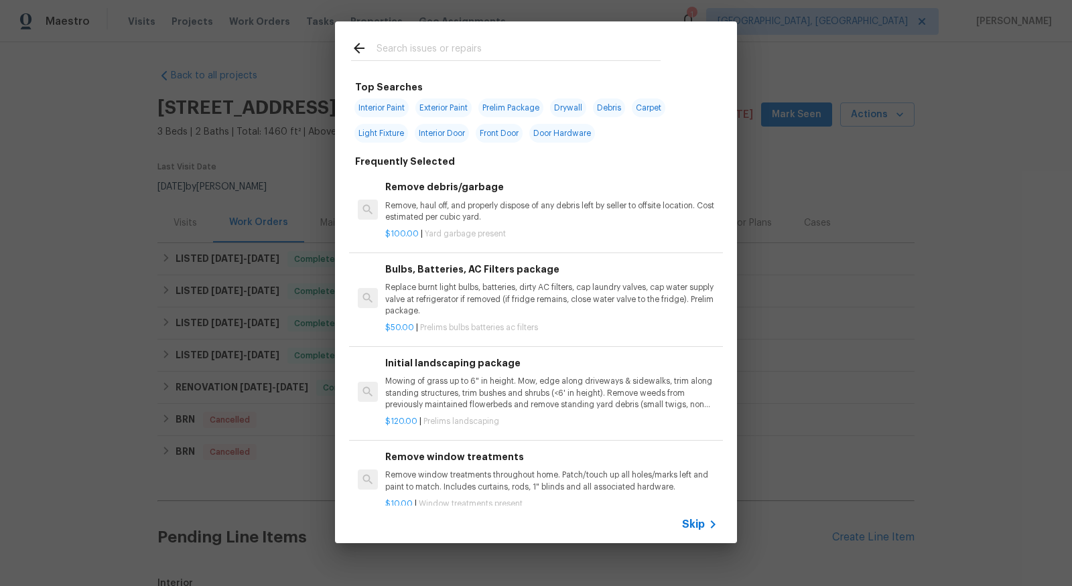
click at [539, 44] on input "text" at bounding box center [518, 50] width 284 height 20
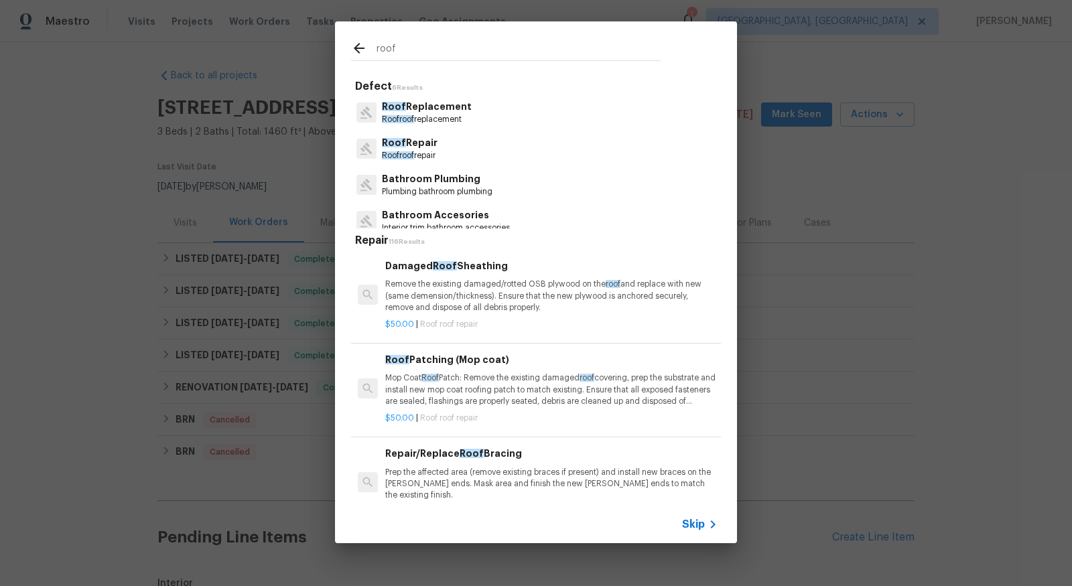
type input "roof"
click at [490, 124] on div "Roof Replacement Roof roof replacement" at bounding box center [536, 112] width 370 height 36
click at [441, 115] on p "Roof roof replacement" at bounding box center [427, 119] width 90 height 11
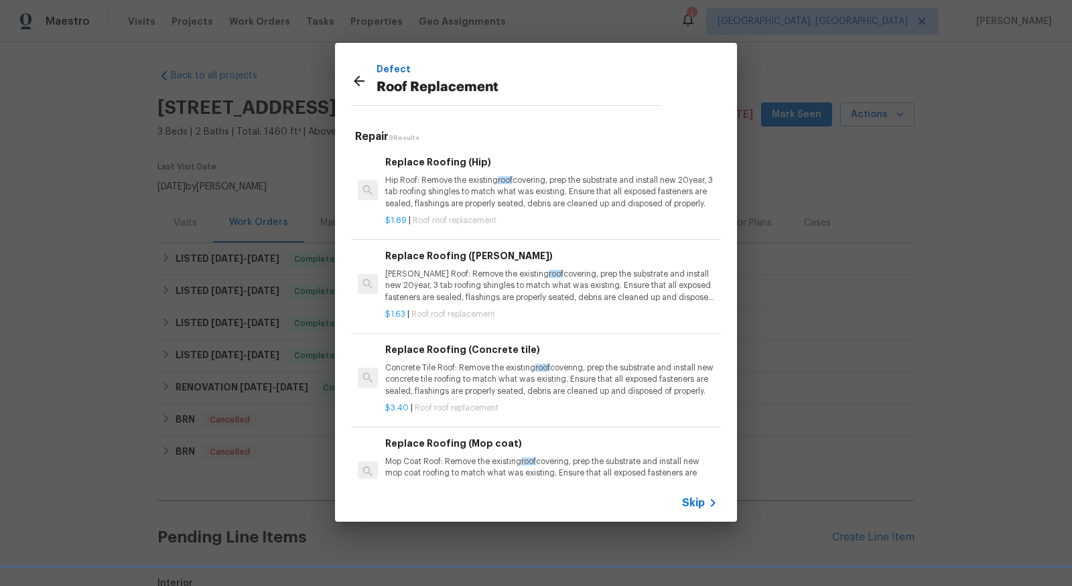
click at [475, 213] on div "$1.89 | Roof roof replacement" at bounding box center [551, 218] width 332 height 17
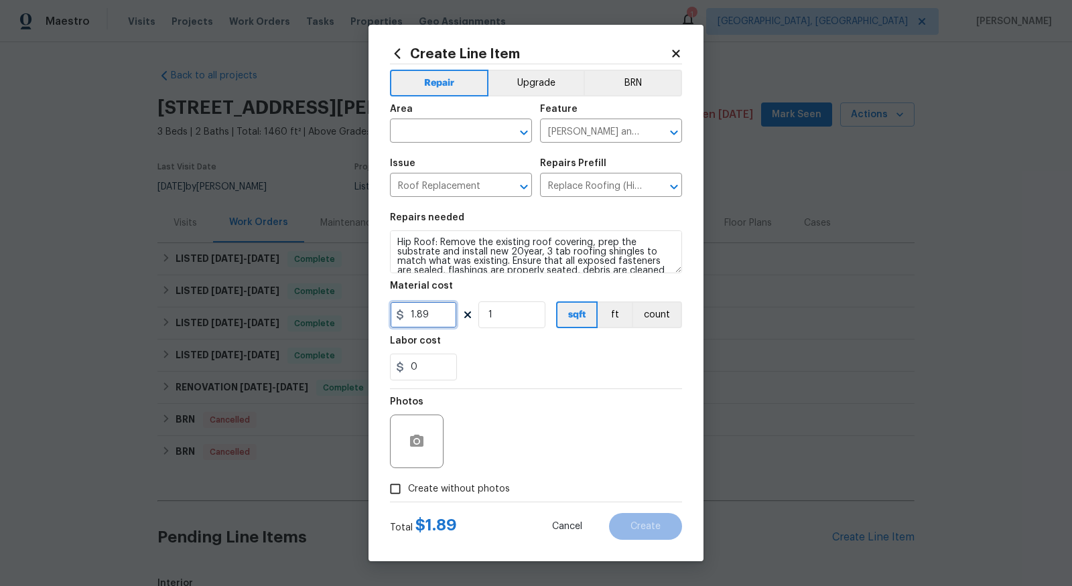
click at [430, 317] on input "1.89" at bounding box center [423, 314] width 67 height 27
type input "305"
click at [498, 316] on input "1" at bounding box center [511, 314] width 67 height 27
click at [498, 316] on input "19" at bounding box center [511, 314] width 67 height 27
type input "19"
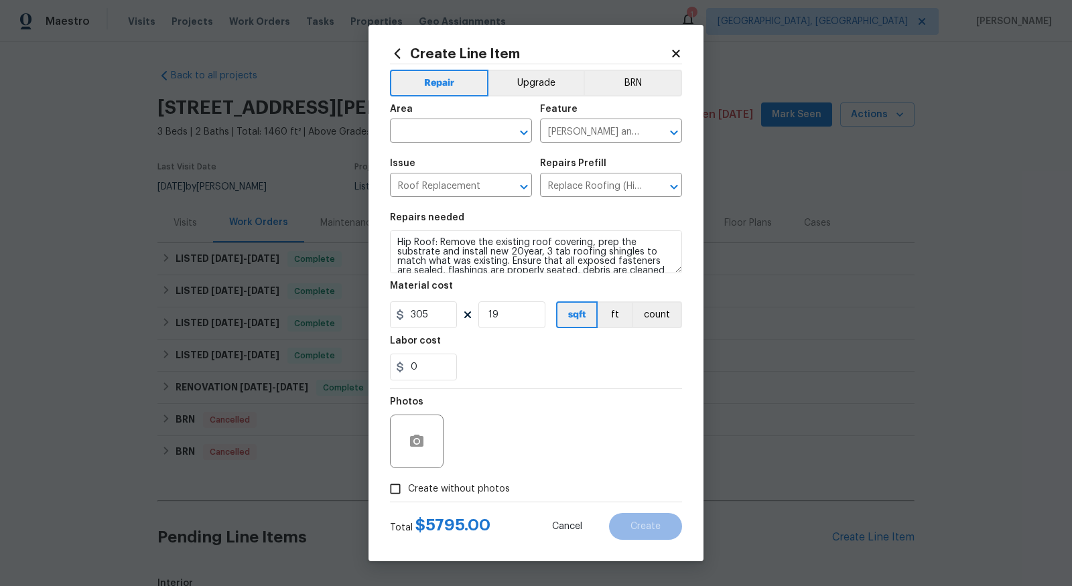
click at [441, 431] on div at bounding box center [417, 442] width 54 height 54
click at [395, 488] on input "Create without photos" at bounding box center [394, 488] width 25 height 25
checkbox input "true"
click at [507, 441] on textarea at bounding box center [568, 442] width 228 height 54
type textarea "to add"
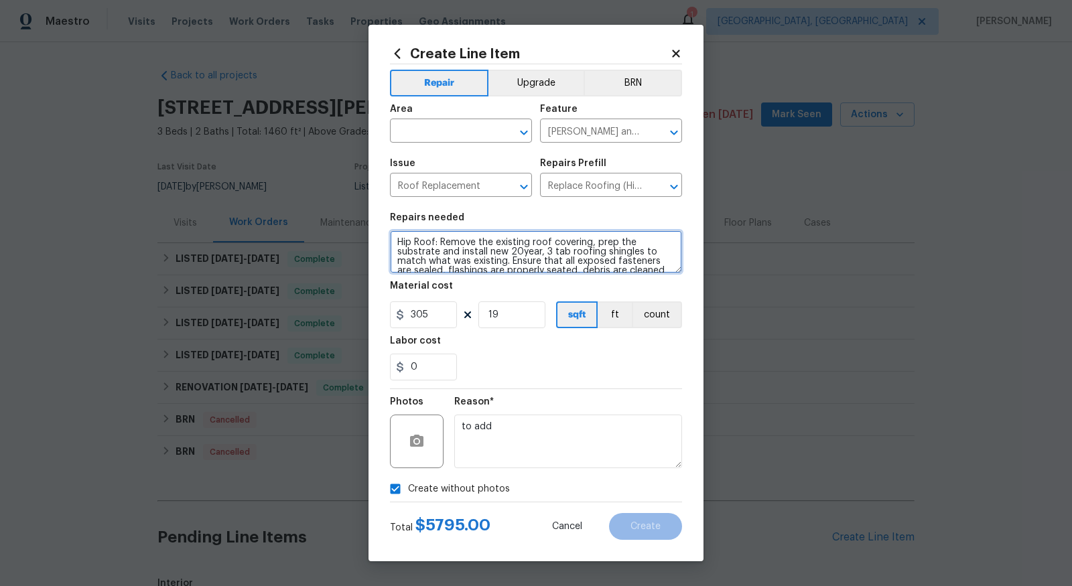
click at [542, 251] on textarea "Hip Roof: Remove the existing roof covering, prep the substrate and install new…" at bounding box center [536, 251] width 292 height 43
click at [614, 259] on textarea "Replace roof and make sure all vent connnections are vented properly. the bathr…" at bounding box center [536, 251] width 292 height 43
click at [666, 261] on textarea "Replace roof and make sure all vent connnections are vented properly. the bathr…" at bounding box center [536, 251] width 292 height 43
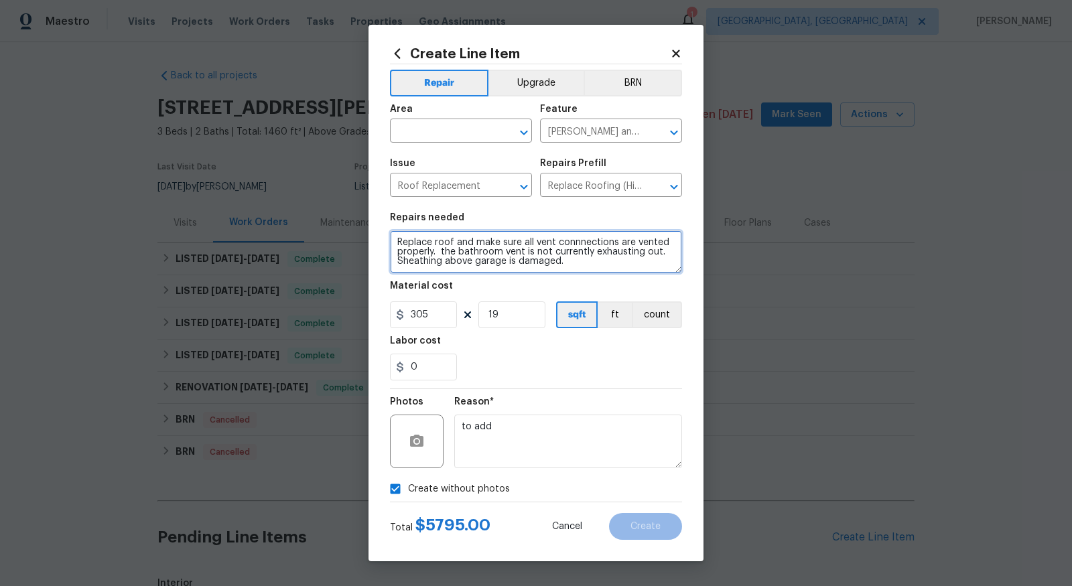
type textarea "Replace roof and make sure all vent connnections are vented properly. the bathr…"
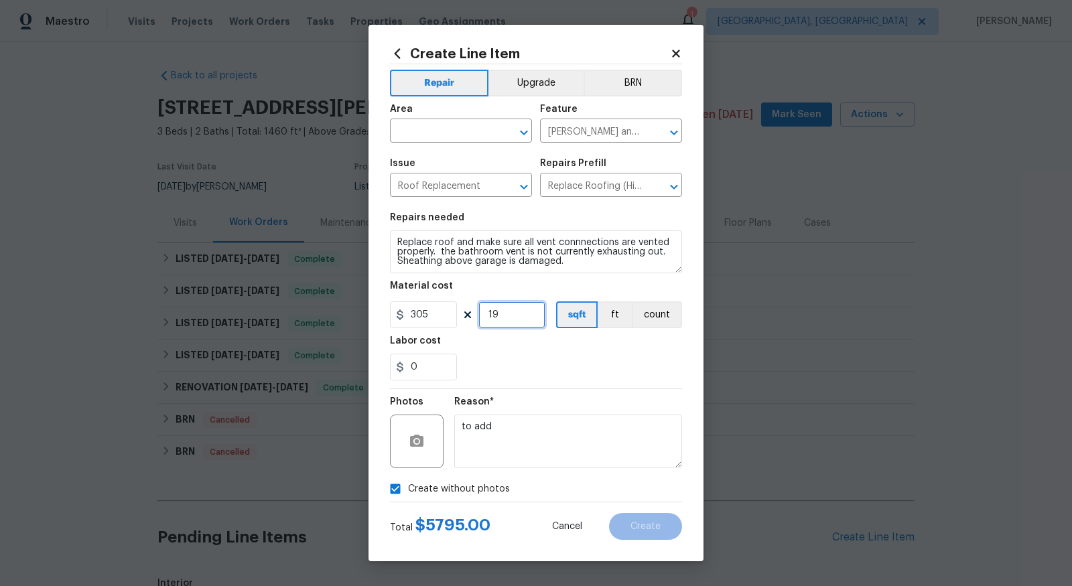
click at [532, 310] on input "19" at bounding box center [511, 314] width 67 height 27
type input "15"
click at [423, 137] on input "text" at bounding box center [442, 132] width 104 height 21
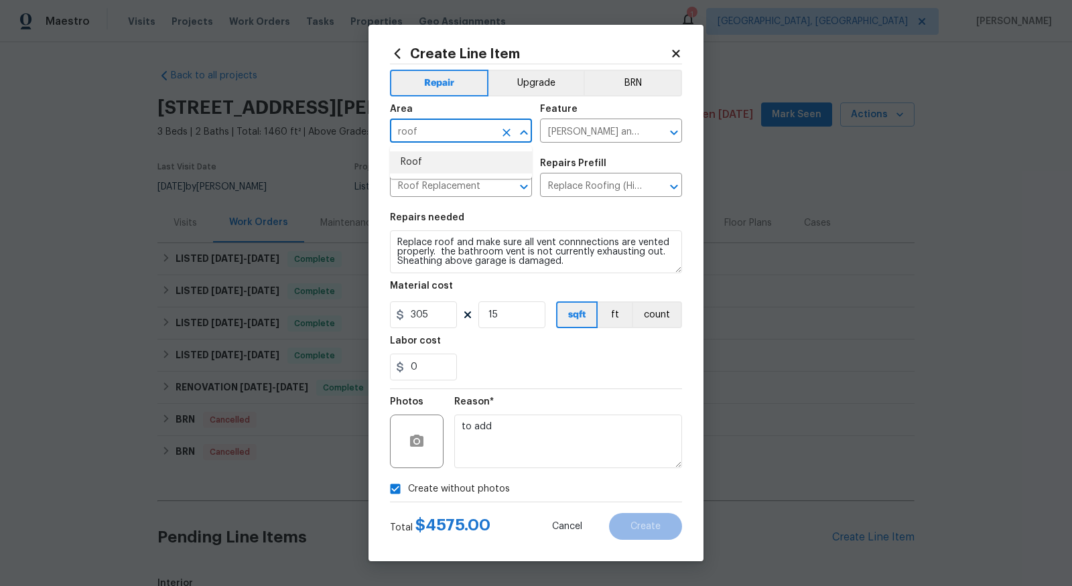
click at [429, 171] on li "Roof" at bounding box center [461, 162] width 142 height 22
type input "Roof"
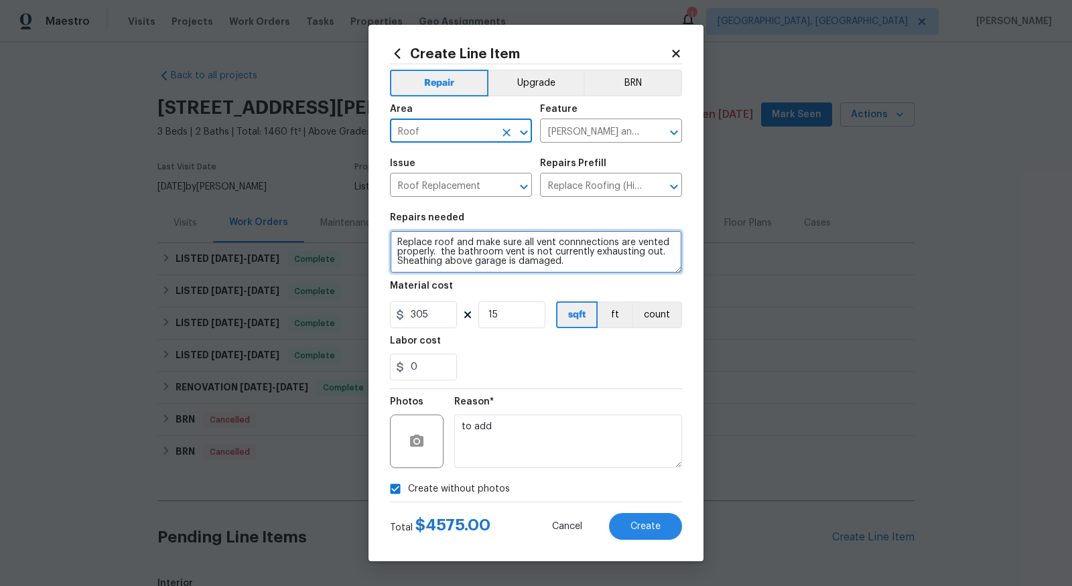
click at [399, 242] on textarea "Replace roof and make sure all vent connnections are vented properly. the bathr…" at bounding box center [536, 251] width 292 height 43
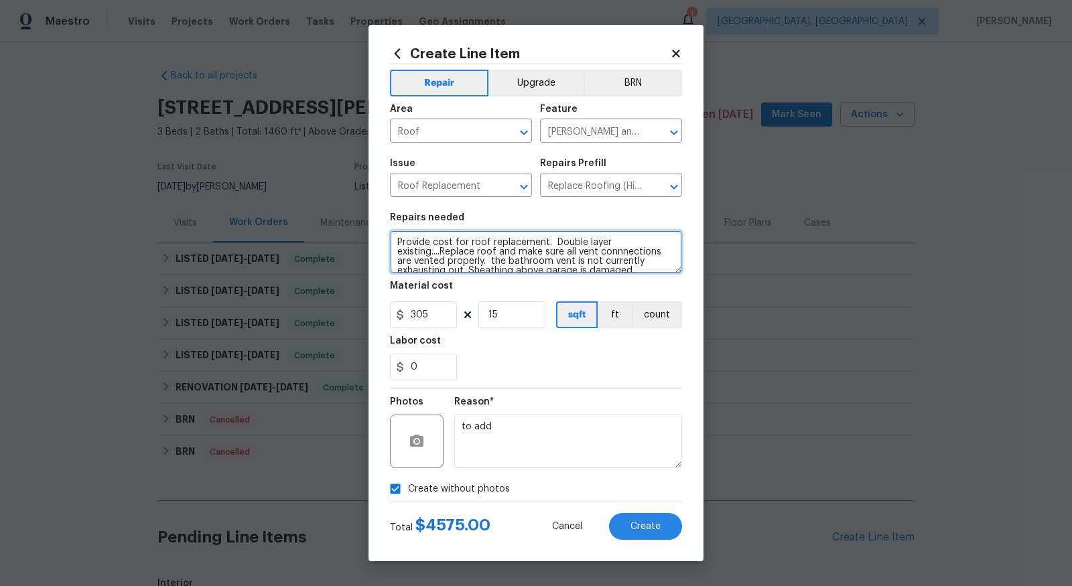
type textarea "Provide cost for roof replacement. Double layer existing....Replace roof and ma…"
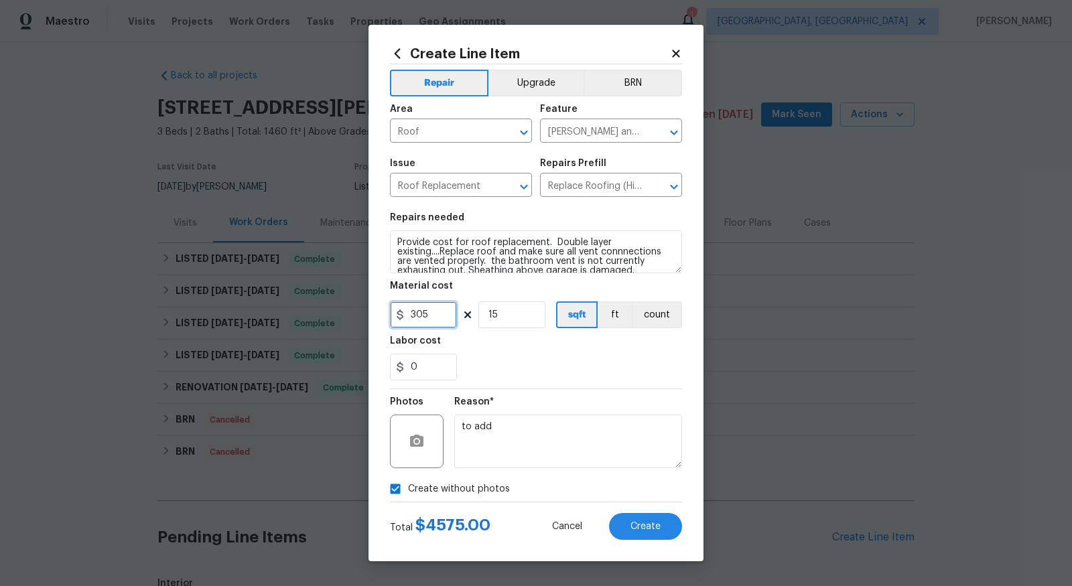
click at [433, 314] on input "305" at bounding box center [423, 314] width 67 height 27
type input "20"
click at [510, 315] on input "15" at bounding box center [511, 314] width 67 height 27
type input "1"
click at [508, 427] on textarea "to add" at bounding box center [568, 442] width 228 height 54
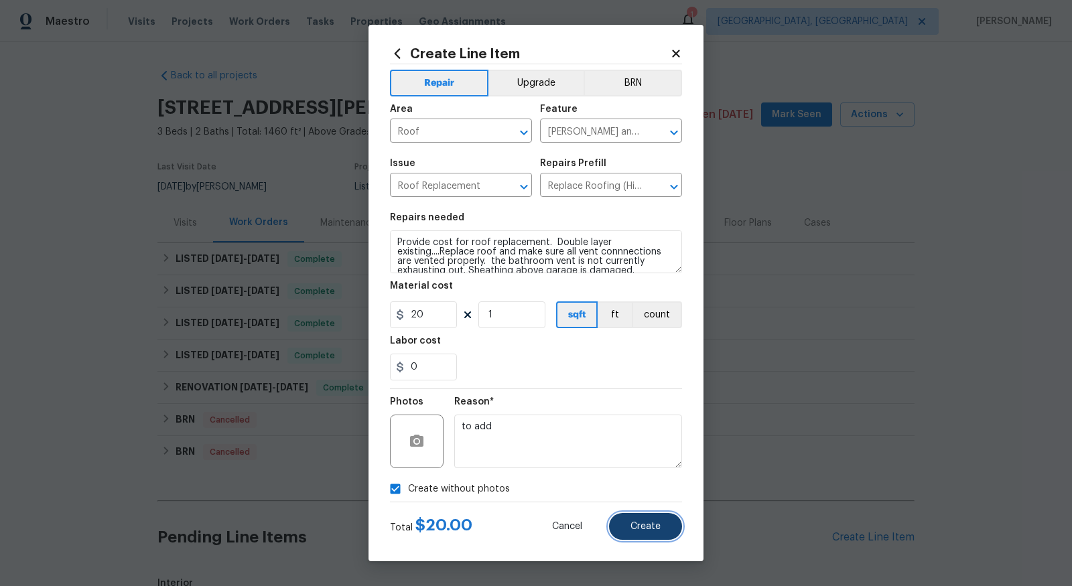
click at [646, 522] on span "Create" at bounding box center [645, 527] width 30 height 10
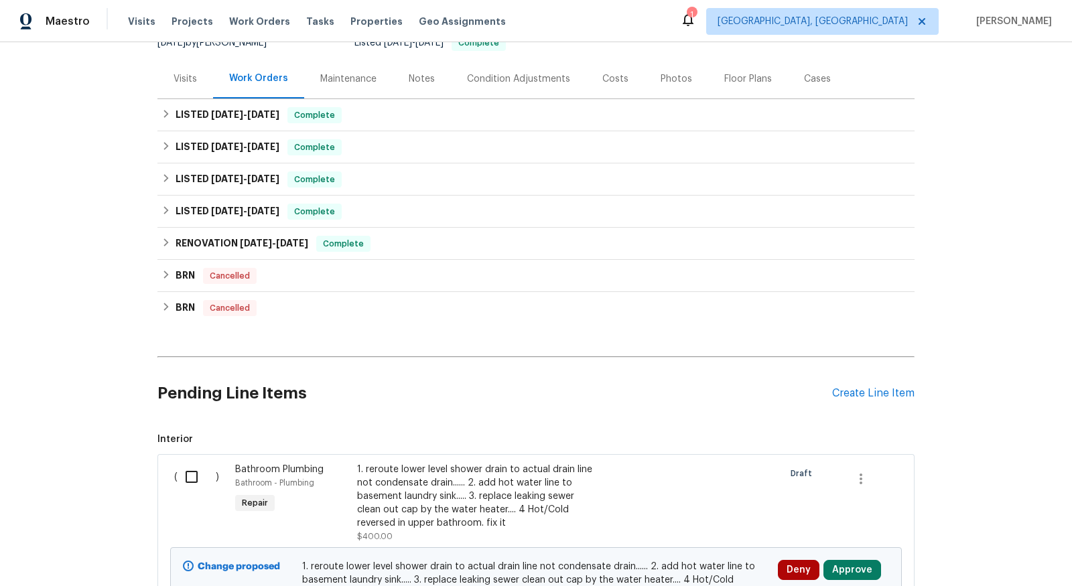
scroll to position [266, 0]
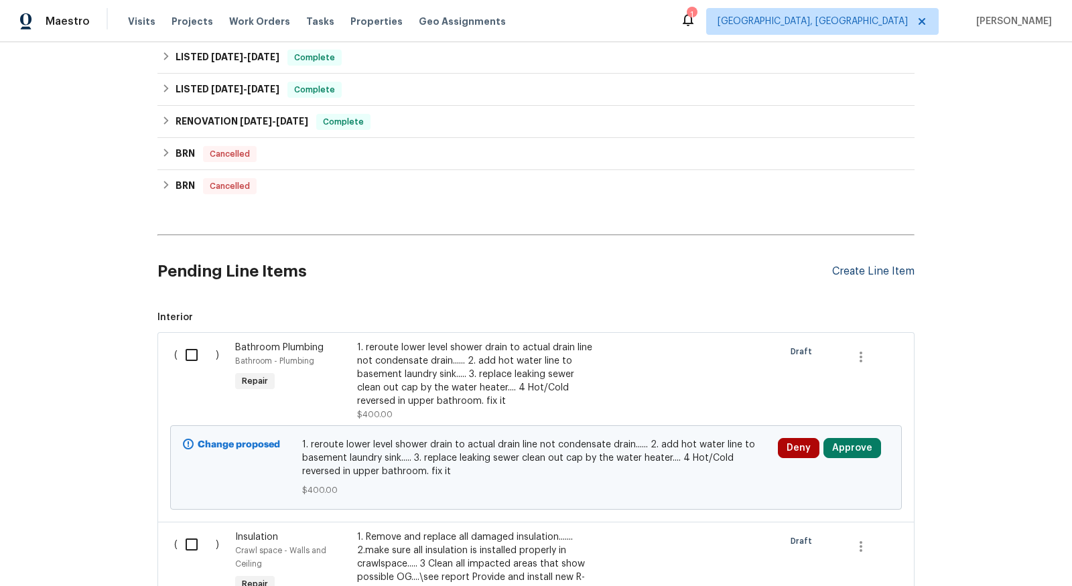
click at [905, 271] on div "Create Line Item" at bounding box center [873, 271] width 82 height 13
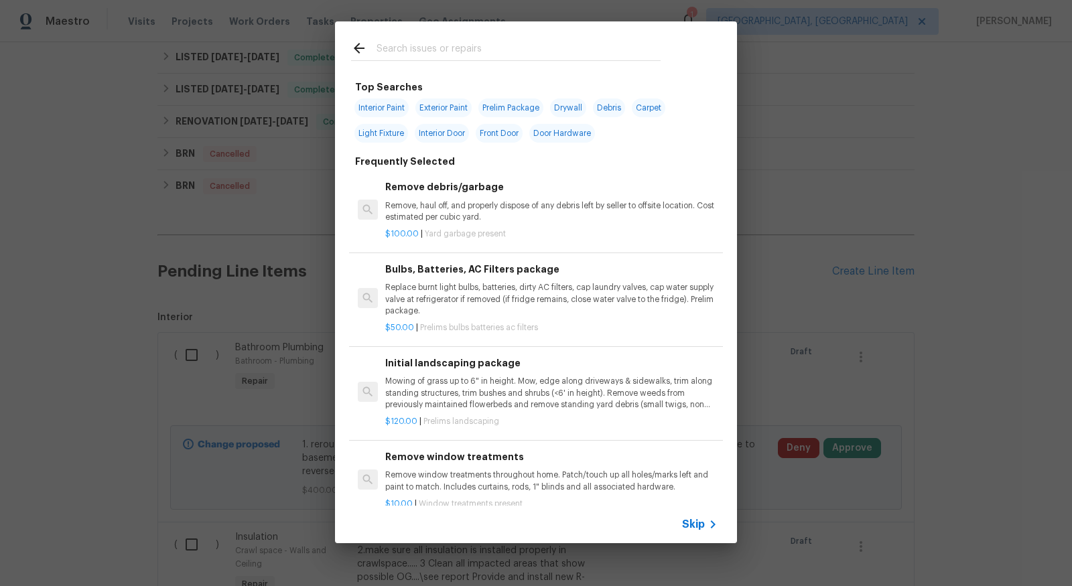
click at [531, 55] on input "text" at bounding box center [518, 50] width 284 height 20
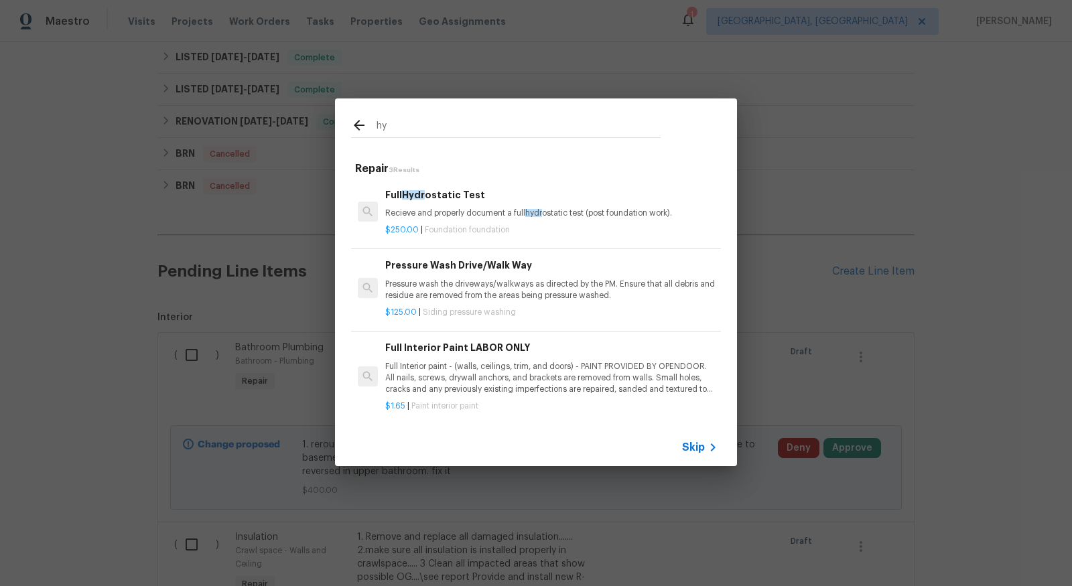
type input "h"
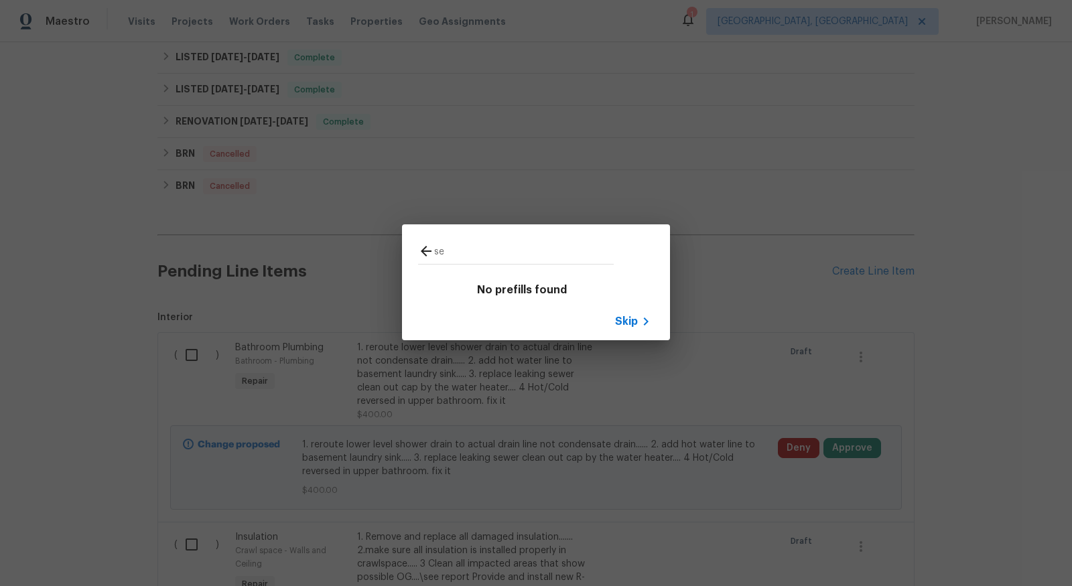
type input "s"
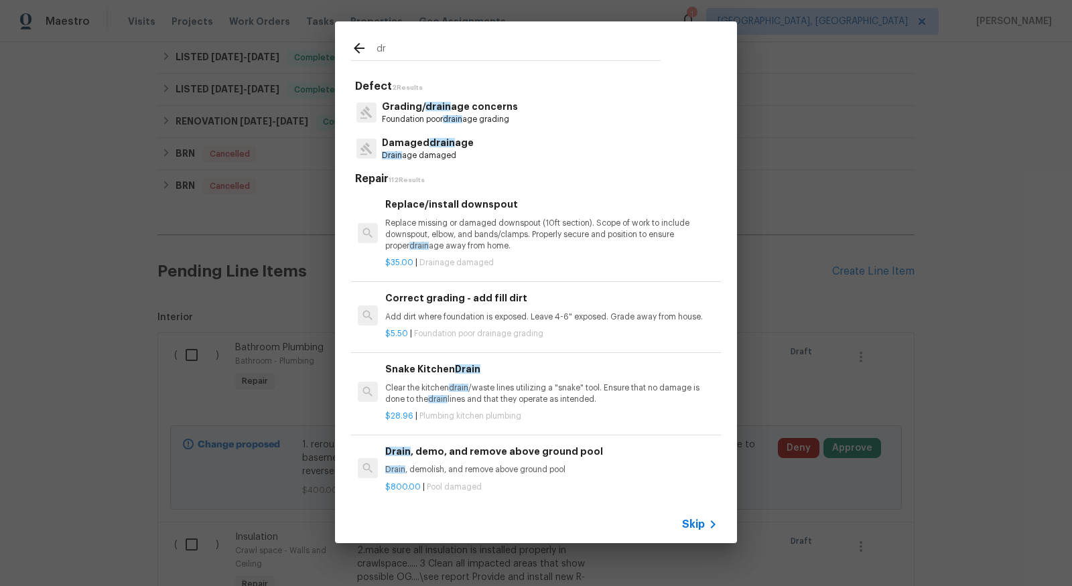
type input "d"
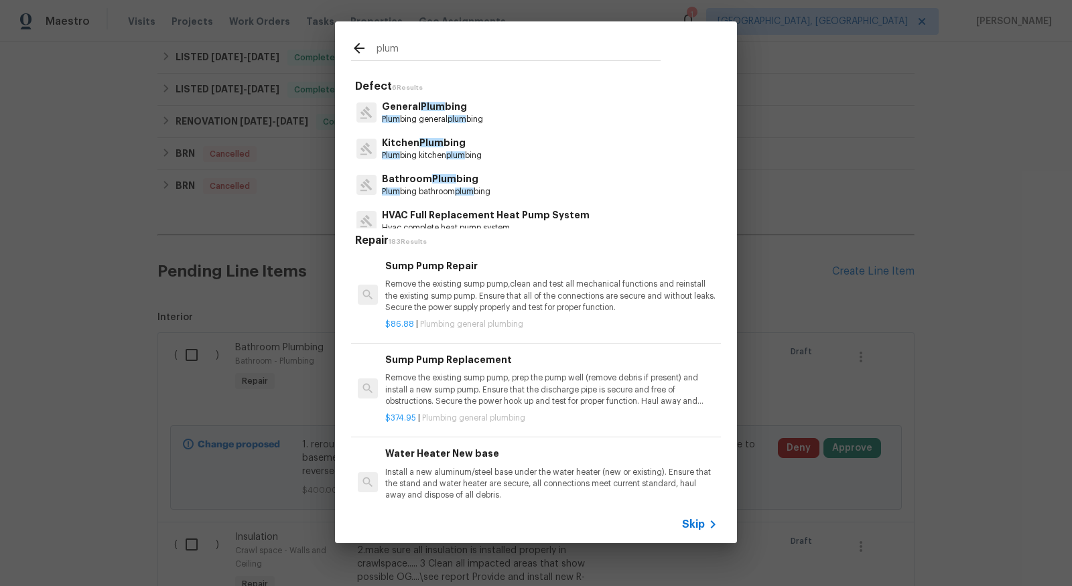
type input "plum"
click at [422, 127] on div "General Plum bing Plum bing general plum bing" at bounding box center [536, 112] width 370 height 36
click at [429, 104] on span "Plum" at bounding box center [433, 106] width 24 height 9
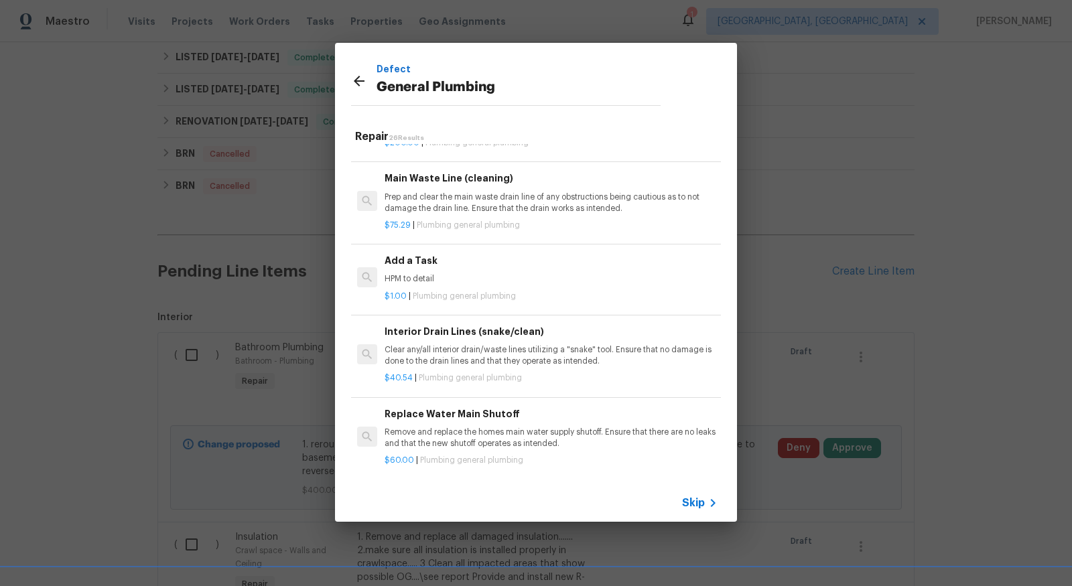
scroll to position [1509, 1]
click at [513, 192] on p "Prep and clear the main waste drain line of any obstructions being cautious as …" at bounding box center [550, 203] width 332 height 23
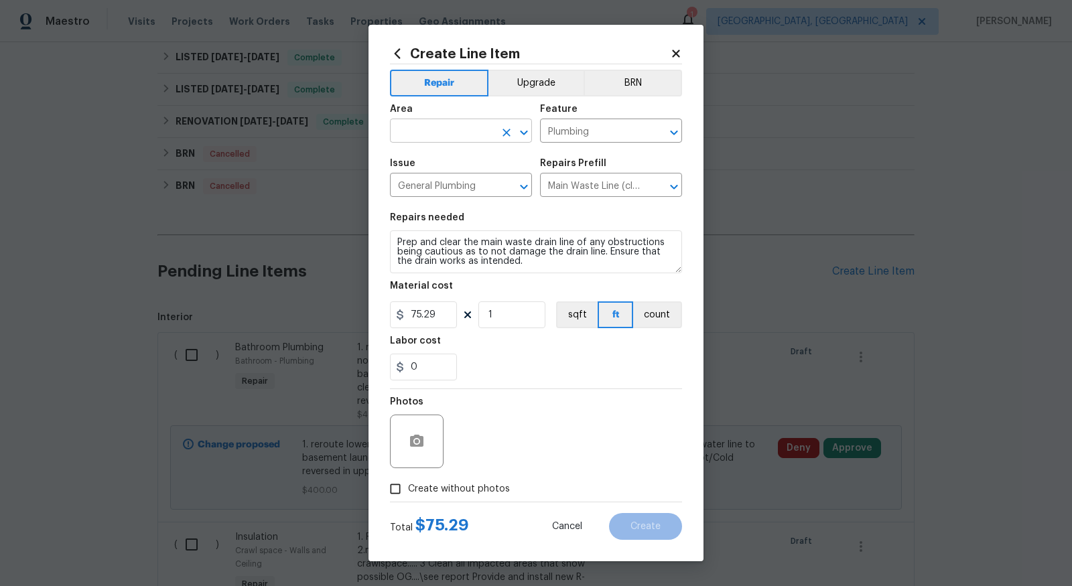
click at [492, 139] on input "text" at bounding box center [442, 132] width 104 height 21
click at [478, 159] on li "Plumbing" at bounding box center [461, 162] width 142 height 22
type input "Plumbing"
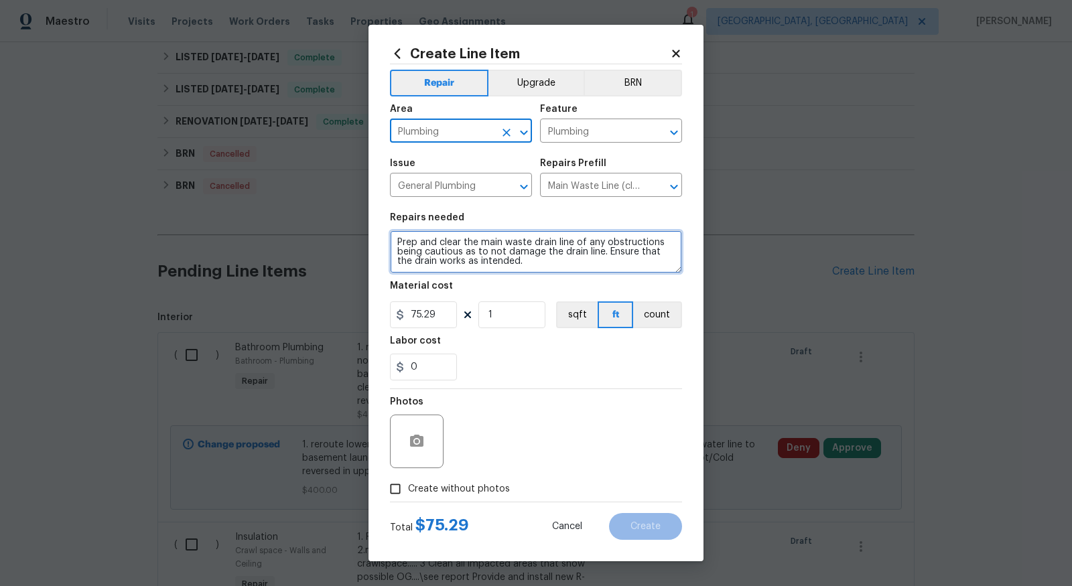
click at [397, 240] on textarea "Prep and clear the main waste drain line of any obstructions being cautious as …" at bounding box center [536, 251] width 292 height 43
click at [399, 242] on textarea "Hydrojet the back drain and main sewage line .......Prep and clear the main was…" at bounding box center [536, 251] width 292 height 43
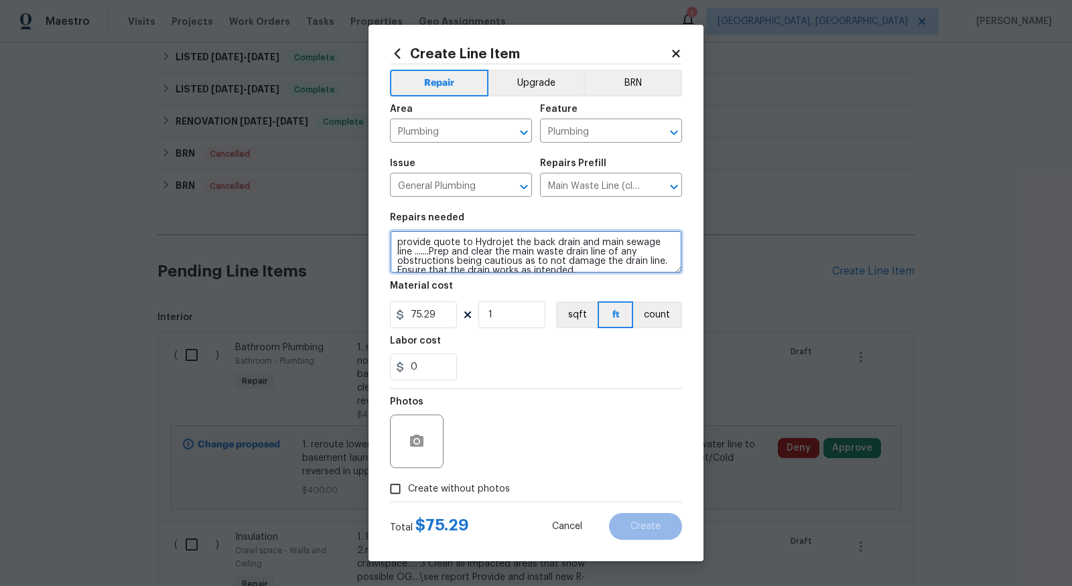
type textarea "provide quote to Hydrojet the back drain and main sewage line .......Prep and c…"
click at [403, 488] on input "Create without photos" at bounding box center [394, 488] width 25 height 25
checkbox input "true"
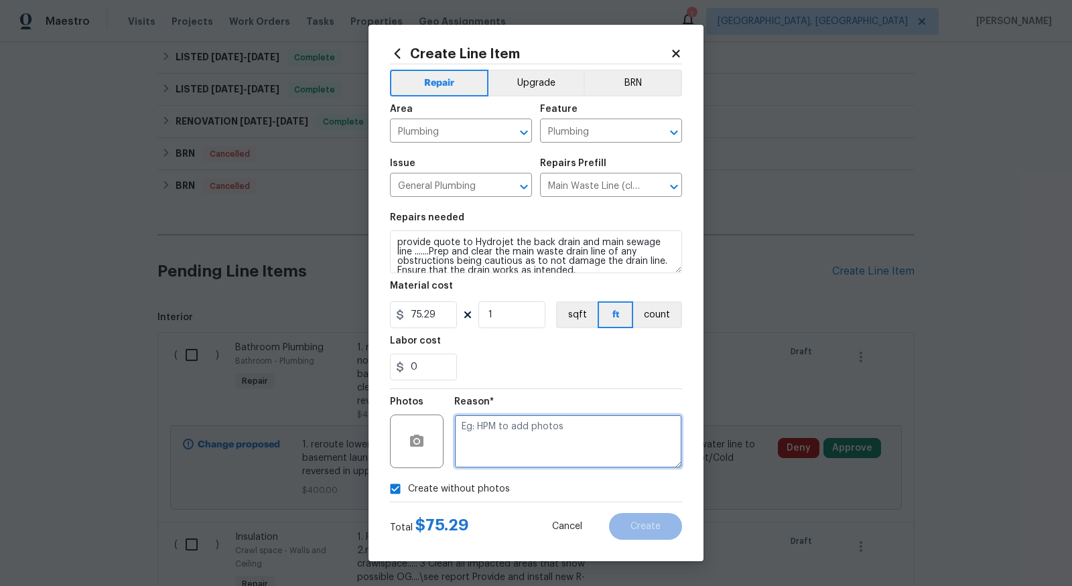
click at [507, 449] on textarea at bounding box center [568, 442] width 228 height 54
type textarea "to add"
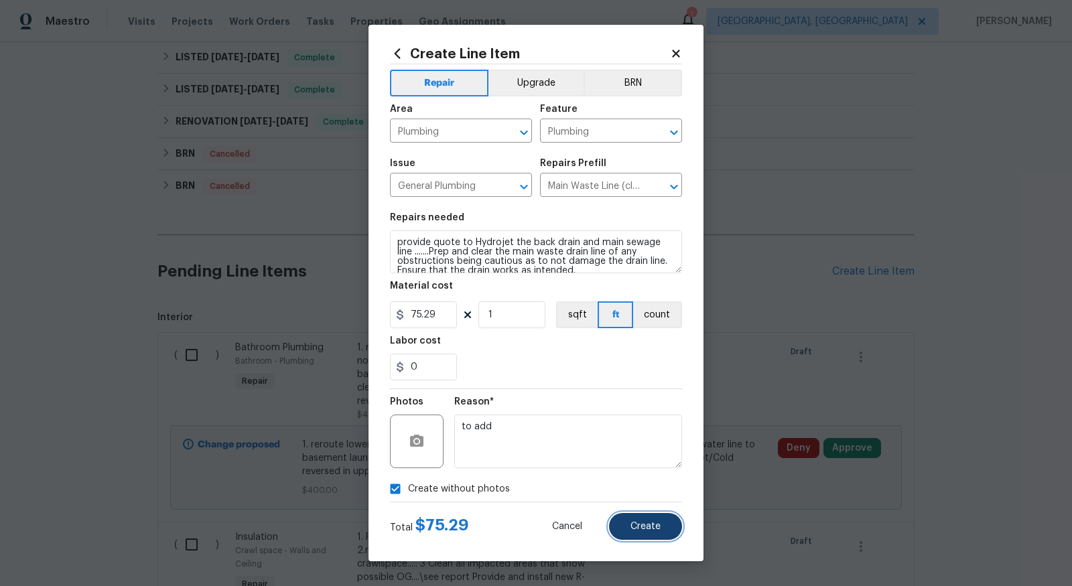
click at [651, 522] on span "Create" at bounding box center [645, 527] width 30 height 10
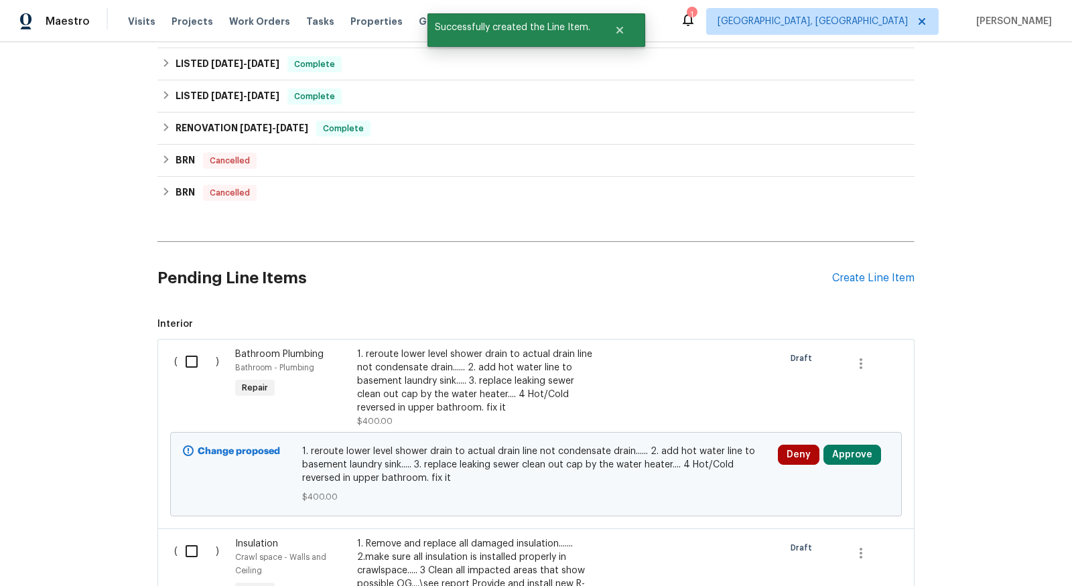
scroll to position [260, 0]
click at [194, 366] on input "checkbox" at bounding box center [196, 361] width 38 height 28
checkbox input "true"
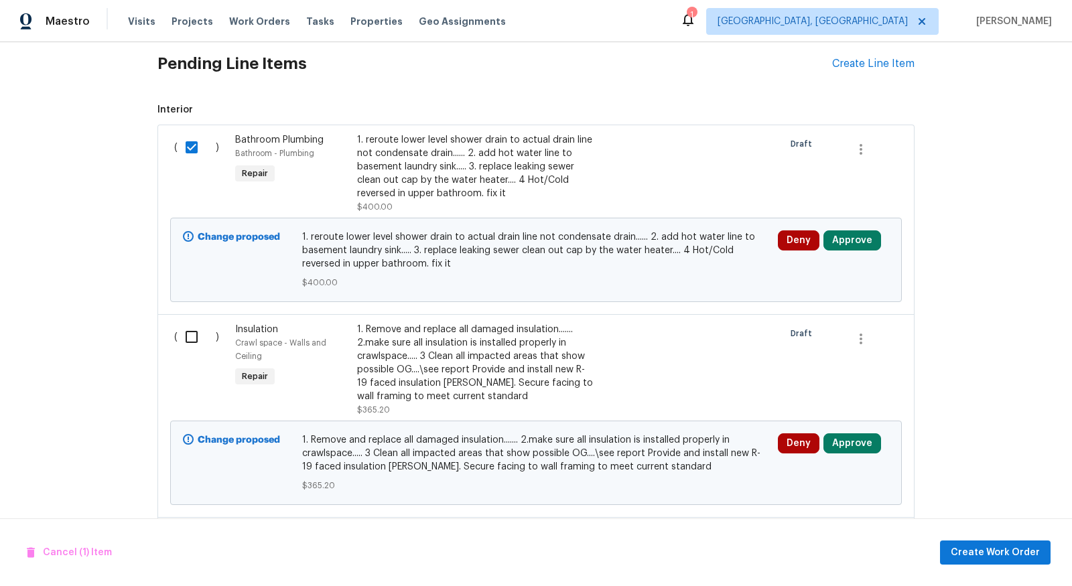
scroll to position [476, 0]
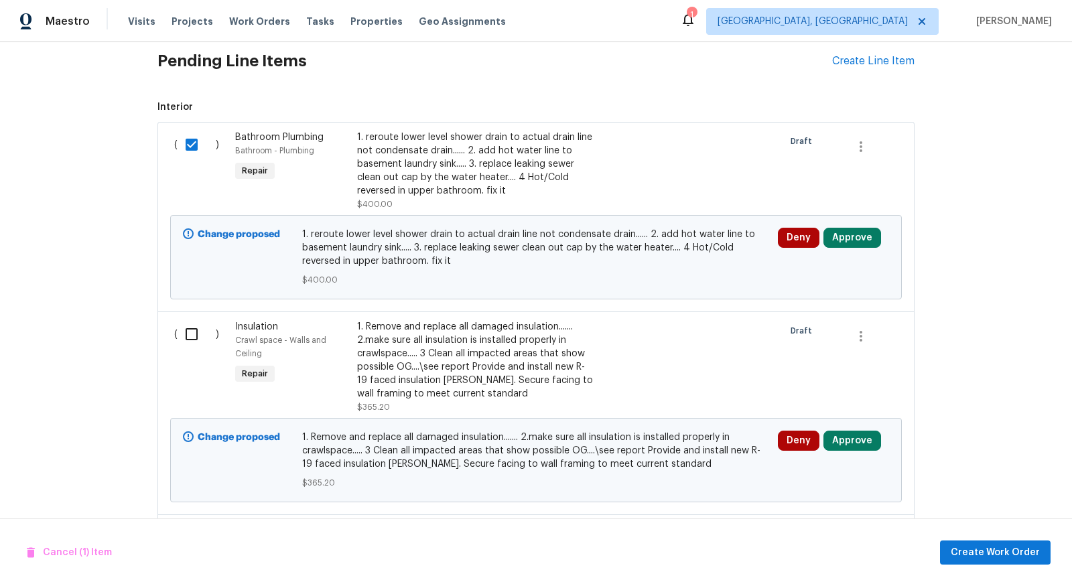
click at [191, 334] on input "checkbox" at bounding box center [196, 334] width 38 height 28
checkbox input "true"
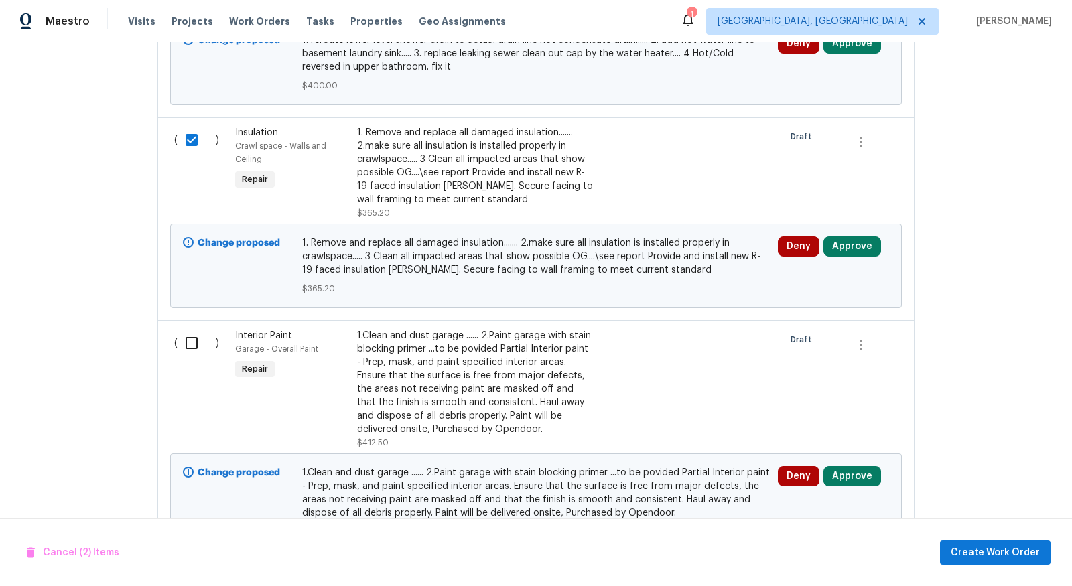
scroll to position [677, 0]
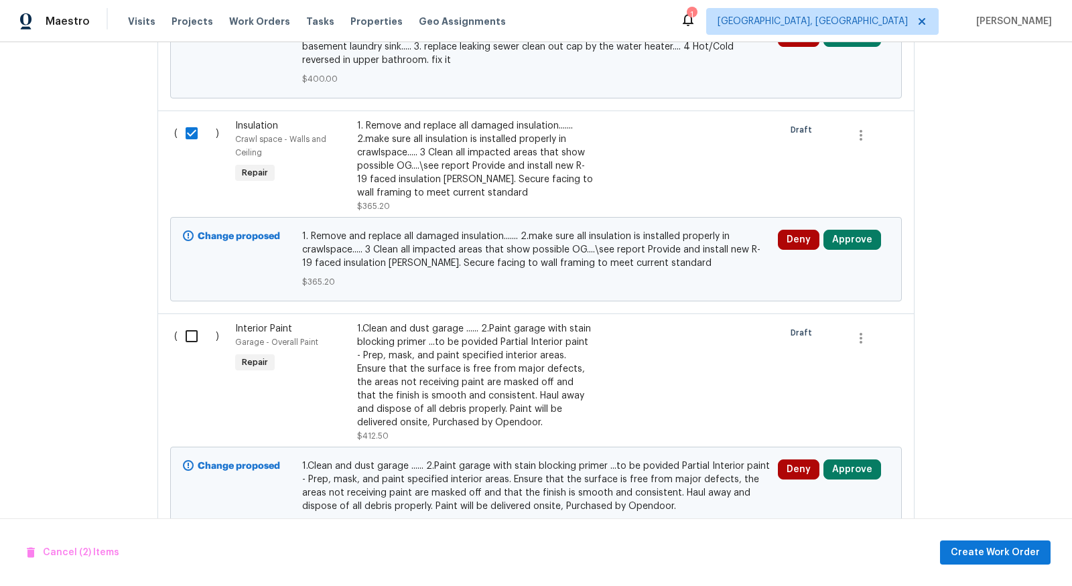
click at [191, 334] on input "checkbox" at bounding box center [196, 336] width 38 height 28
checkbox input "true"
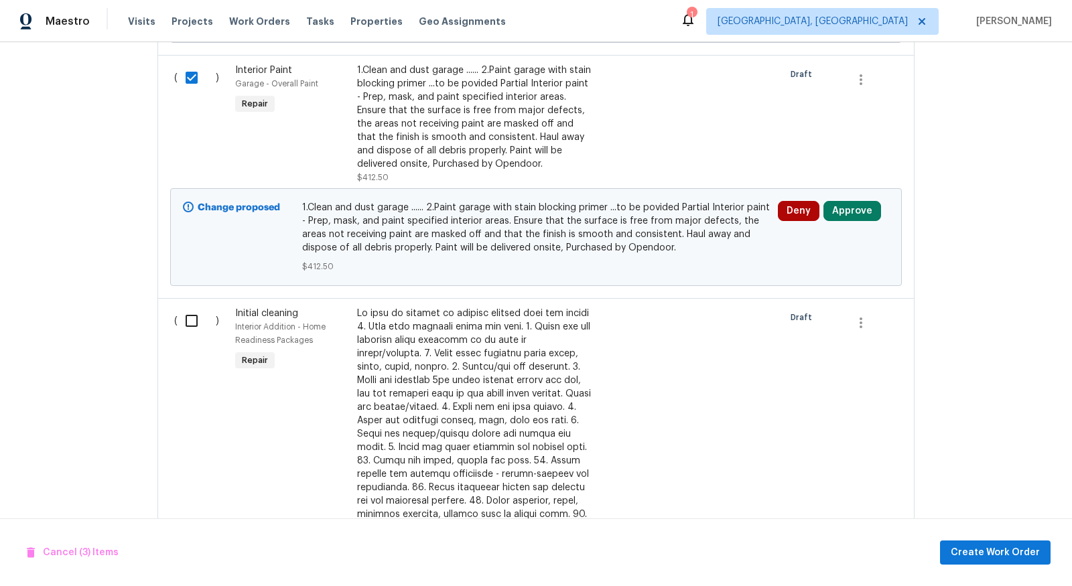
scroll to position [940, 0]
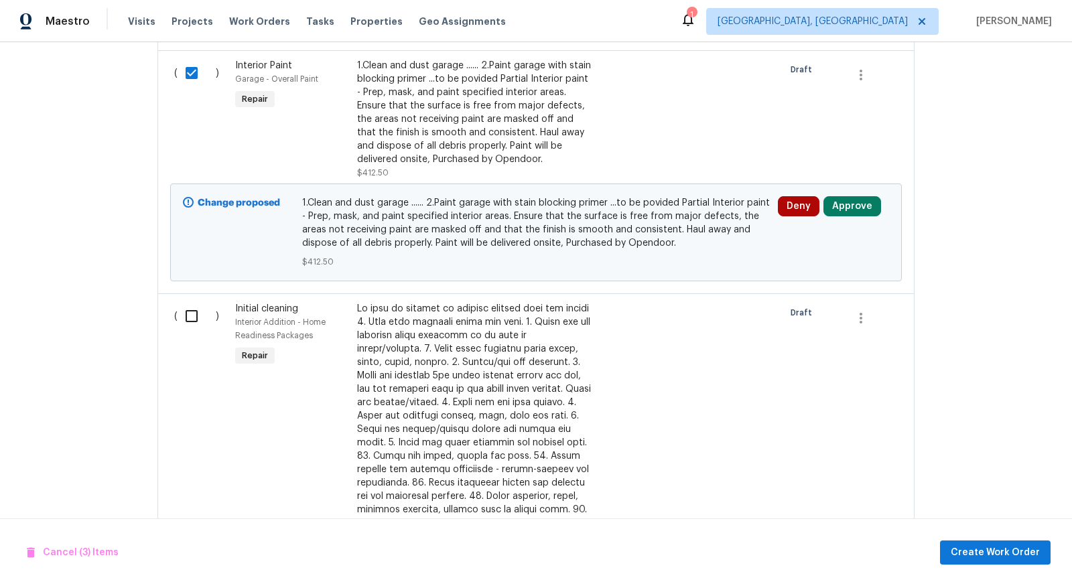
click at [551, 347] on div at bounding box center [475, 489] width 236 height 375
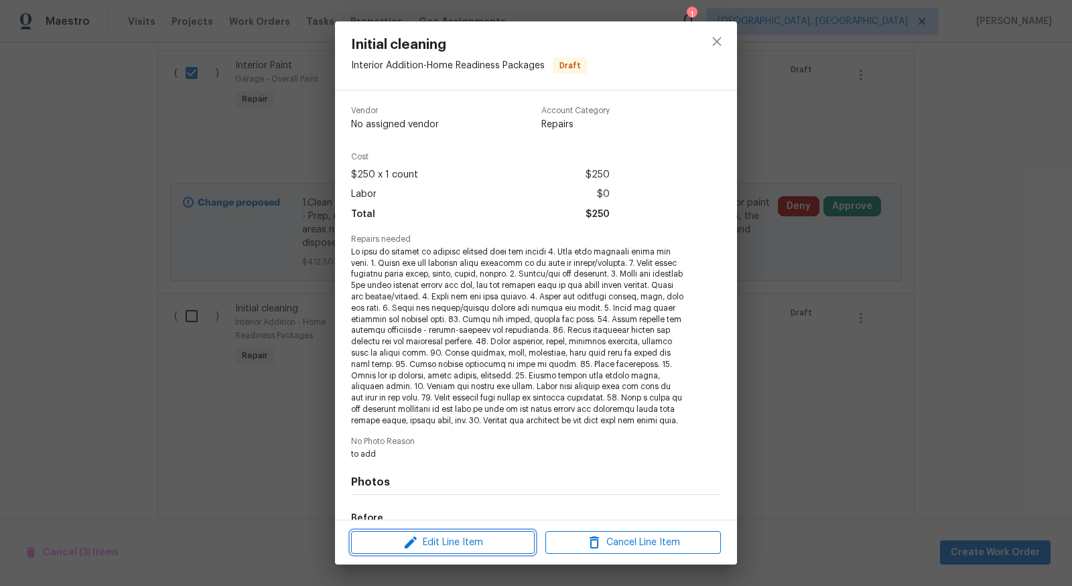
click at [482, 539] on span "Edit Line Item" at bounding box center [442, 543] width 175 height 17
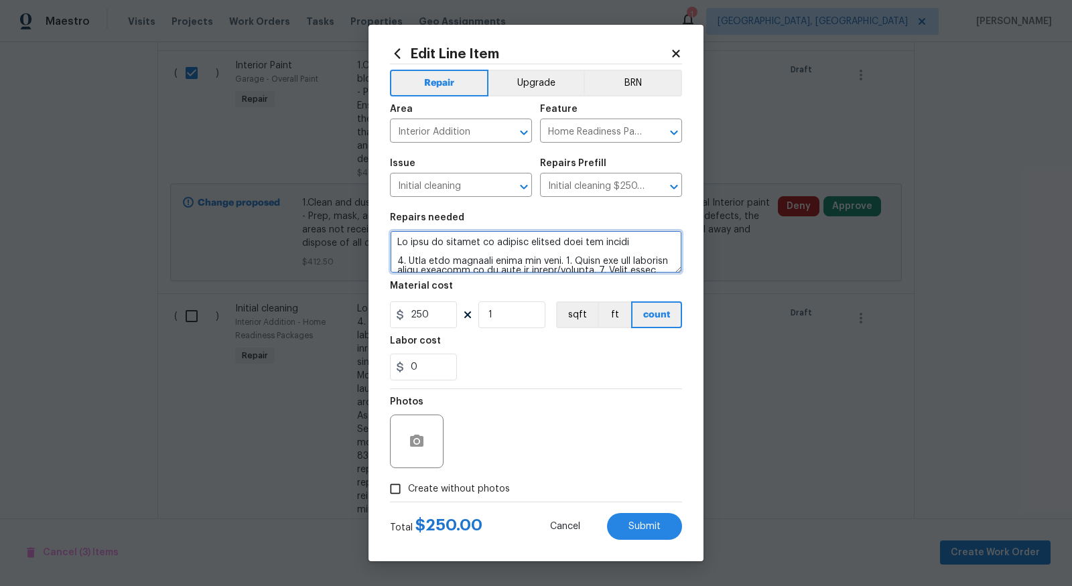
click at [427, 241] on textarea at bounding box center [536, 251] width 292 height 43
click at [445, 242] on textarea at bounding box center [536, 251] width 292 height 43
type textarea "At end of project to include laundry room and garage 1. Wipe down exterior door…"
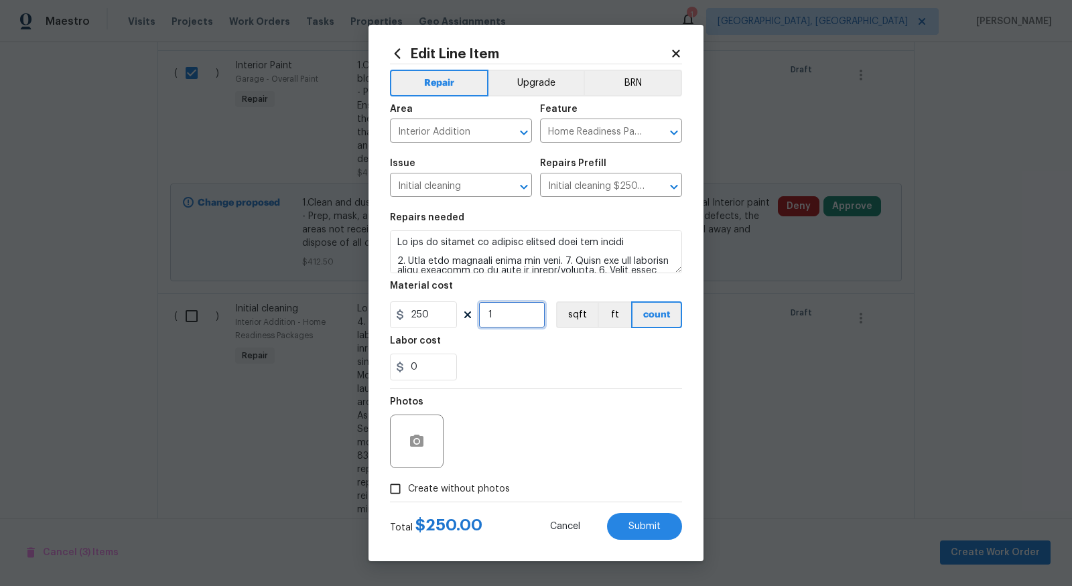
click at [526, 324] on input "1" at bounding box center [511, 314] width 67 height 27
click at [643, 518] on button "Submit" at bounding box center [644, 526] width 75 height 27
checkbox input "false"
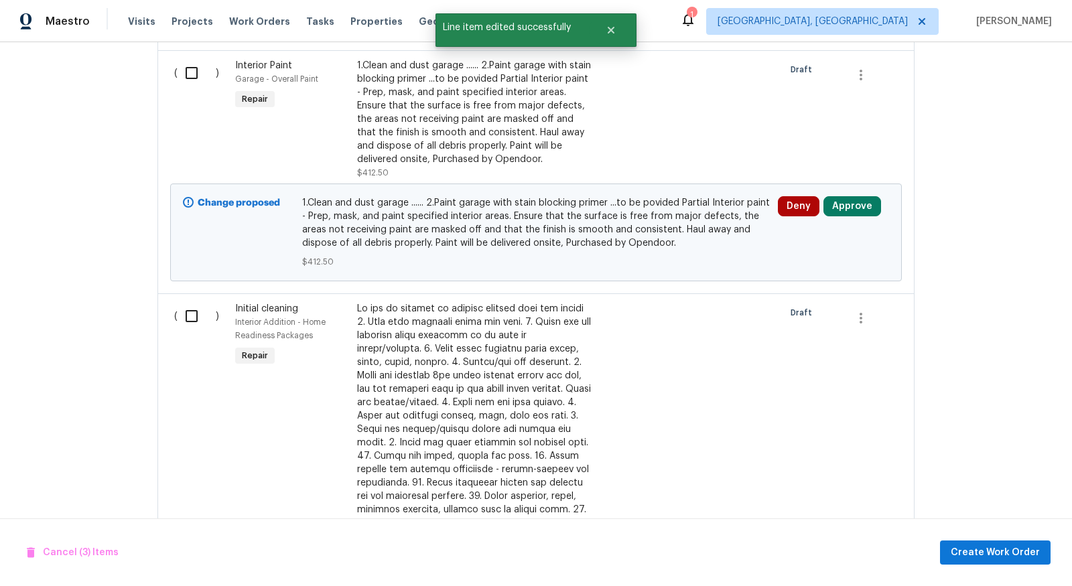
click at [190, 307] on input "checkbox" at bounding box center [196, 316] width 38 height 28
checkbox input "true"
click at [183, 66] on input "checkbox" at bounding box center [196, 73] width 38 height 28
checkbox input "true"
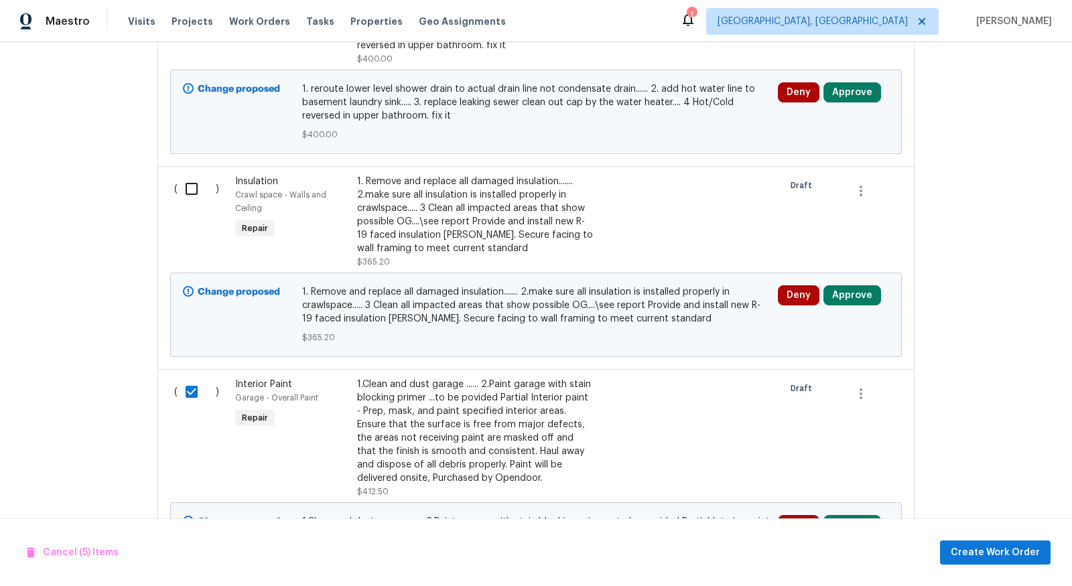
scroll to position [615, 0]
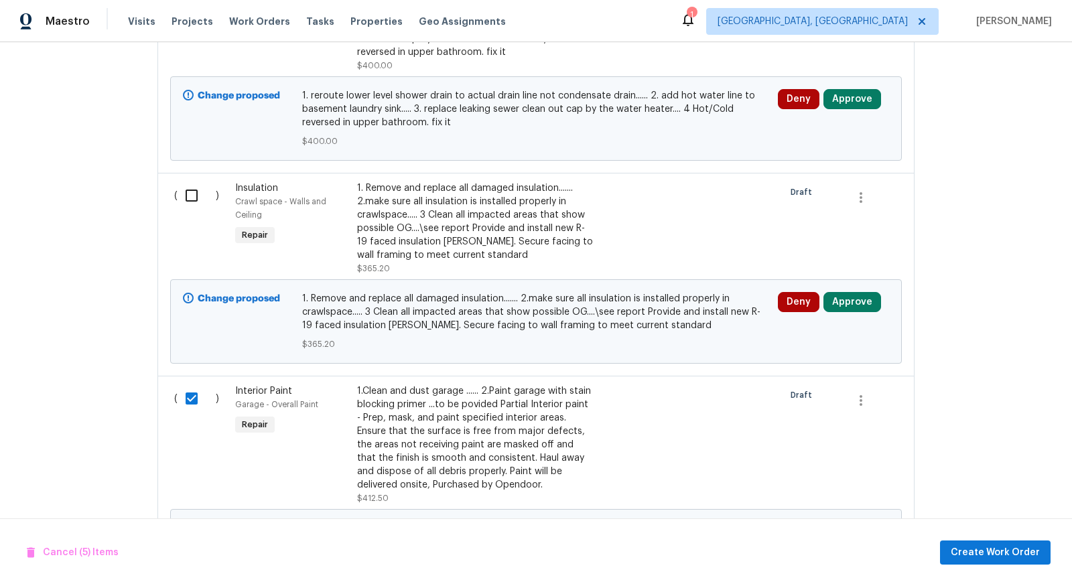
click at [195, 177] on div "( )" at bounding box center [200, 228] width 61 height 102
click at [190, 189] on input "checkbox" at bounding box center [196, 196] width 38 height 28
checkbox input "true"
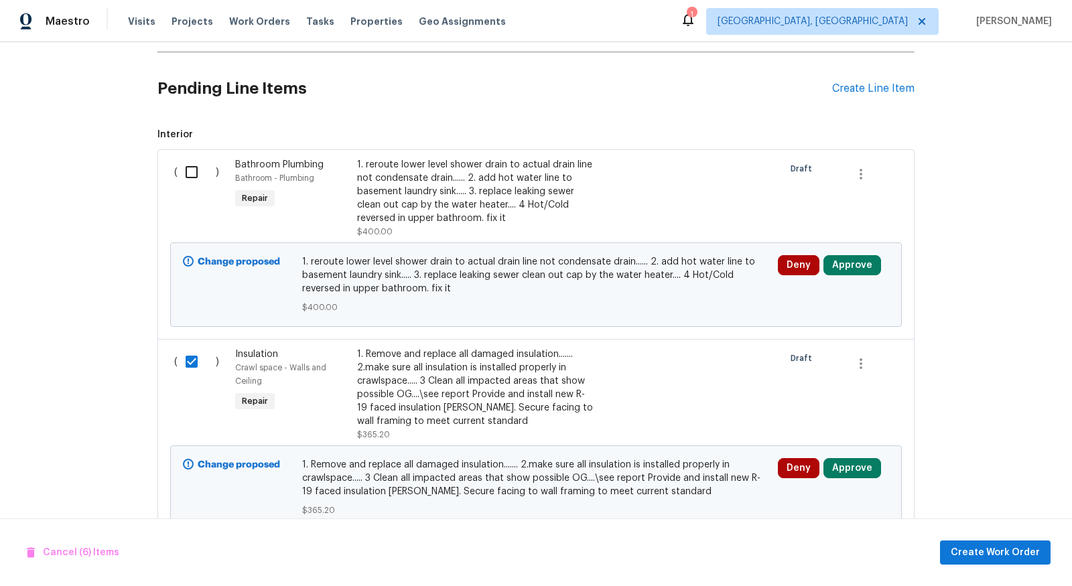
scroll to position [436, 0]
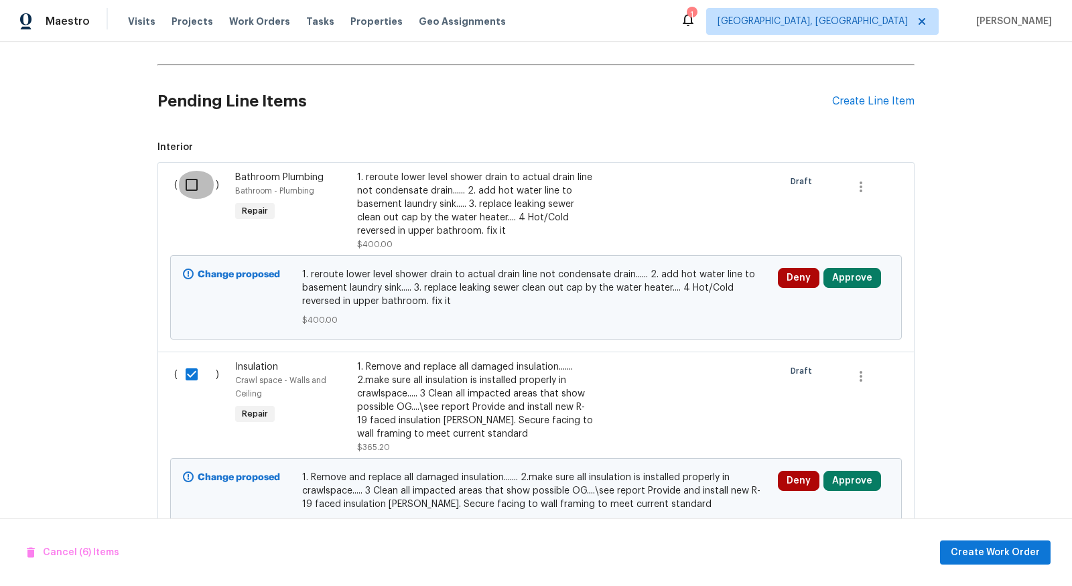
click at [190, 179] on input "checkbox" at bounding box center [196, 185] width 38 height 28
checkbox input "true"
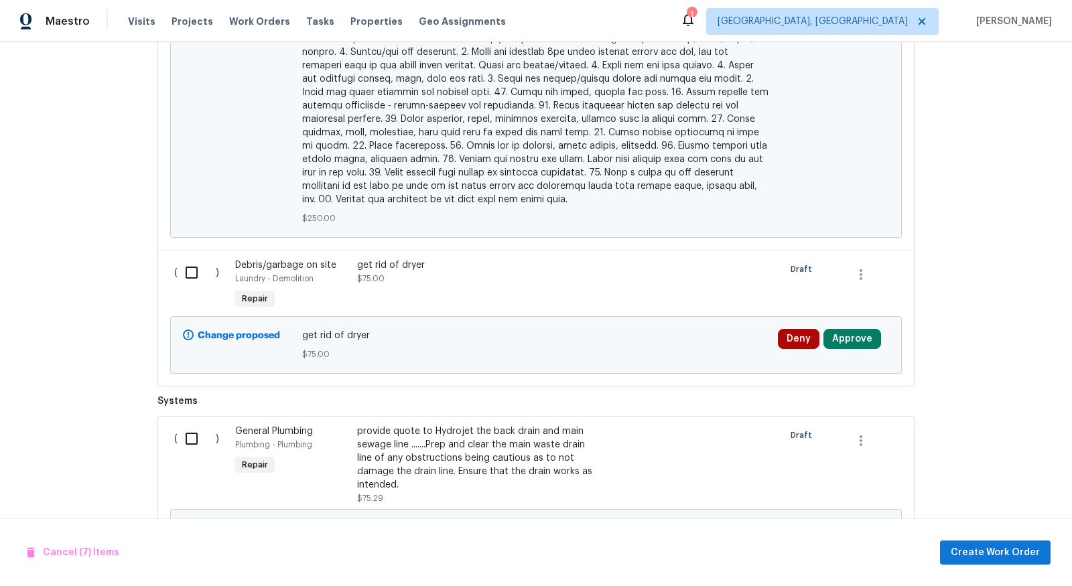
scroll to position [1639, 0]
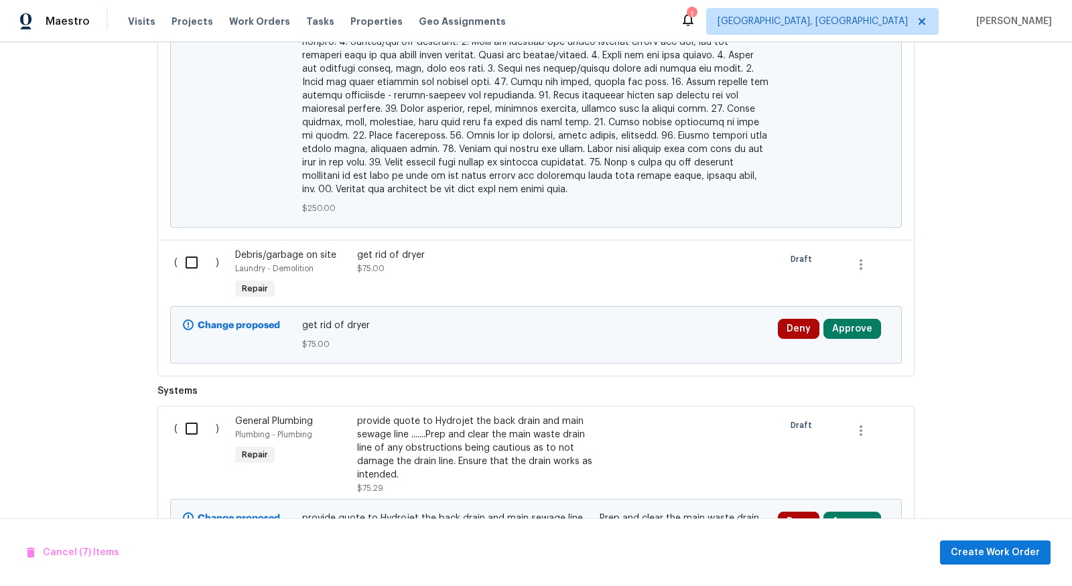
click at [192, 249] on input "checkbox" at bounding box center [196, 262] width 38 height 28
checkbox input "true"
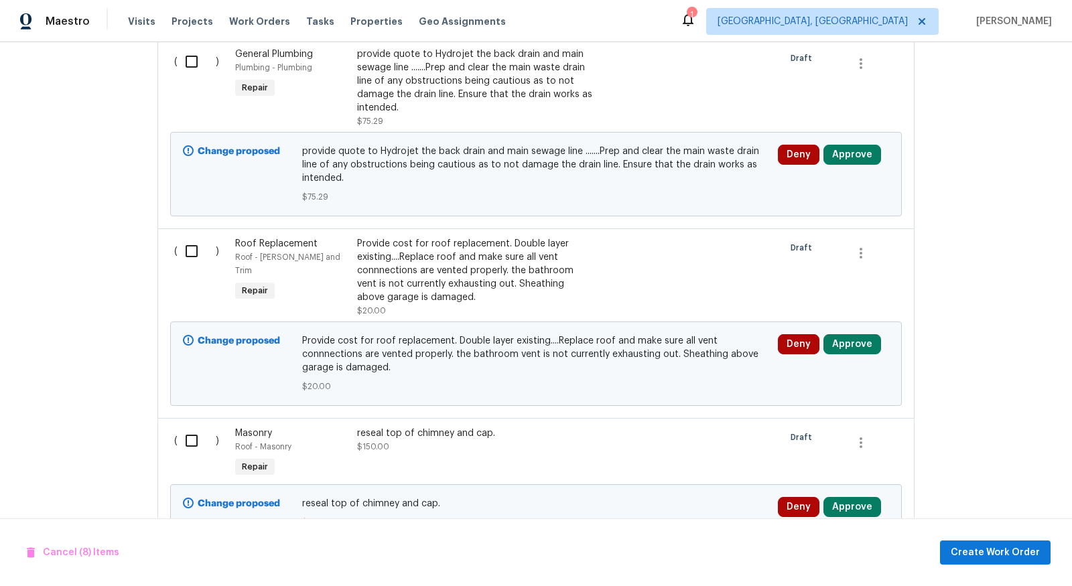
scroll to position [2046, 0]
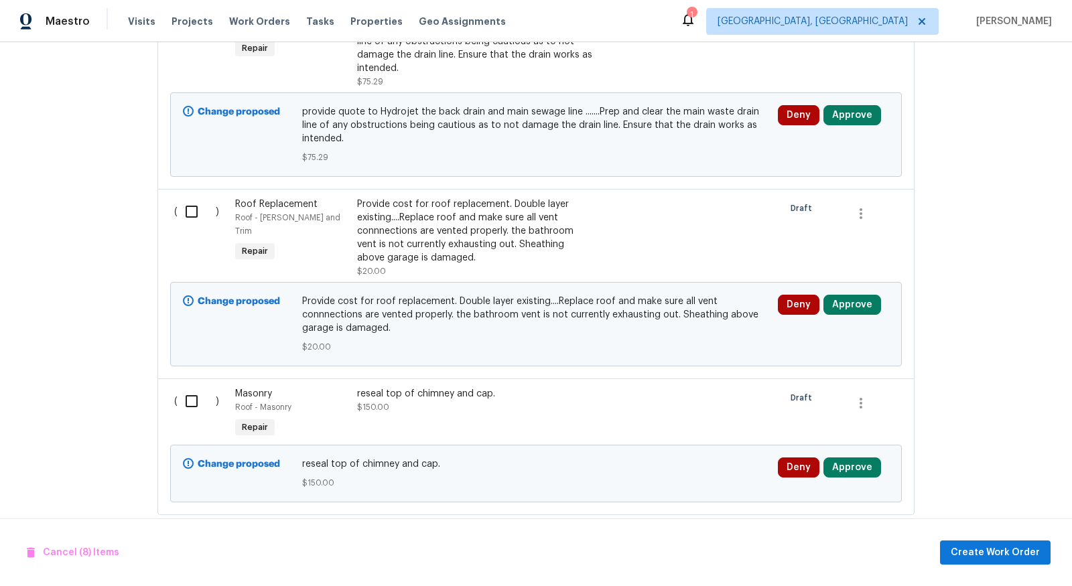
click at [198, 387] on input "checkbox" at bounding box center [196, 401] width 38 height 28
checkbox input "true"
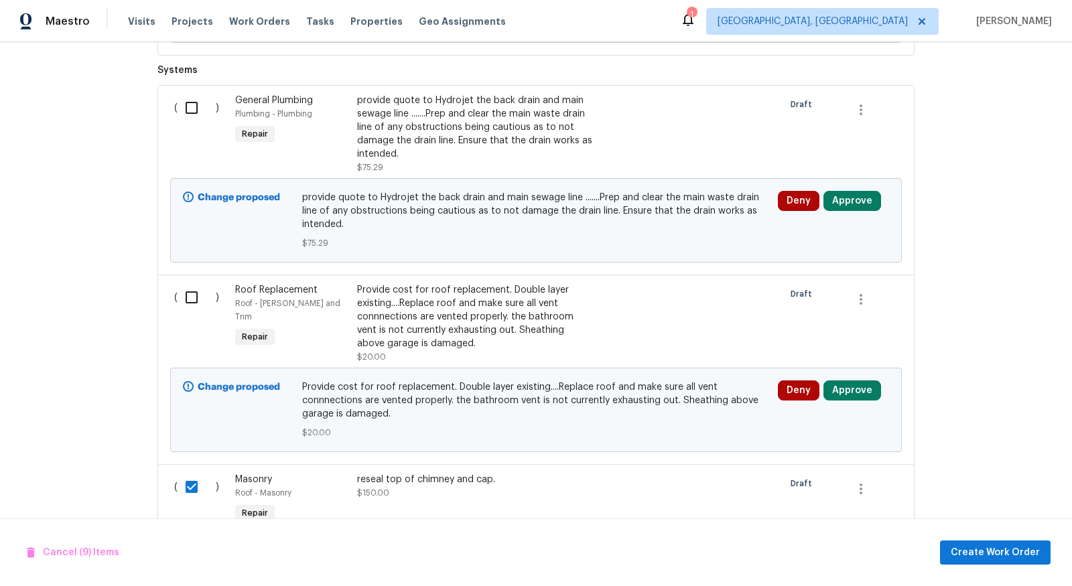
scroll to position [1958, 0]
click at [1013, 551] on span "Create Work Order" at bounding box center [994, 553] width 89 height 17
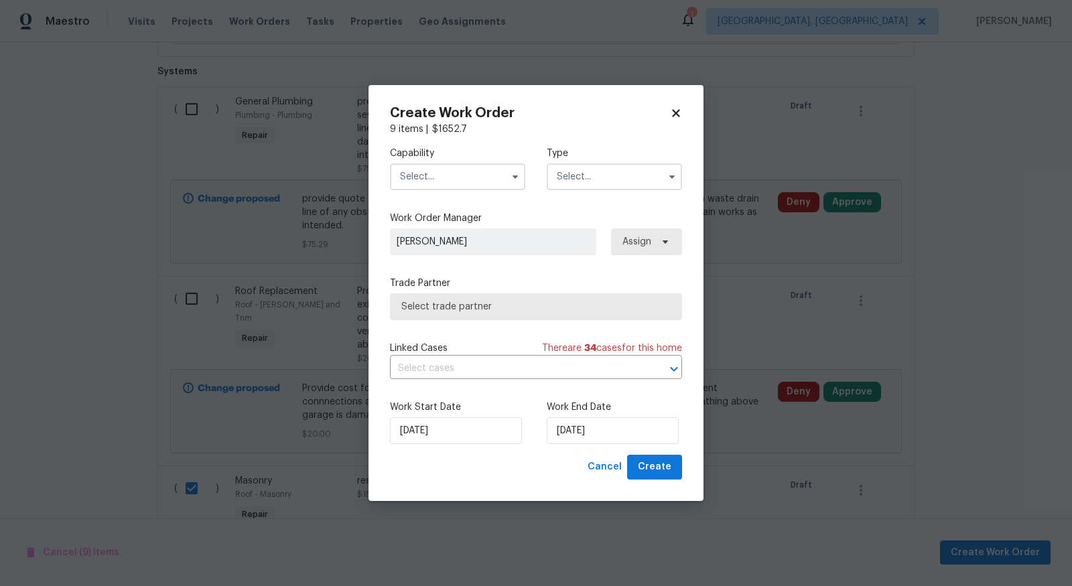
click at [444, 171] on input "text" at bounding box center [457, 176] width 135 height 27
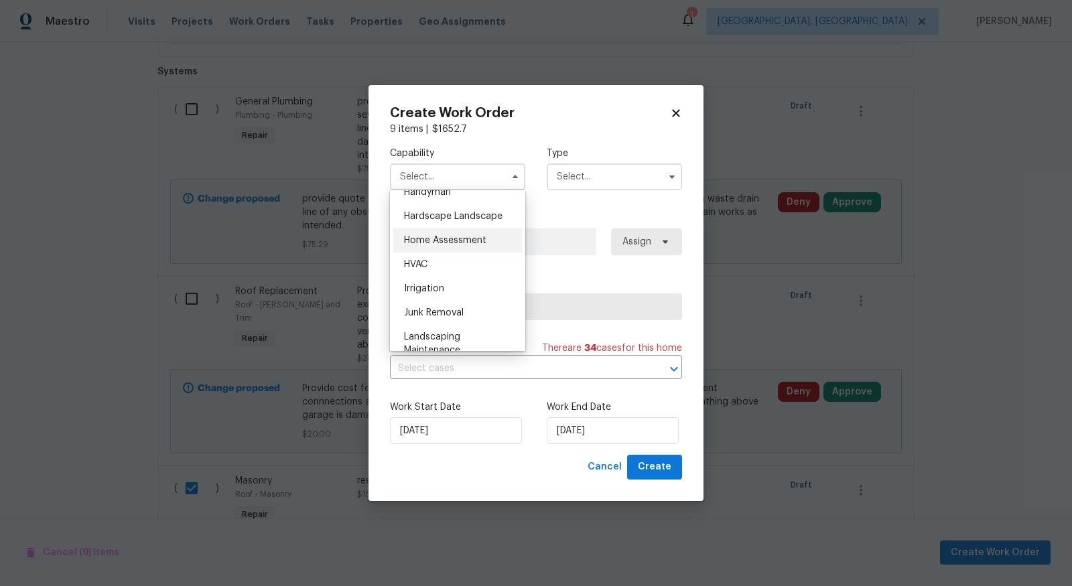
scroll to position [752, 0]
click at [450, 194] on span "Handyman" at bounding box center [427, 190] width 47 height 9
type input "Handyman"
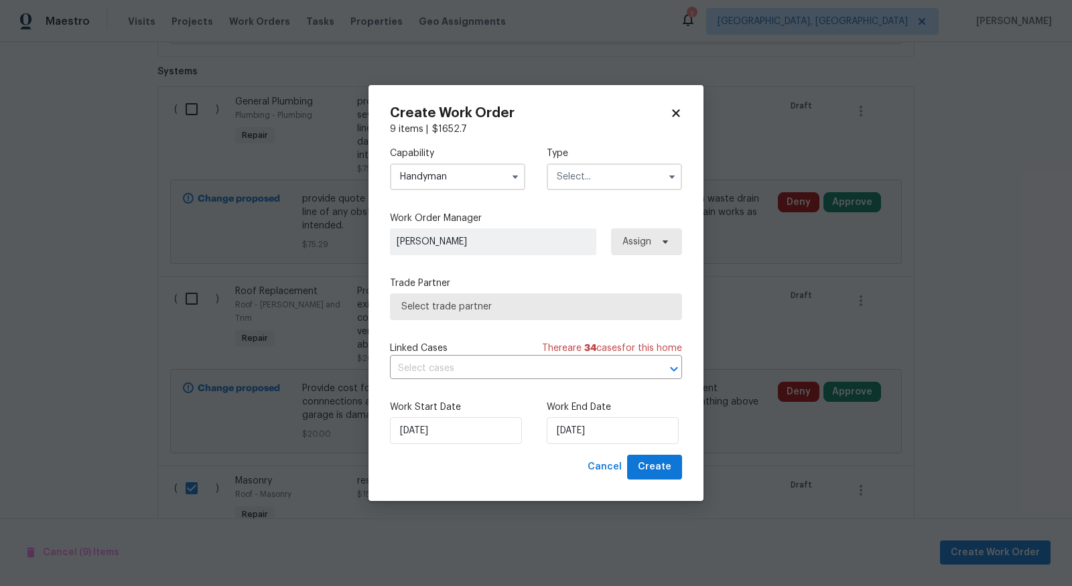
click at [599, 180] on input "text" at bounding box center [614, 176] width 135 height 27
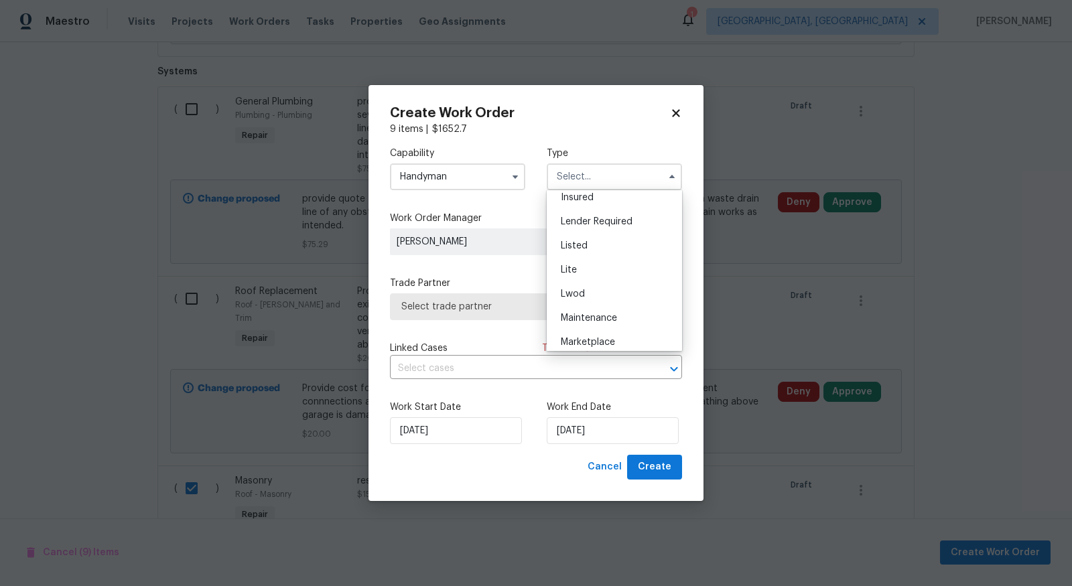
scroll to position [100, 0]
click at [593, 251] on div "Listed" at bounding box center [614, 250] width 129 height 24
type input "Listed"
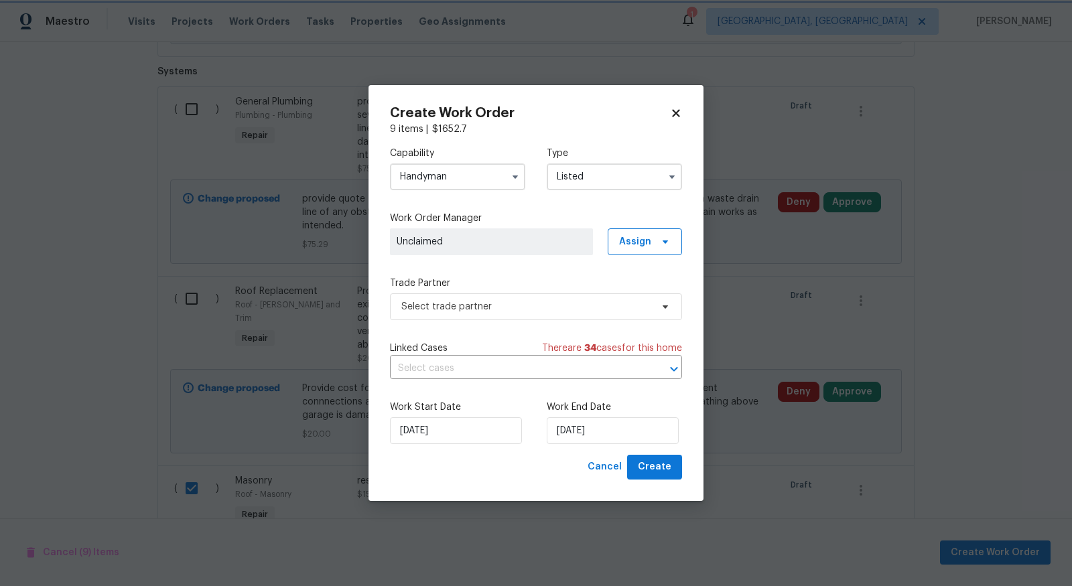
scroll to position [0, 0]
click at [547, 311] on span "Select trade partner" at bounding box center [526, 306] width 250 height 13
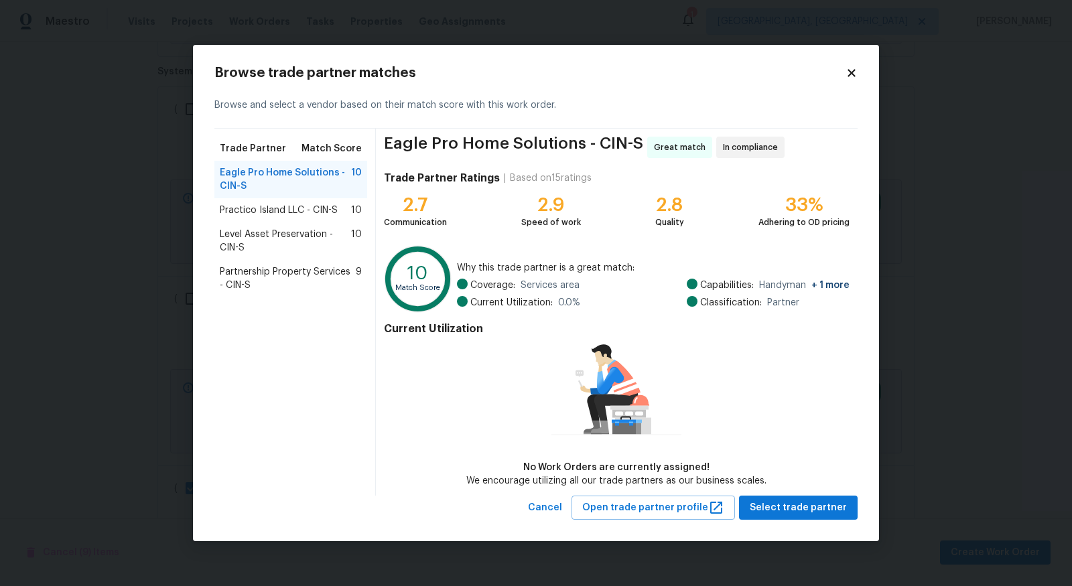
click at [306, 228] on span "Level Asset Preservation - CIN-S" at bounding box center [285, 241] width 131 height 27
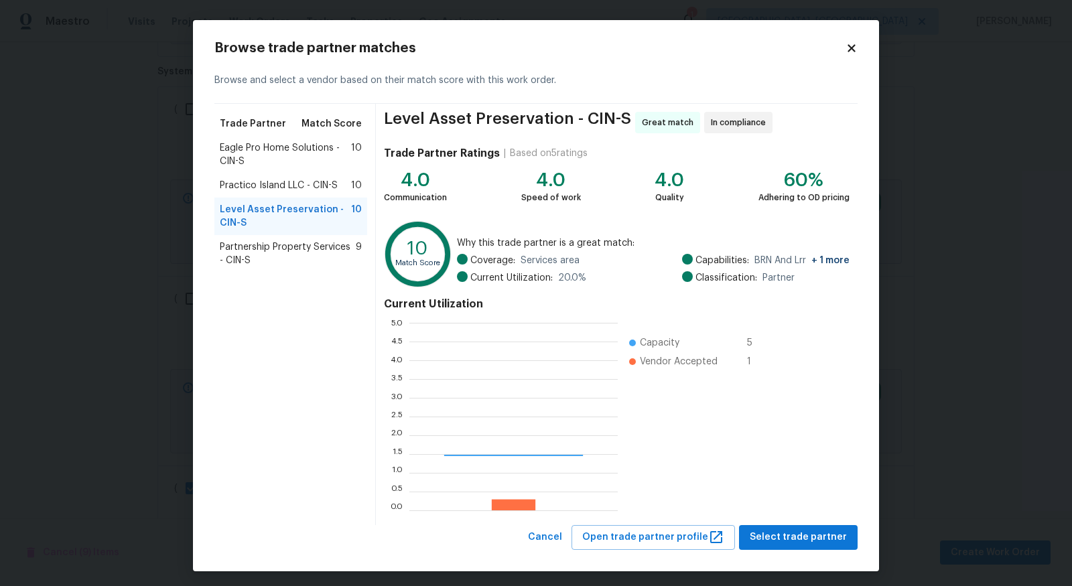
scroll to position [188, 208]
click at [809, 539] on span "Select trade partner" at bounding box center [798, 537] width 97 height 17
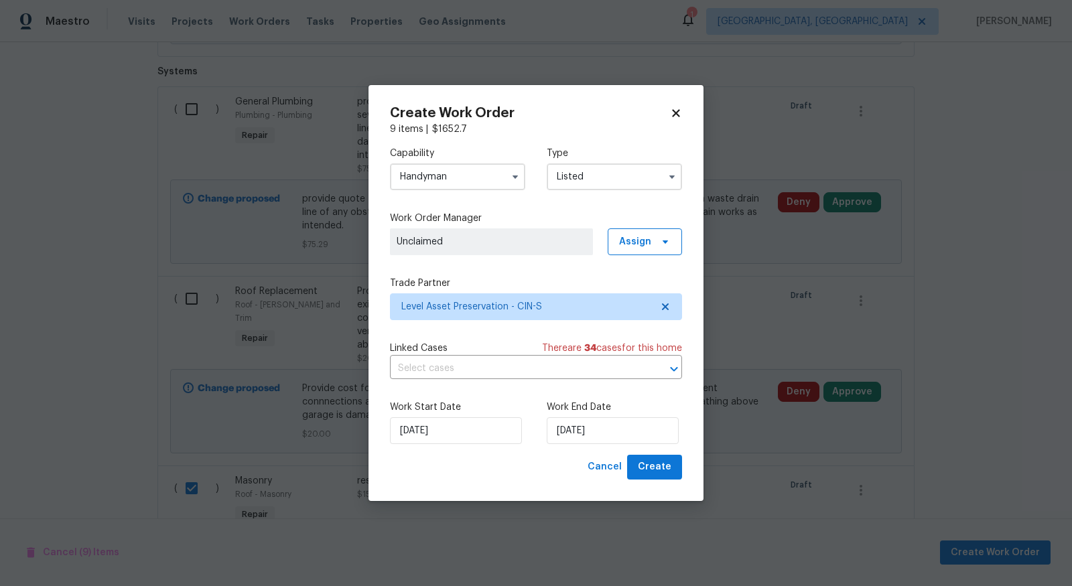
checkbox input "false"
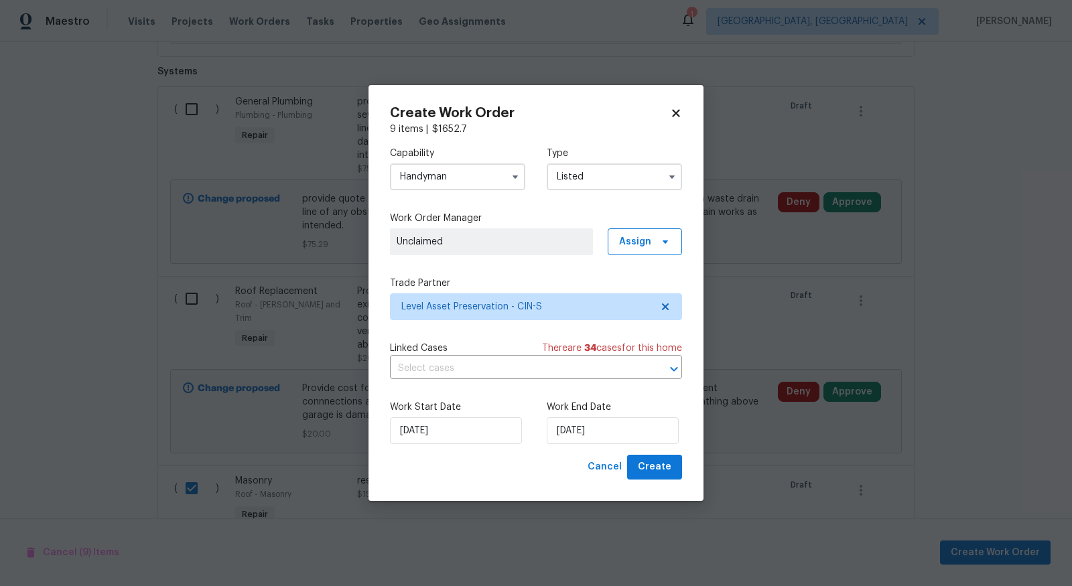
checkbox input "false"
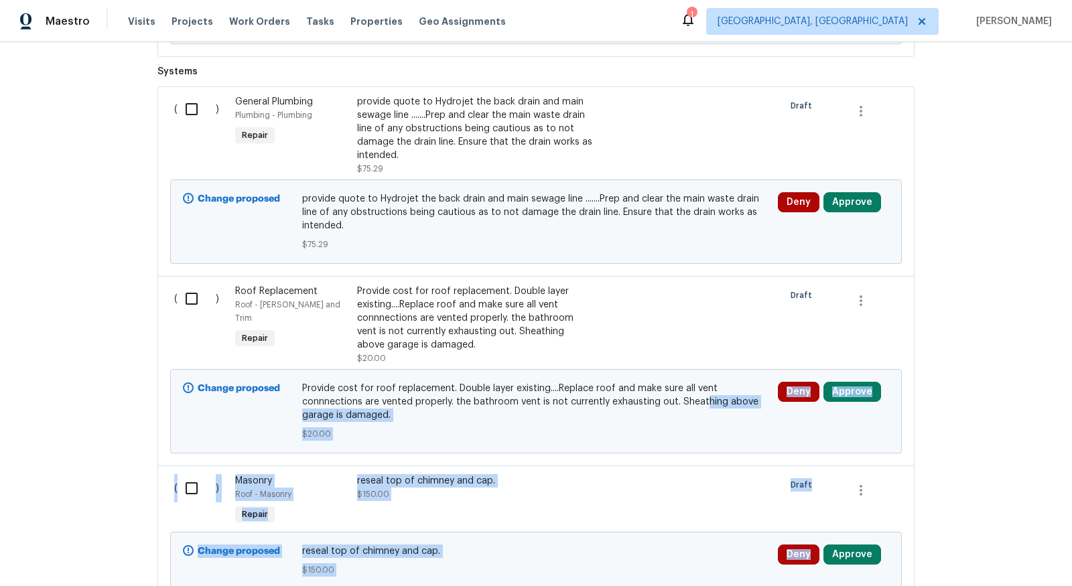
drag, startPoint x: 809, startPoint y: 539, endPoint x: 638, endPoint y: 285, distance: 306.3
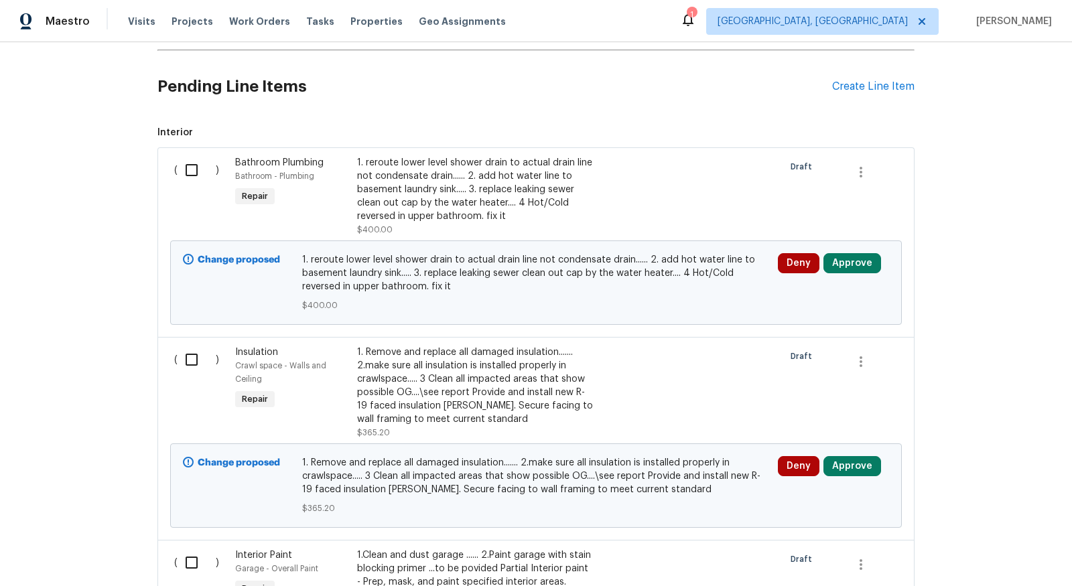
scroll to position [453, 0]
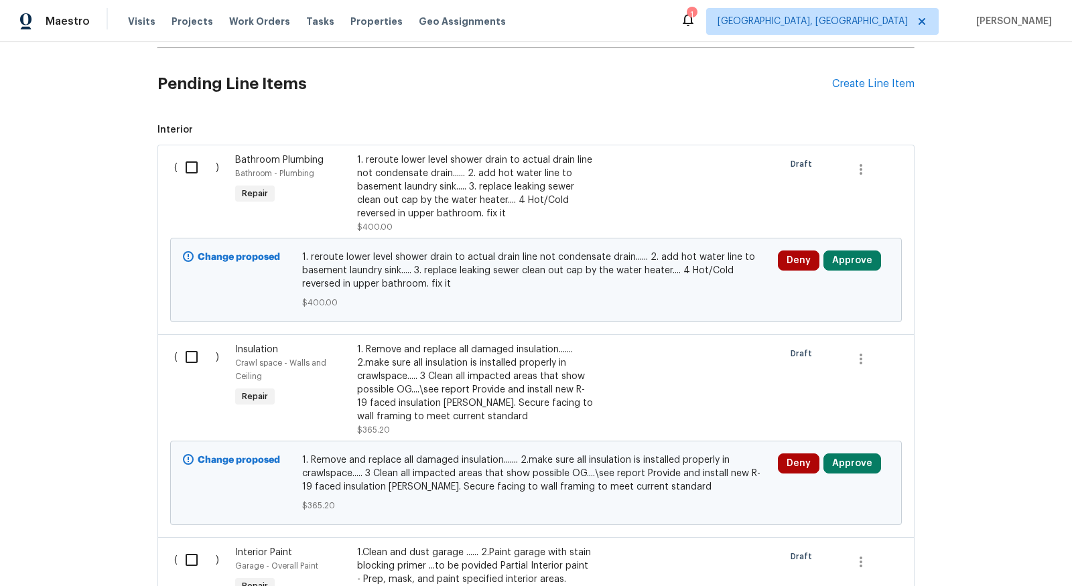
click at [188, 159] on input "checkbox" at bounding box center [196, 167] width 38 height 28
checkbox input "true"
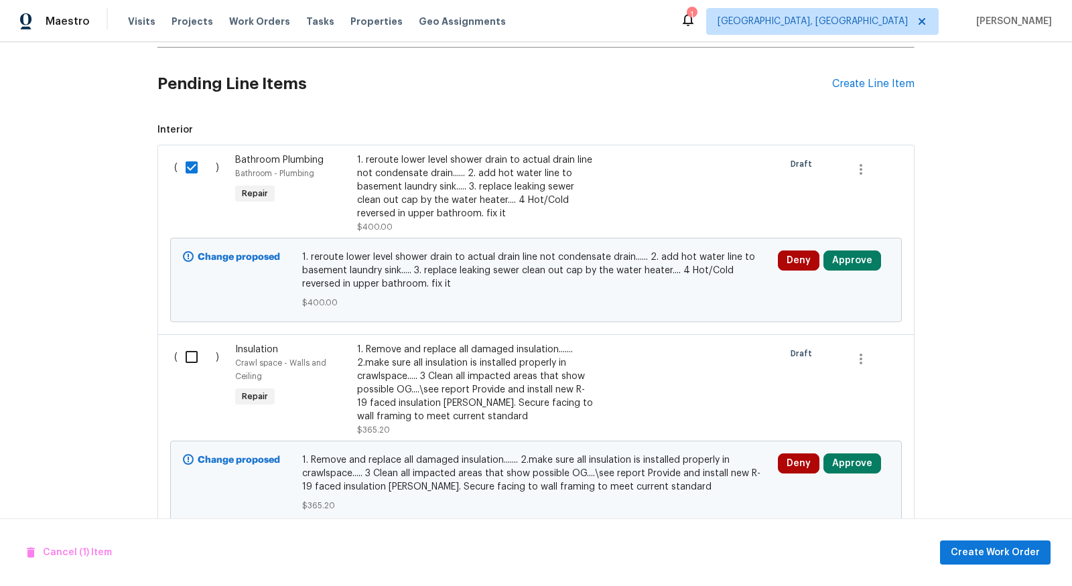
click at [201, 352] on input "checkbox" at bounding box center [196, 357] width 38 height 28
checkbox input "true"
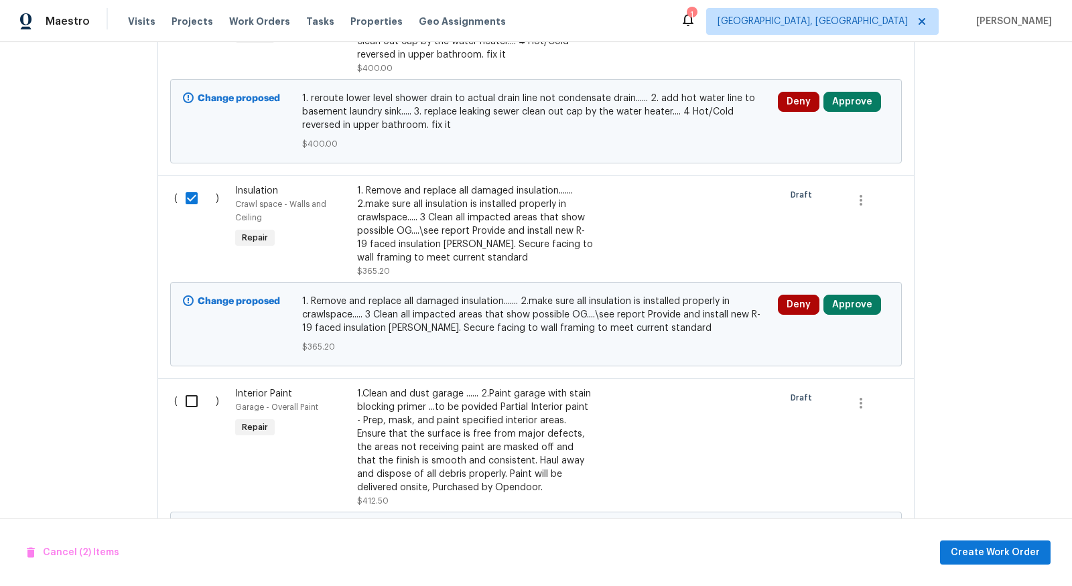
scroll to position [634, 0]
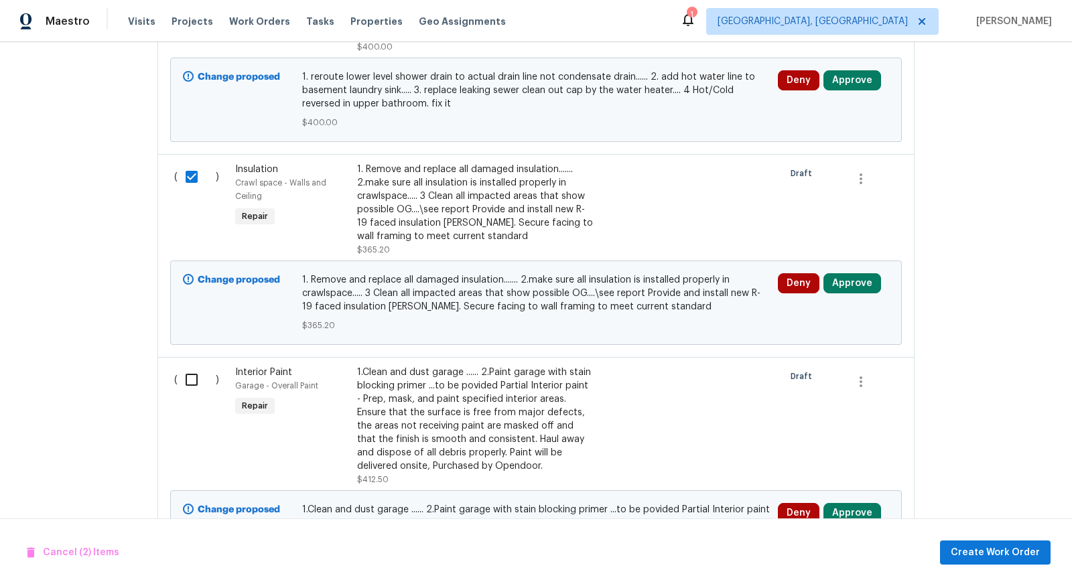
click at [196, 382] on input "checkbox" at bounding box center [196, 380] width 38 height 28
checkbox input "true"
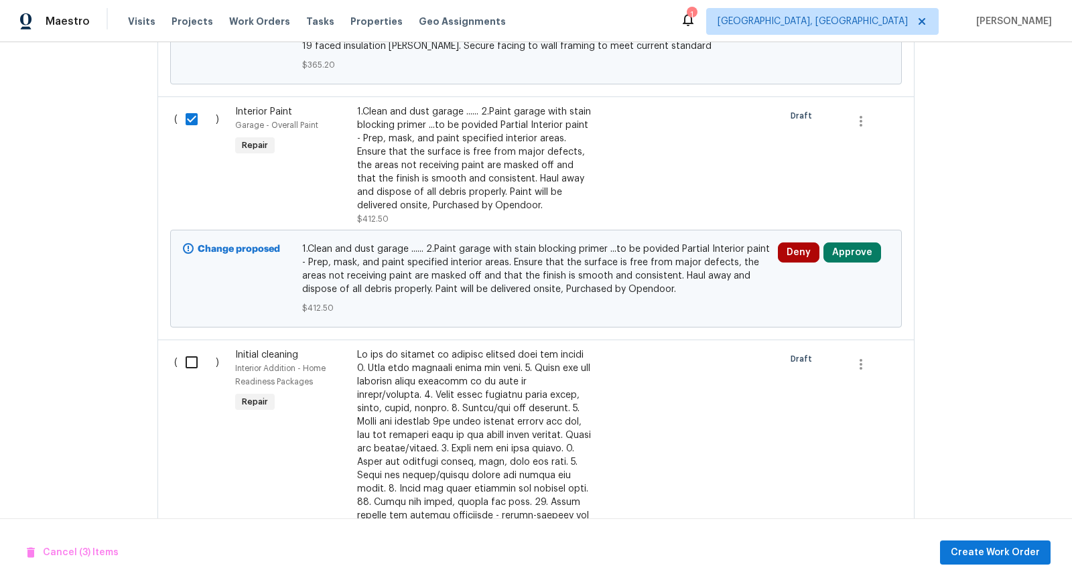
scroll to position [900, 0]
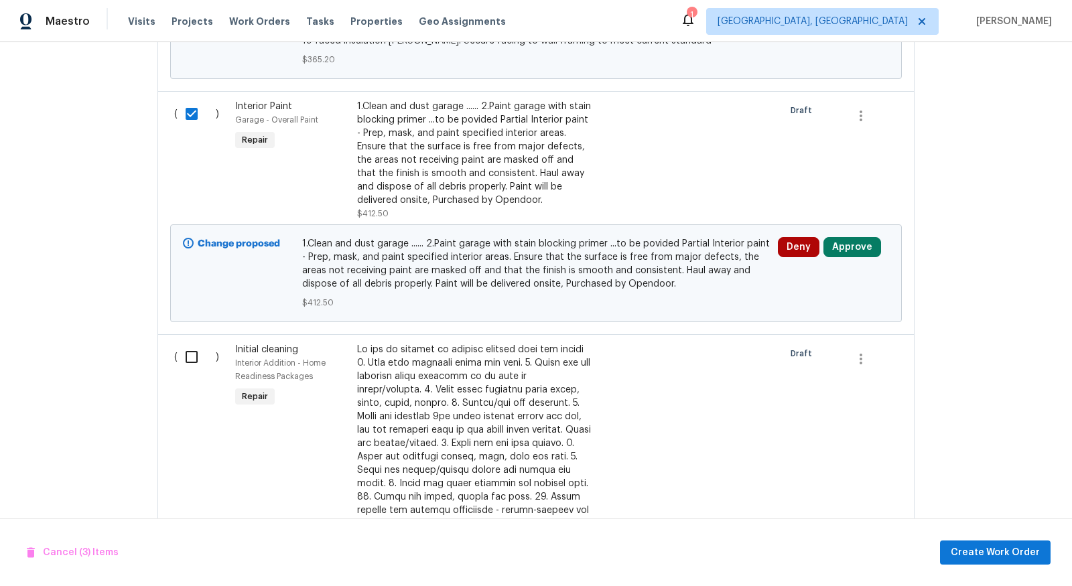
click at [189, 351] on input "checkbox" at bounding box center [196, 357] width 38 height 28
checkbox input "true"
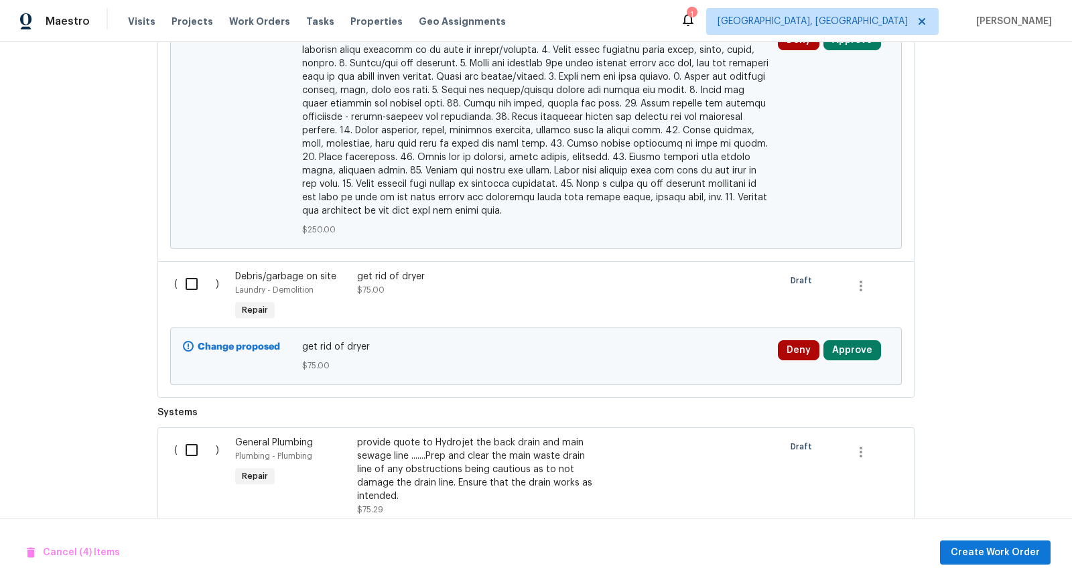
scroll to position [1619, 0]
click at [193, 269] on input "checkbox" at bounding box center [196, 283] width 38 height 28
checkbox input "true"
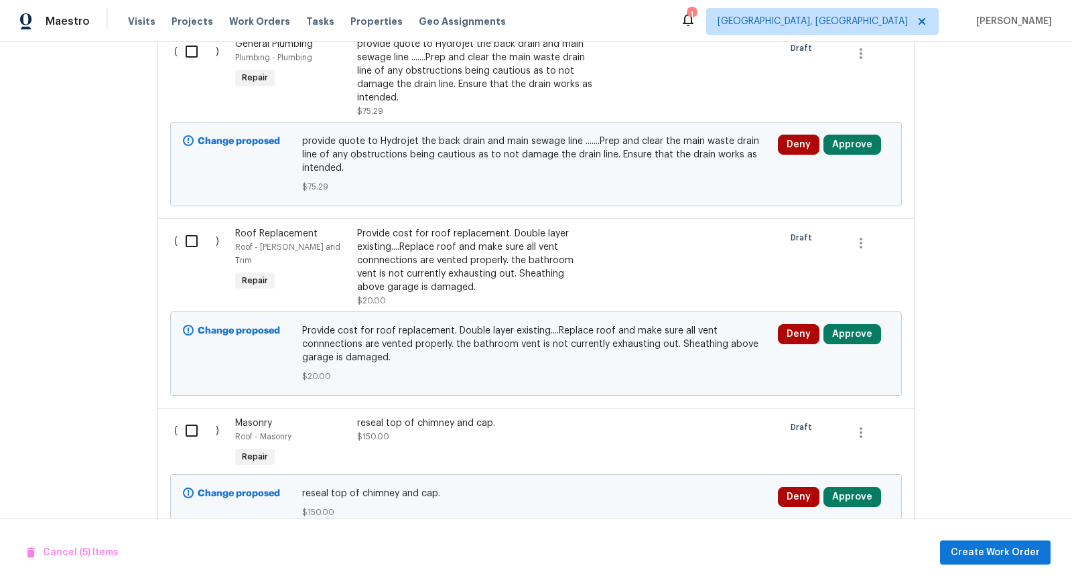
scroll to position [2017, 0]
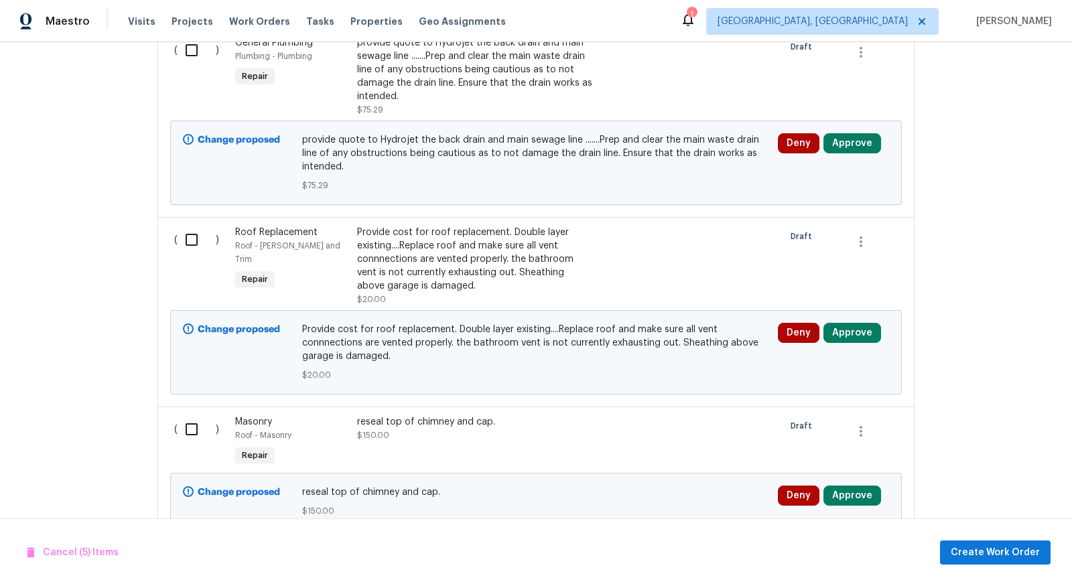
click at [188, 421] on input "checkbox" at bounding box center [196, 429] width 38 height 28
checkbox input "true"
click at [1006, 543] on button "Create Work Order" at bounding box center [995, 553] width 111 height 25
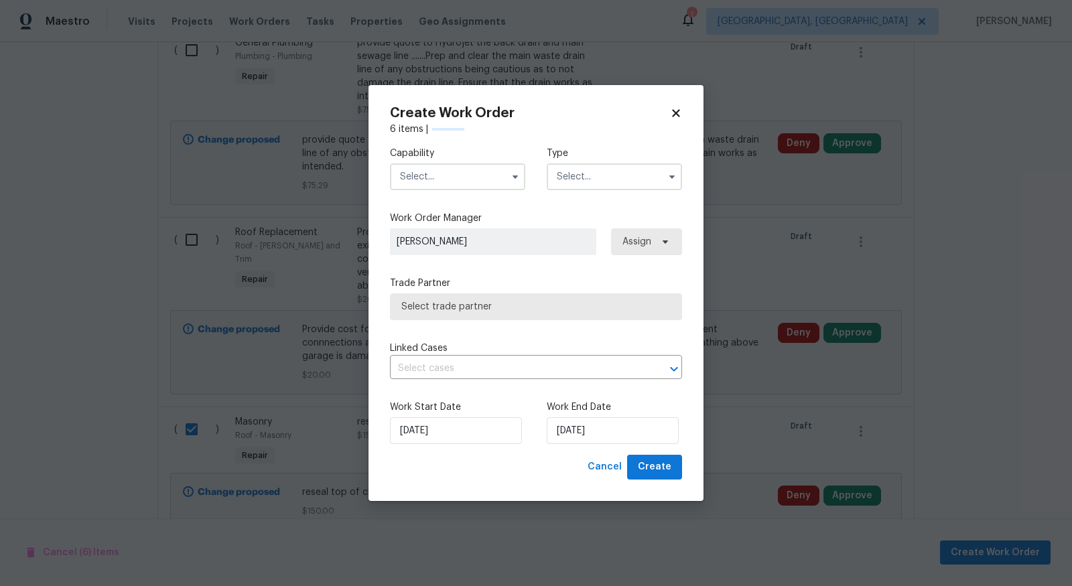
checkbox input "false"
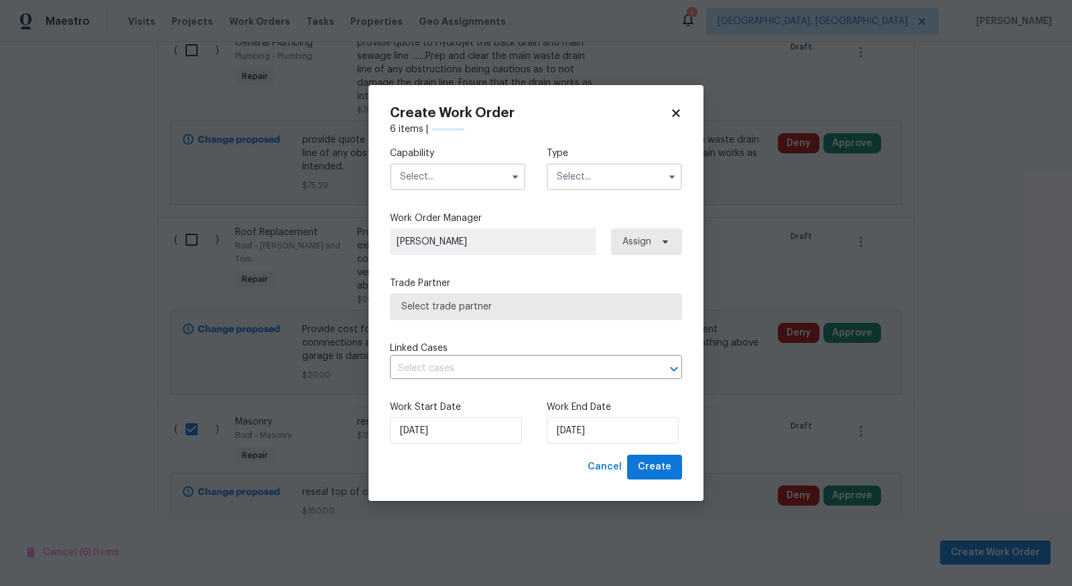
checkbox input "false"
click at [495, 190] on input "text" at bounding box center [457, 176] width 135 height 27
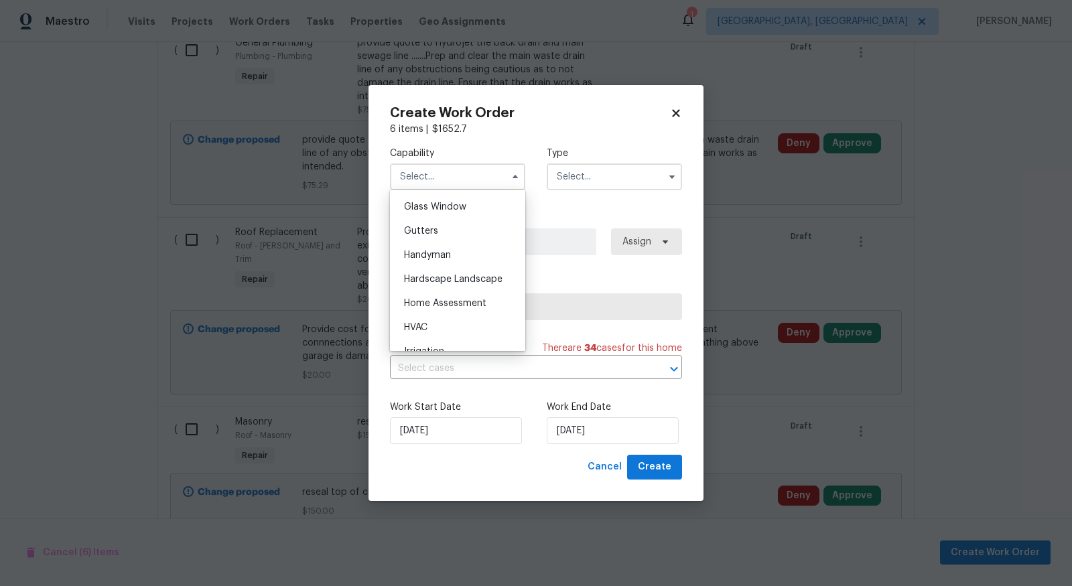
scroll to position [690, 0]
click at [446, 255] on span "Handyman" at bounding box center [427, 252] width 47 height 9
type input "Handyman"
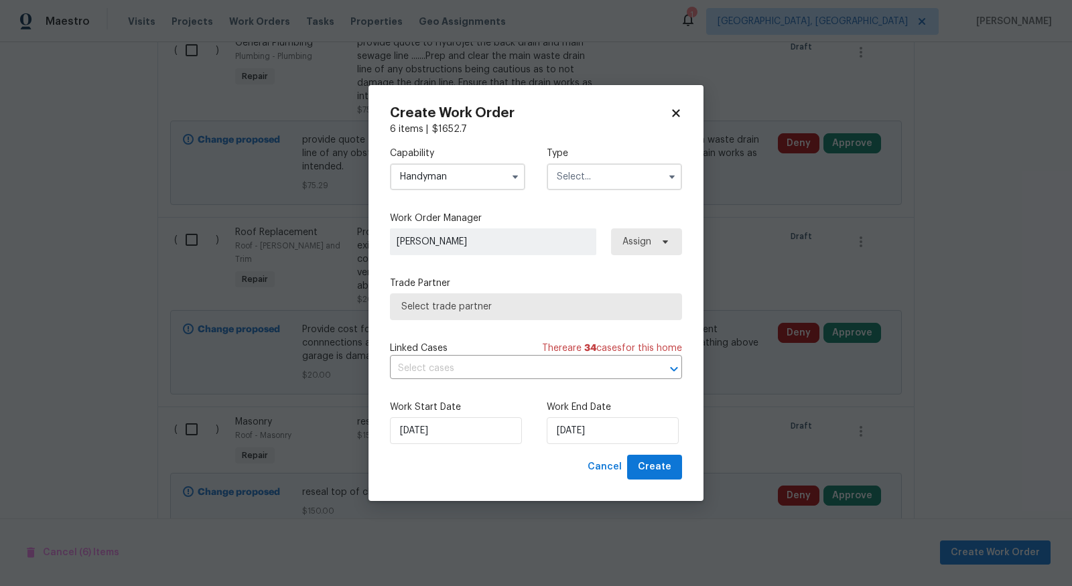
click at [591, 185] on input "text" at bounding box center [614, 176] width 135 height 27
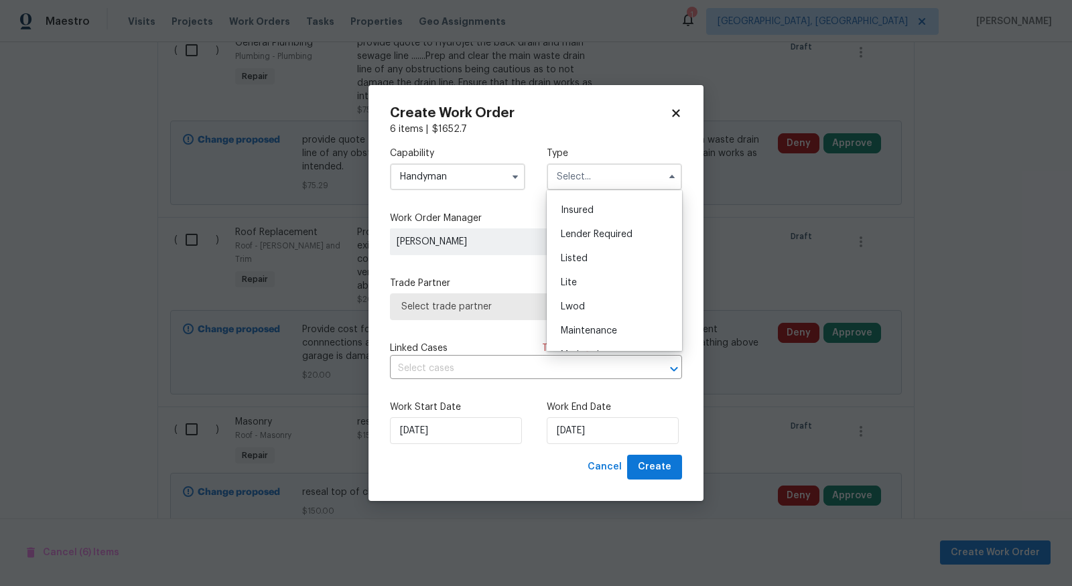
scroll to position [94, 0]
click at [597, 257] on div "Listed" at bounding box center [614, 256] width 129 height 24
type input "Listed"
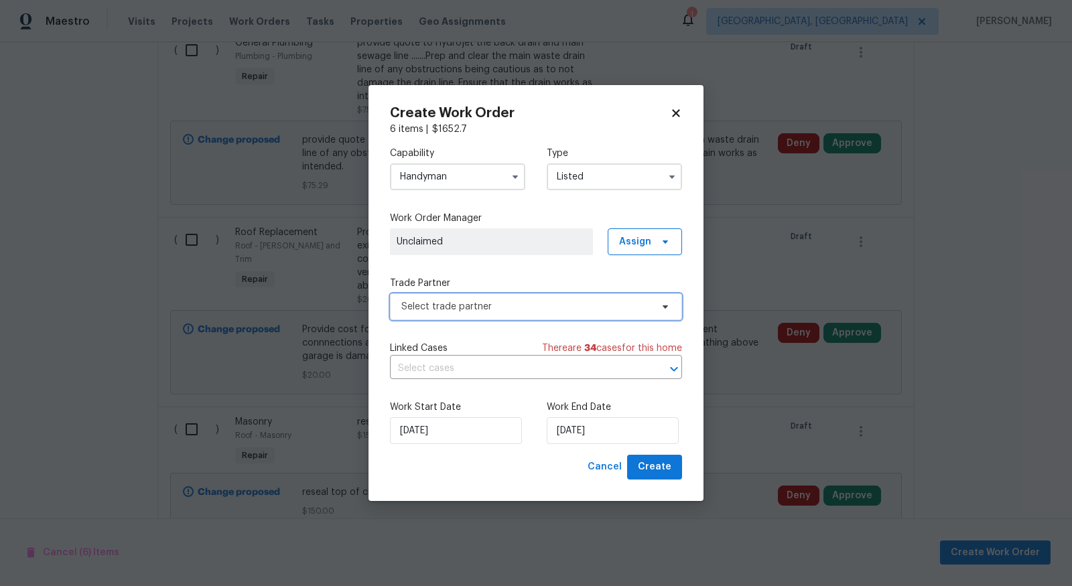
click at [597, 310] on span "Select trade partner" at bounding box center [526, 306] width 250 height 13
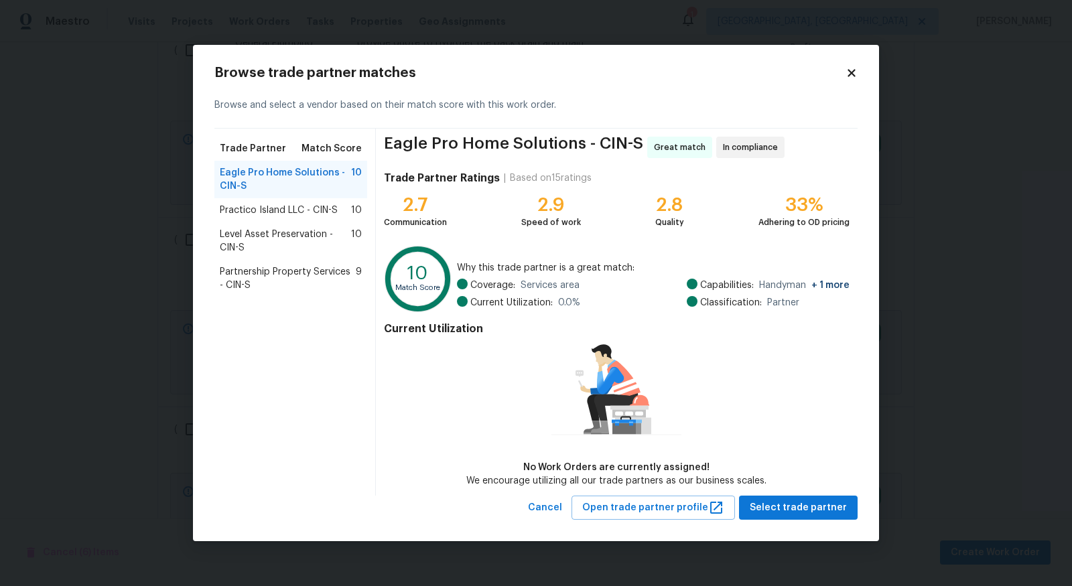
click at [338, 232] on span "Level Asset Preservation - CIN-S" at bounding box center [285, 241] width 131 height 27
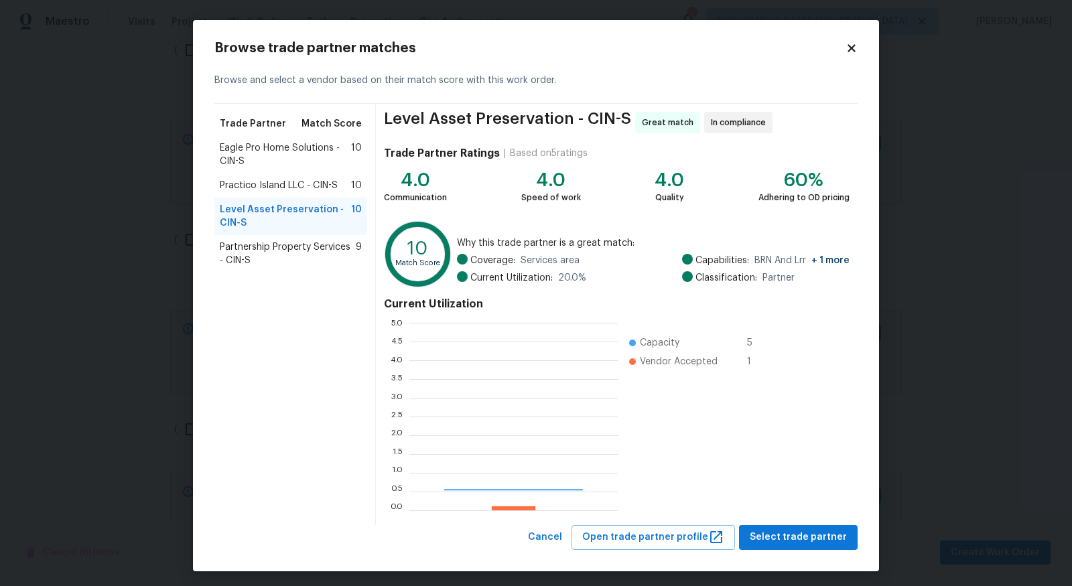
scroll to position [188, 208]
click at [801, 540] on span "Select trade partner" at bounding box center [798, 537] width 97 height 17
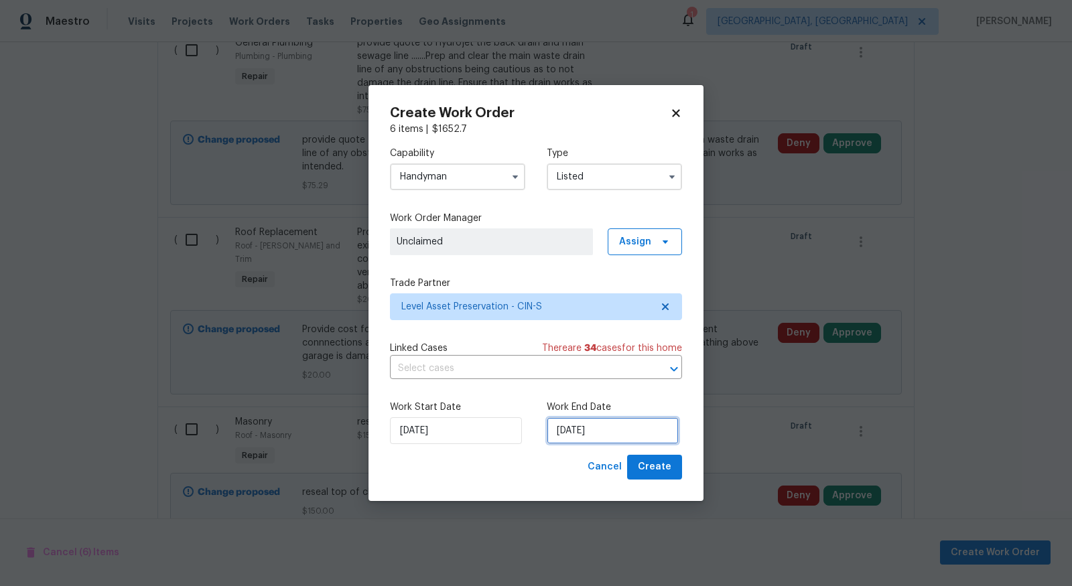
click at [599, 440] on input "[DATE]" at bounding box center [613, 430] width 132 height 27
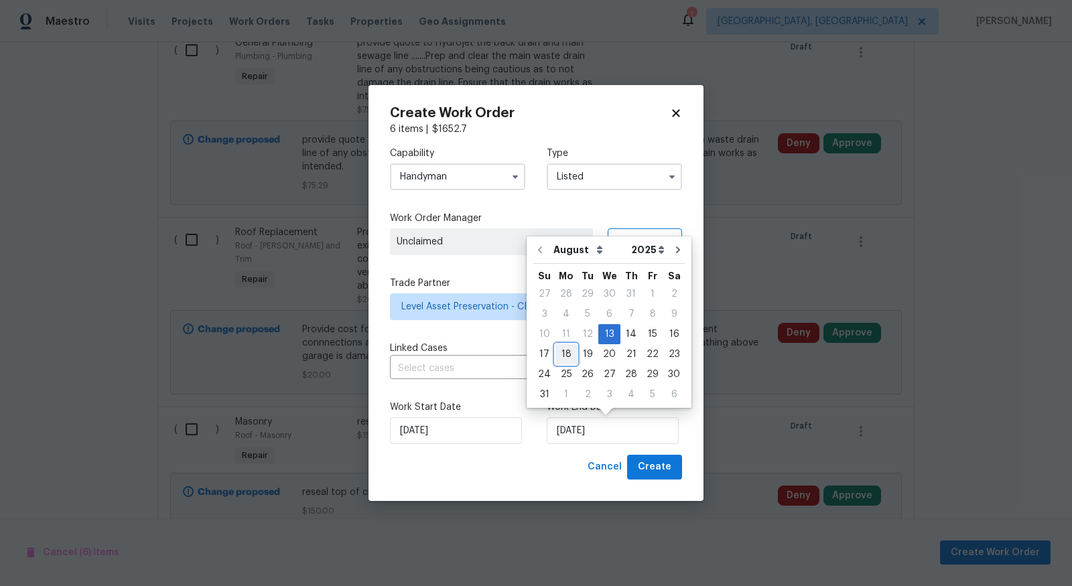
click at [567, 344] on div "18" at bounding box center [565, 354] width 21 height 20
type input "[DATE]"
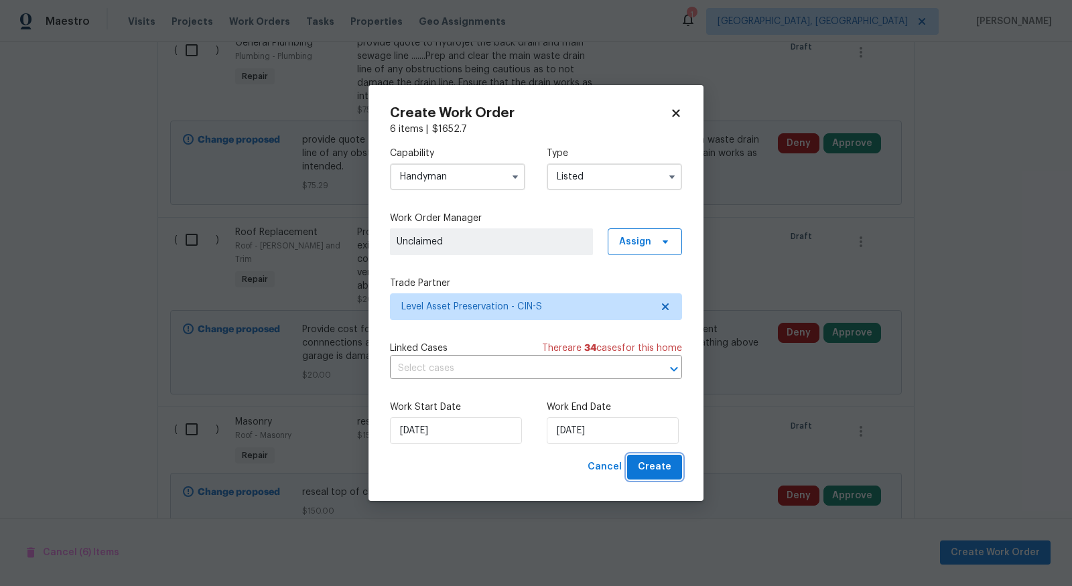
click at [659, 470] on span "Create" at bounding box center [654, 467] width 33 height 17
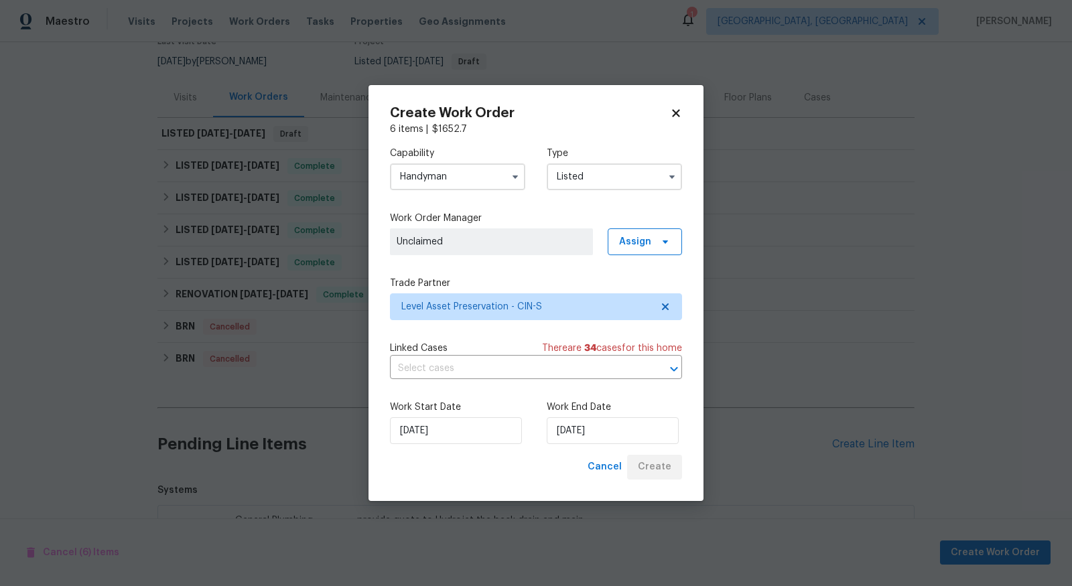
scroll to position [512, 0]
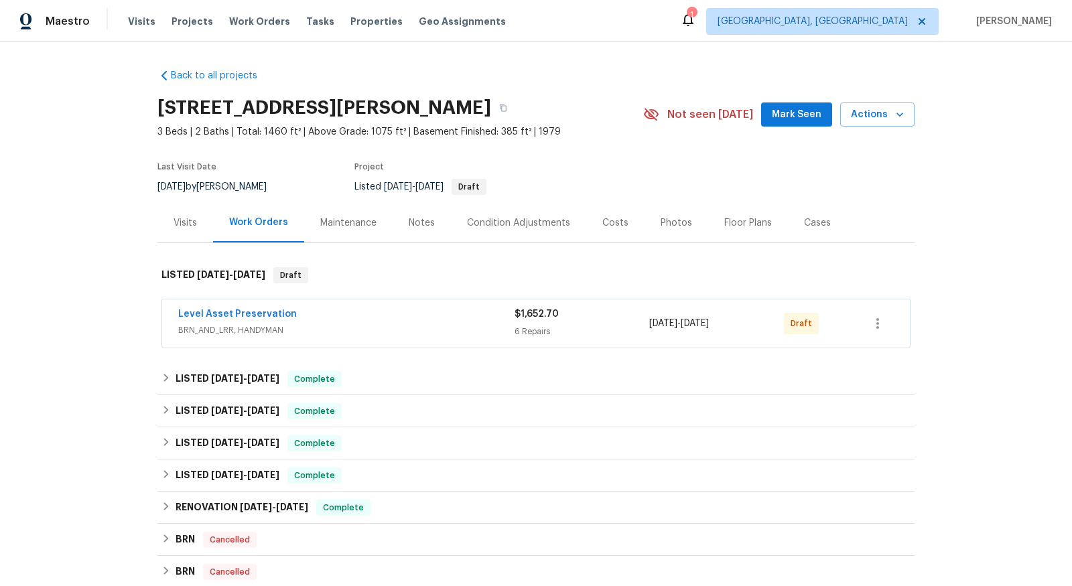
click at [886, 336] on div at bounding box center [877, 323] width 32 height 32
click at [881, 332] on button "button" at bounding box center [877, 323] width 32 height 32
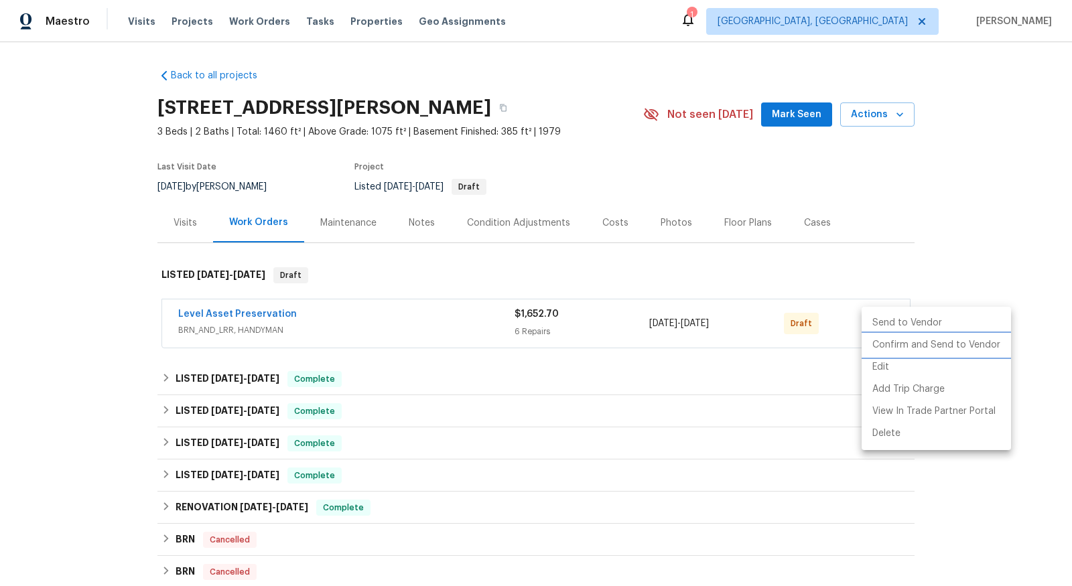
click at [902, 353] on li "Confirm and Send to Vendor" at bounding box center [935, 345] width 149 height 22
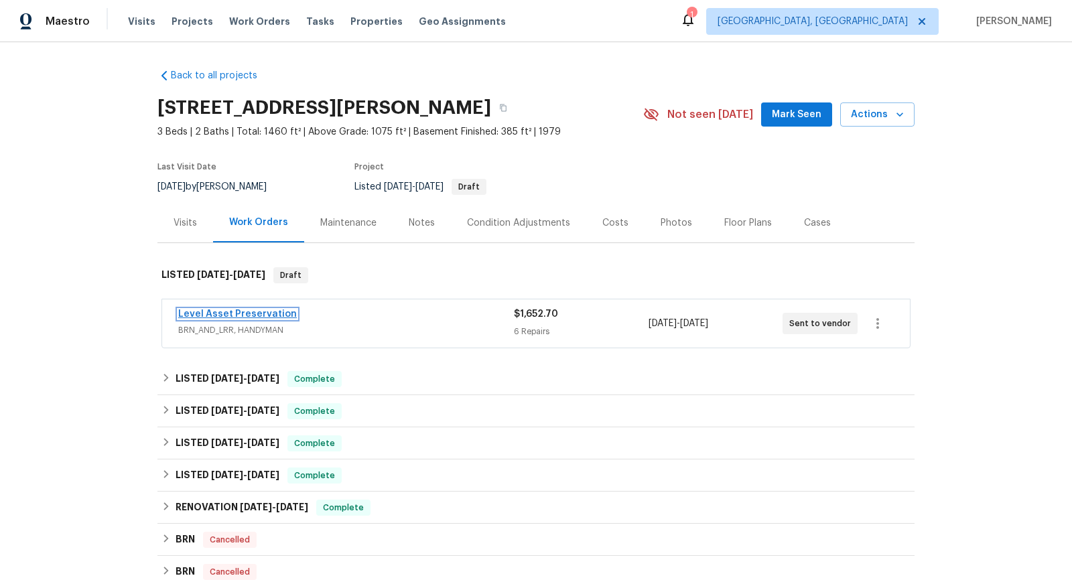
click at [244, 311] on link "Level Asset Preservation" at bounding box center [237, 313] width 119 height 9
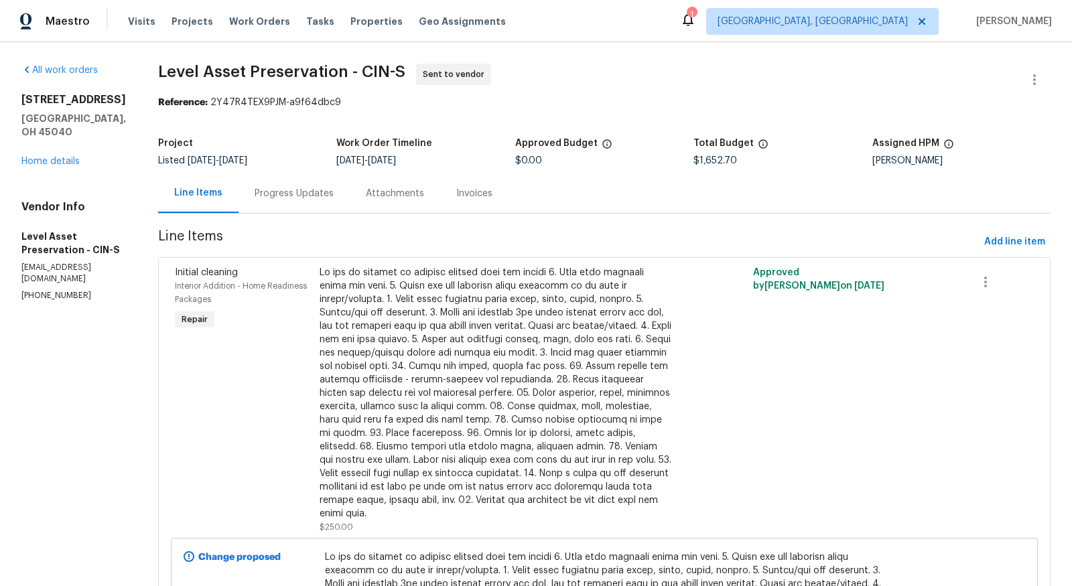
click at [126, 262] on p "[EMAIL_ADDRESS][DOMAIN_NAME]" at bounding box center [73, 273] width 104 height 23
copy p "[EMAIL_ADDRESS][DOMAIN_NAME]"
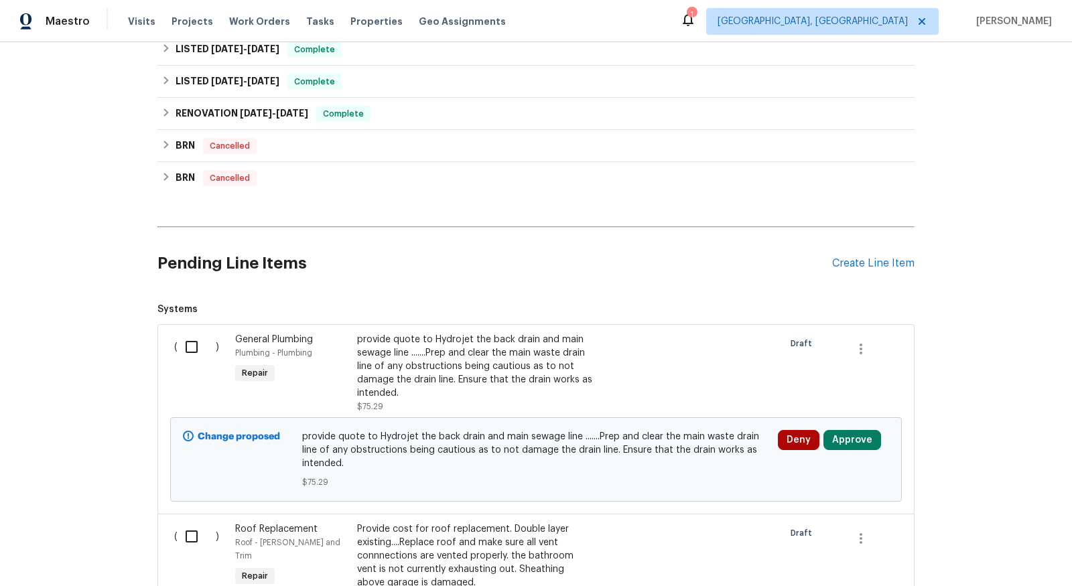
scroll to position [403, 0]
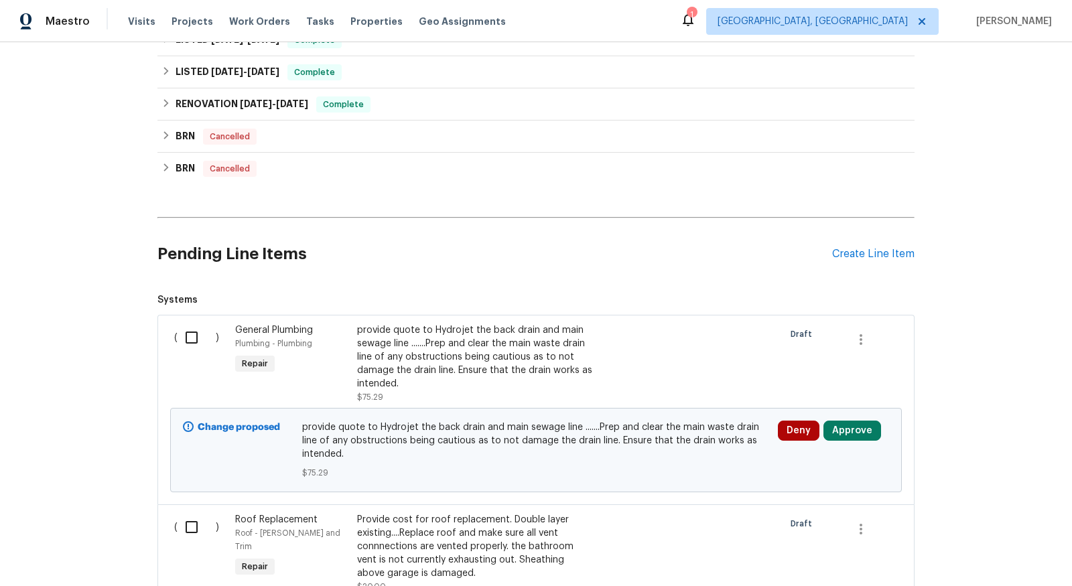
click at [198, 338] on input "checkbox" at bounding box center [196, 338] width 38 height 28
checkbox input "true"
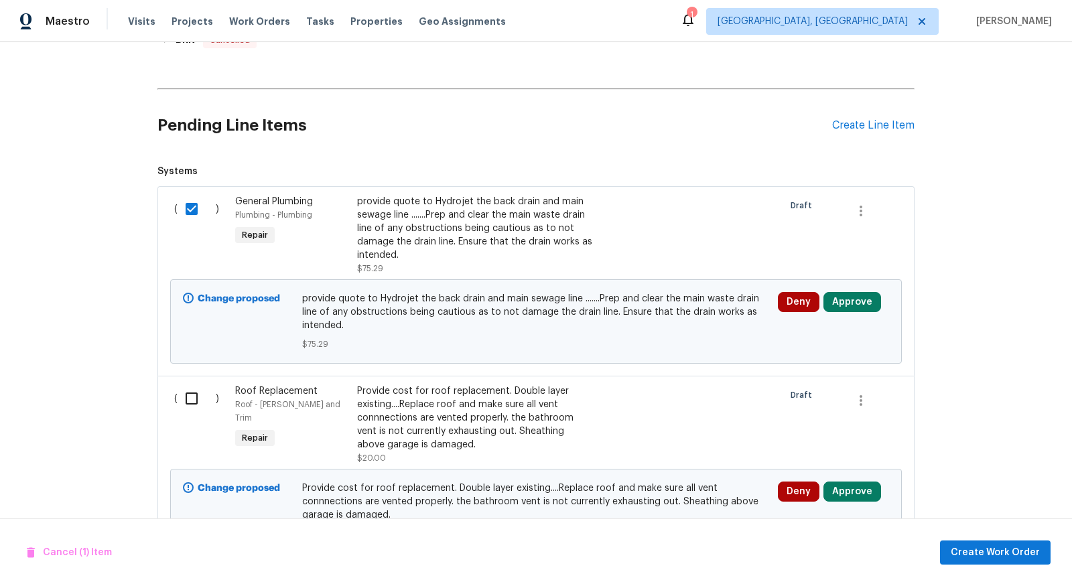
click at [194, 406] on input "checkbox" at bounding box center [196, 398] width 38 height 28
checkbox input "true"
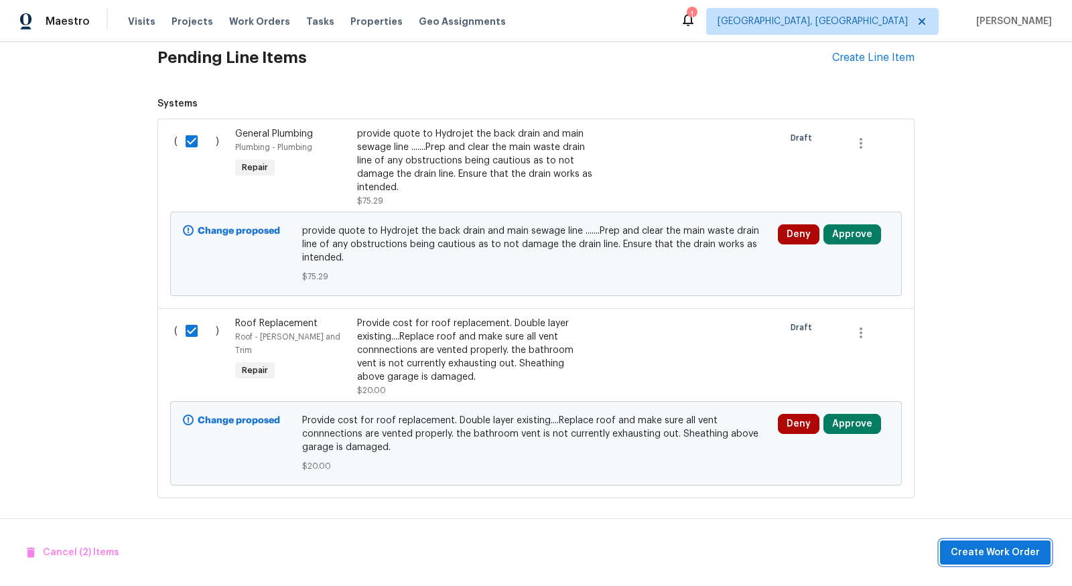
click at [1007, 555] on span "Create Work Order" at bounding box center [994, 553] width 89 height 17
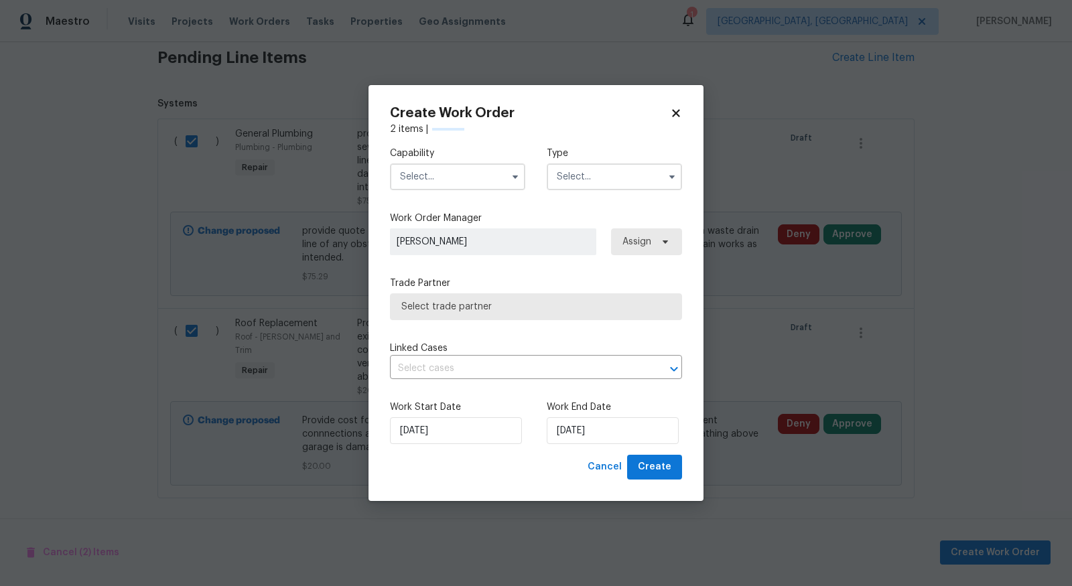
checkbox input "false"
click at [441, 173] on input "text" at bounding box center [457, 176] width 135 height 27
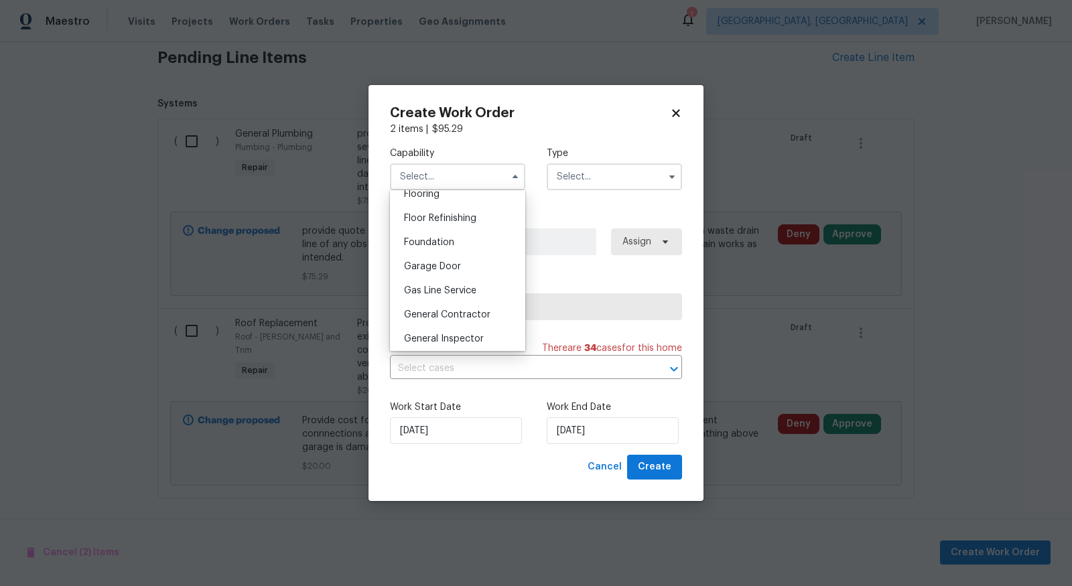
scroll to position [536, 0]
click at [465, 304] on div "General Contractor" at bounding box center [457, 310] width 129 height 24
type input "General Contractor"
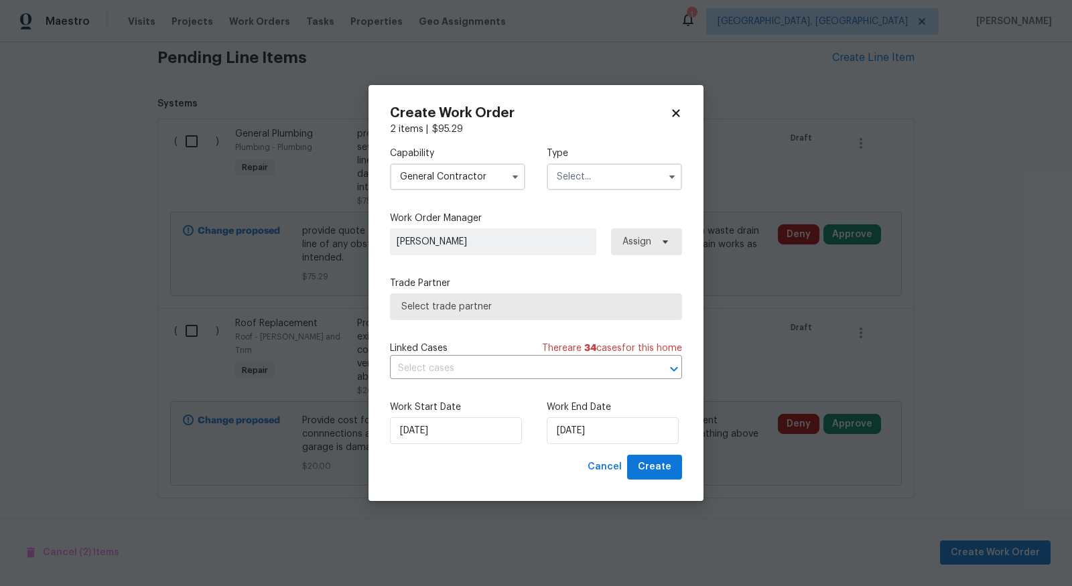
click at [597, 186] on input "text" at bounding box center [614, 176] width 135 height 27
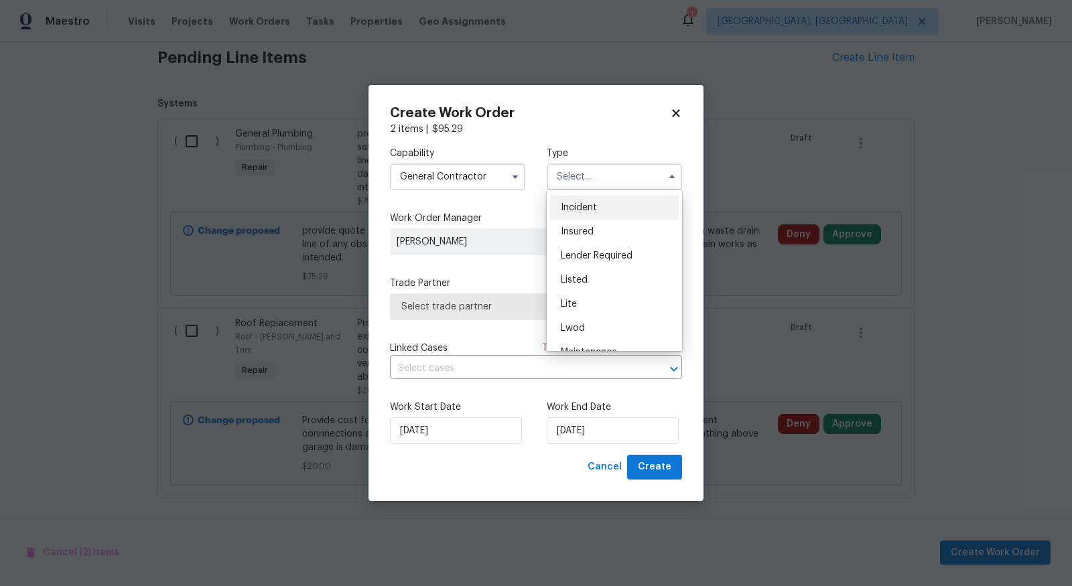
scroll to position [72, 0]
click at [603, 281] on div "Listed" at bounding box center [614, 279] width 129 height 24
type input "Listed"
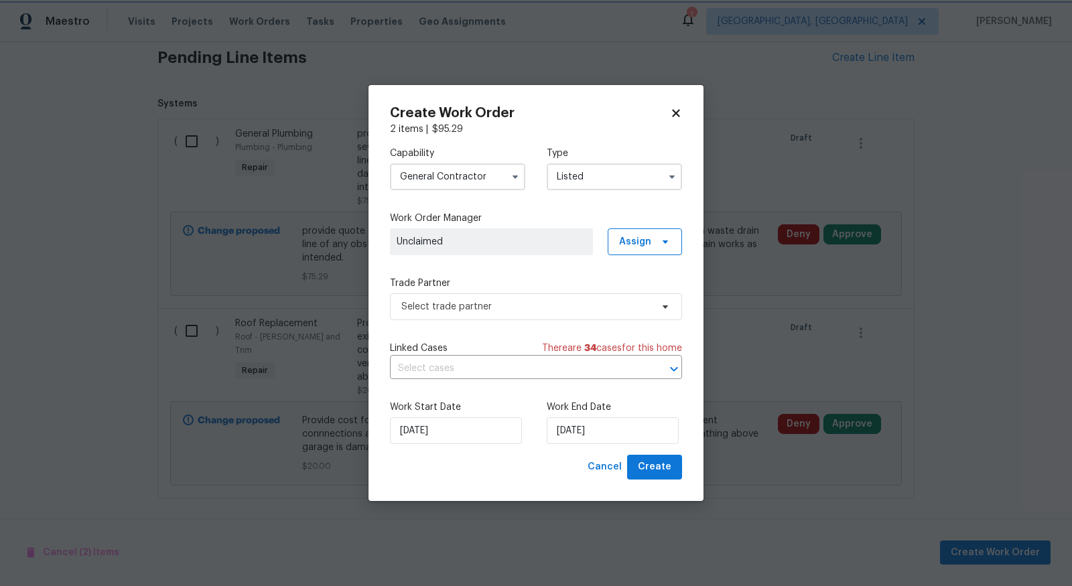
scroll to position [0, 0]
click at [541, 295] on span "Select trade partner" at bounding box center [536, 306] width 292 height 27
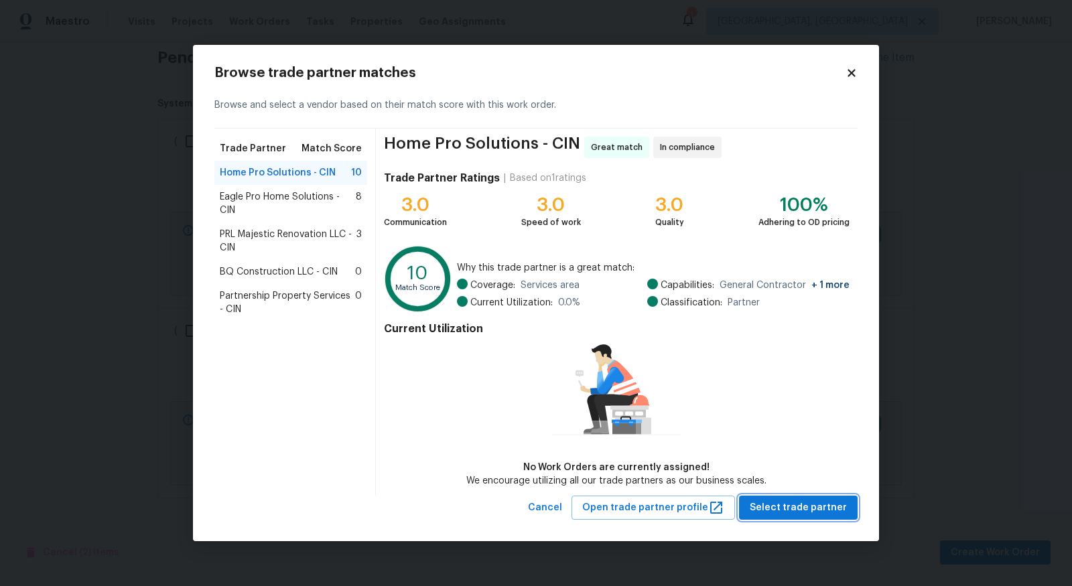
click at [808, 510] on span "Select trade partner" at bounding box center [798, 508] width 97 height 17
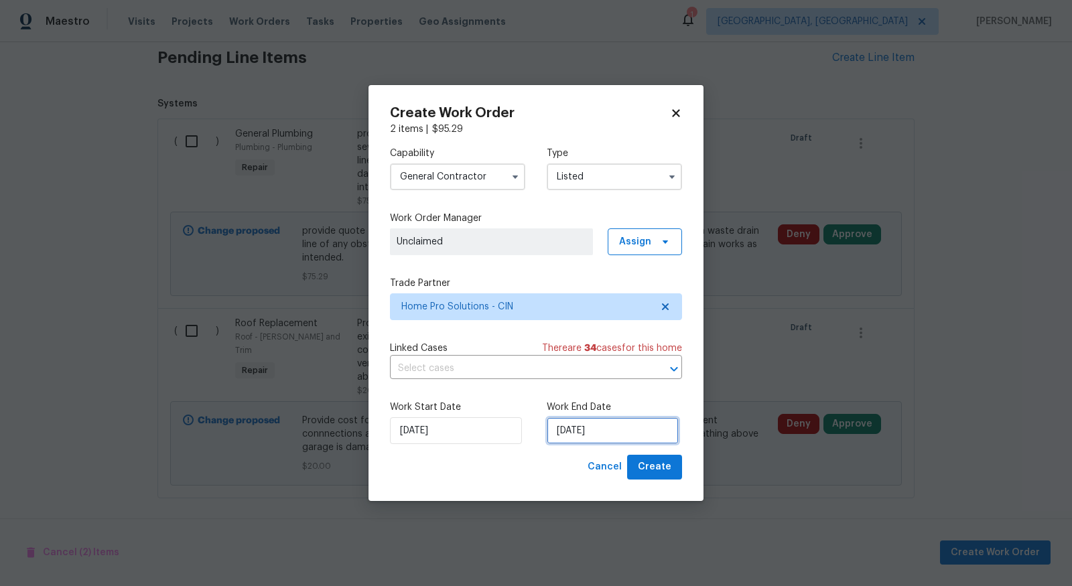
click at [605, 438] on input "8/13/2025" at bounding box center [613, 430] width 132 height 27
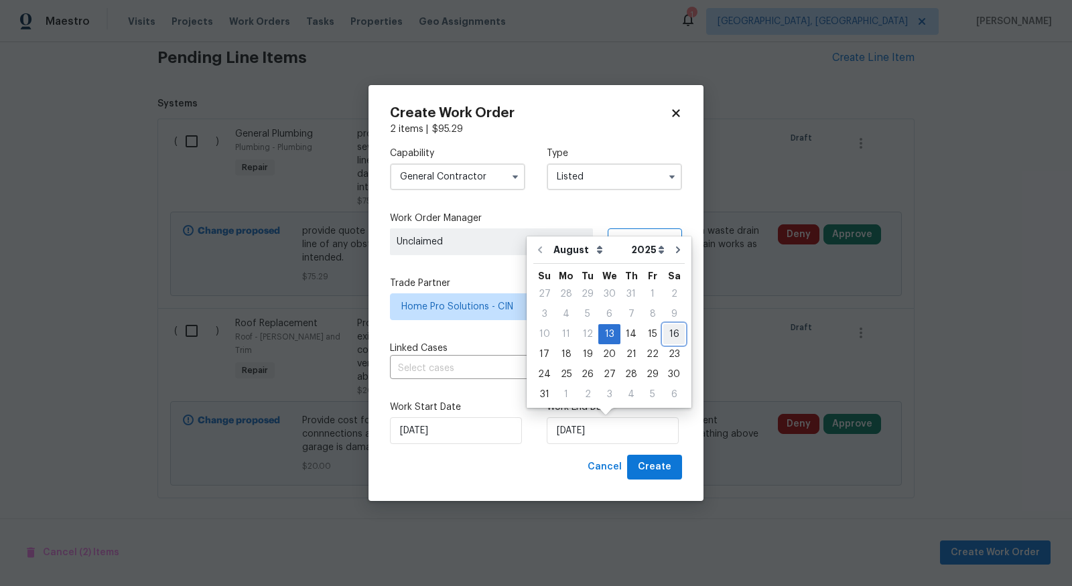
click at [676, 332] on div "16" at bounding box center [673, 334] width 21 height 19
type input "8/16/2025"
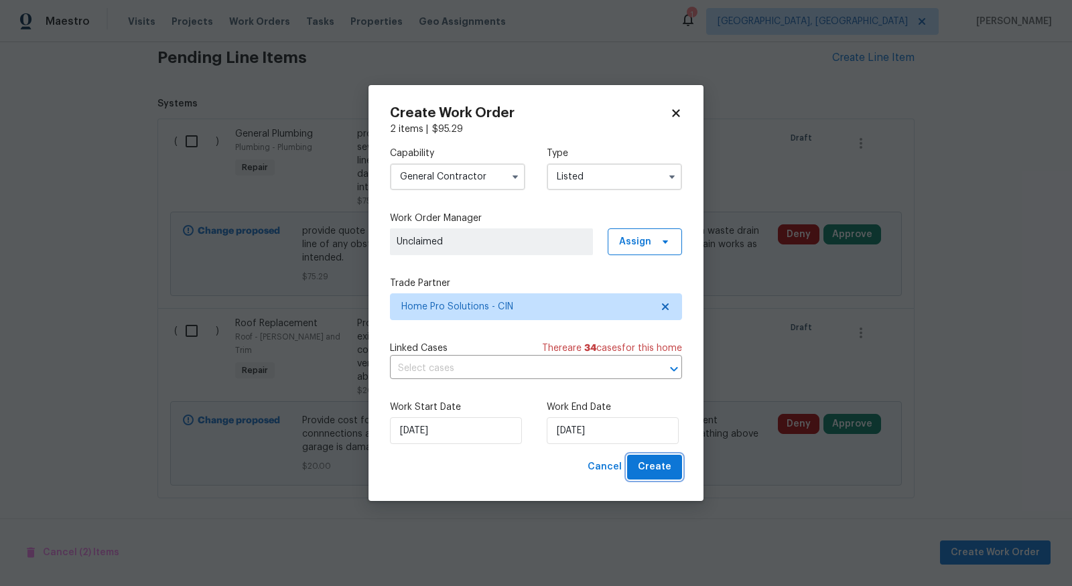
click at [660, 469] on span "Create" at bounding box center [654, 467] width 33 height 17
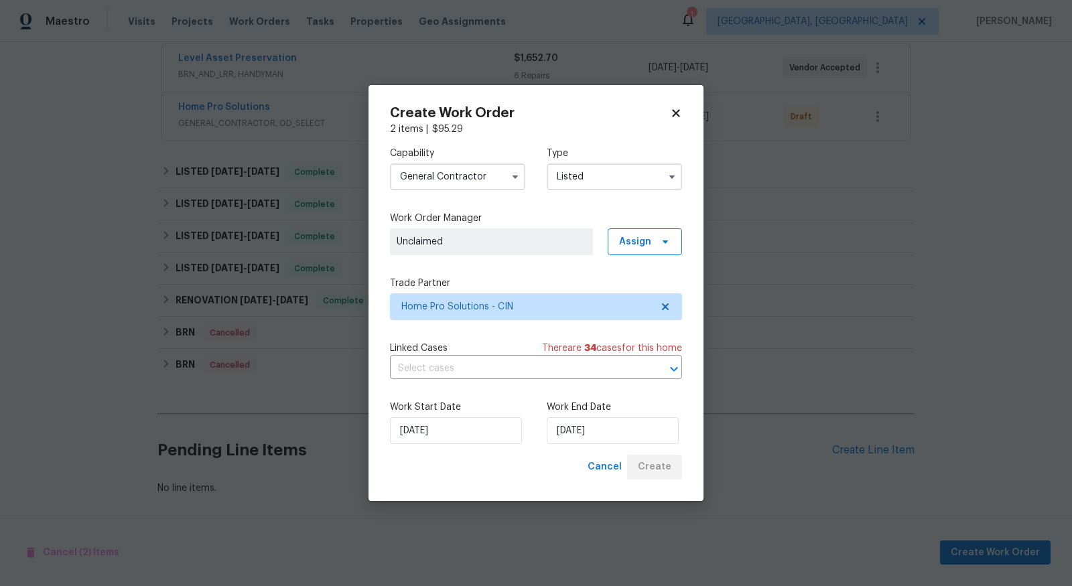
scroll to position [253, 0]
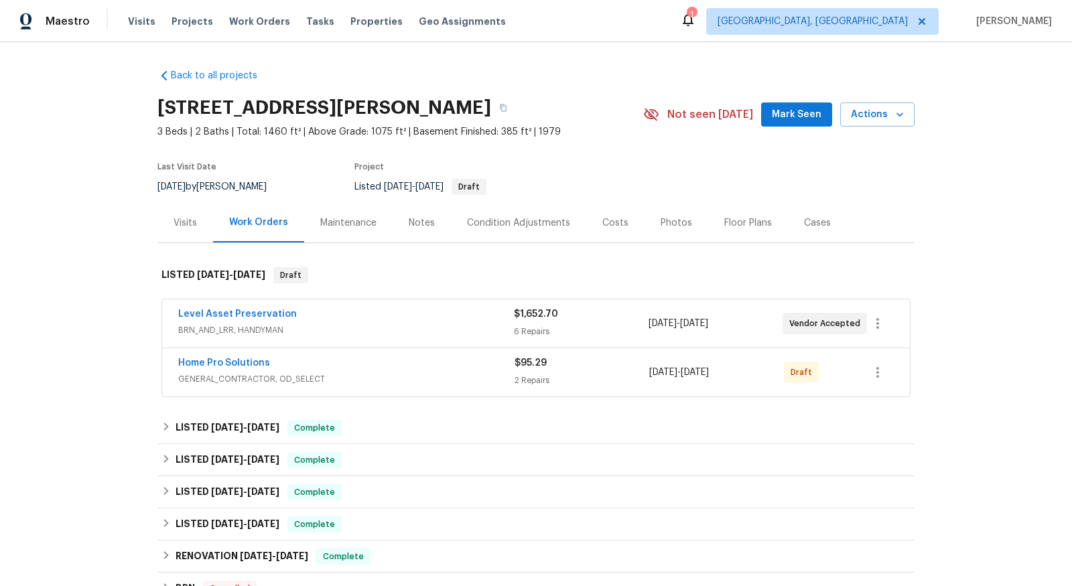
scroll to position [23, 0]
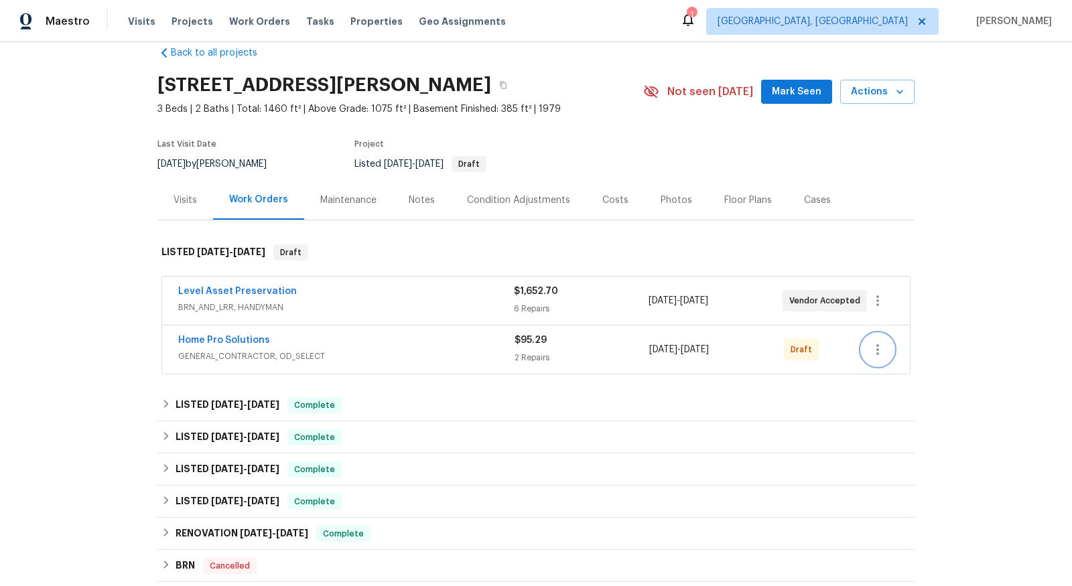
click at [873, 360] on button "button" at bounding box center [877, 350] width 32 height 32
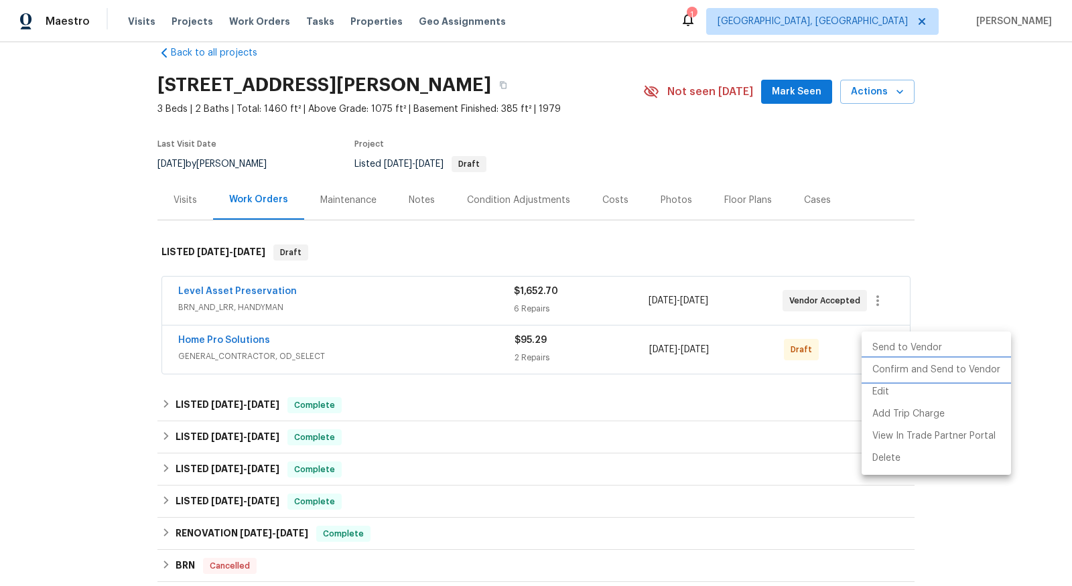
click at [924, 372] on li "Confirm and Send to Vendor" at bounding box center [935, 370] width 149 height 22
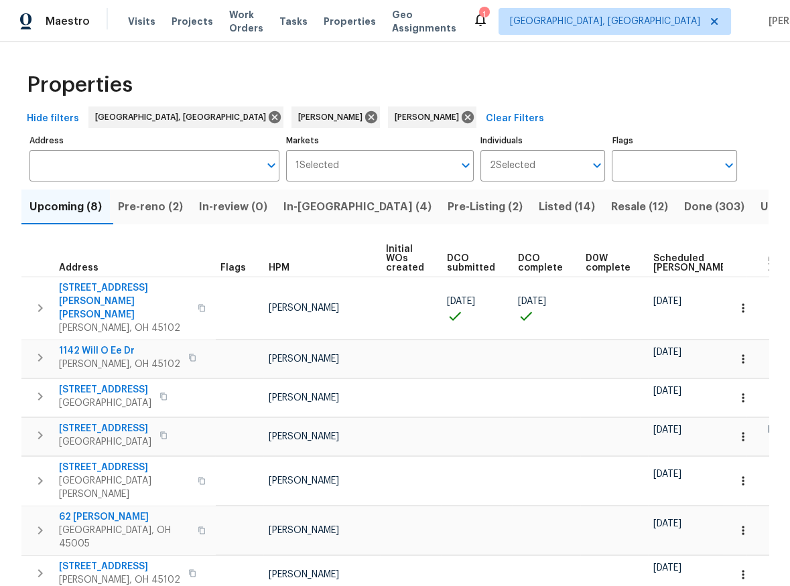
scroll to position [50, 0]
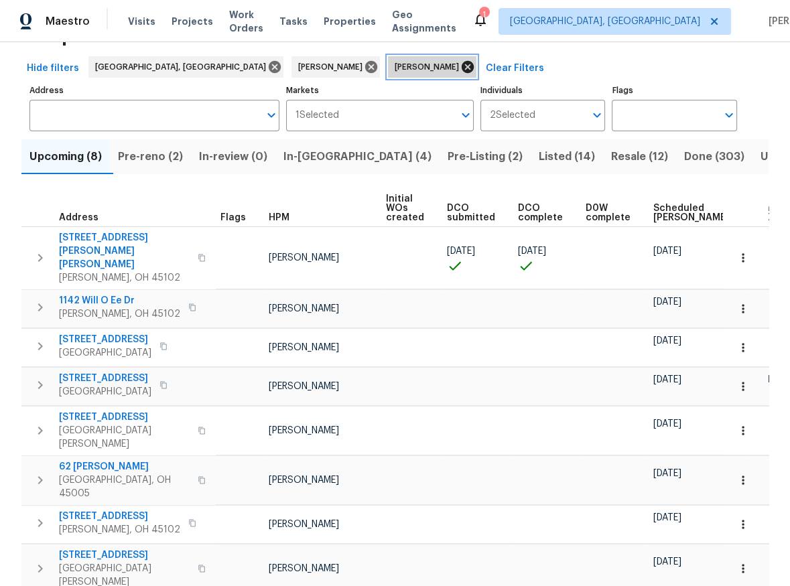
click at [461, 64] on icon at bounding box center [467, 67] width 12 height 12
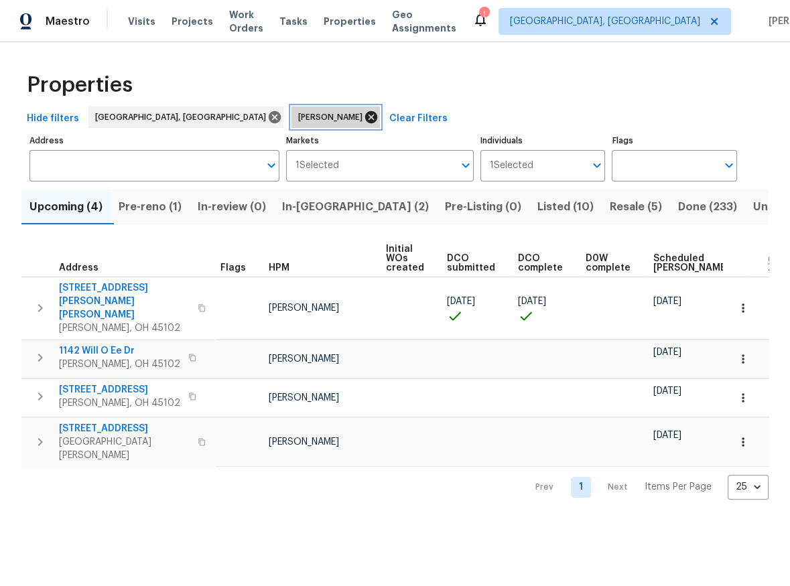
click at [364, 123] on icon at bounding box center [371, 117] width 15 height 15
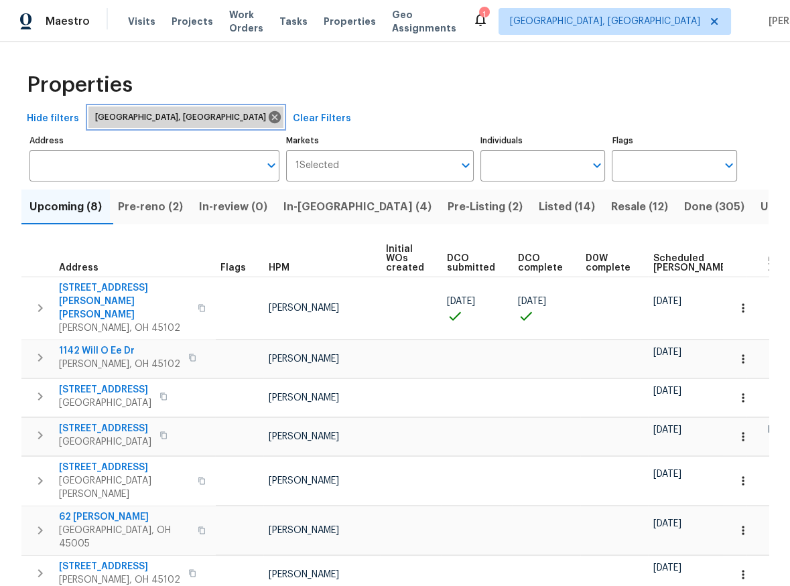
click at [96, 117] on span "Cincinnati, OH" at bounding box center [183, 117] width 176 height 13
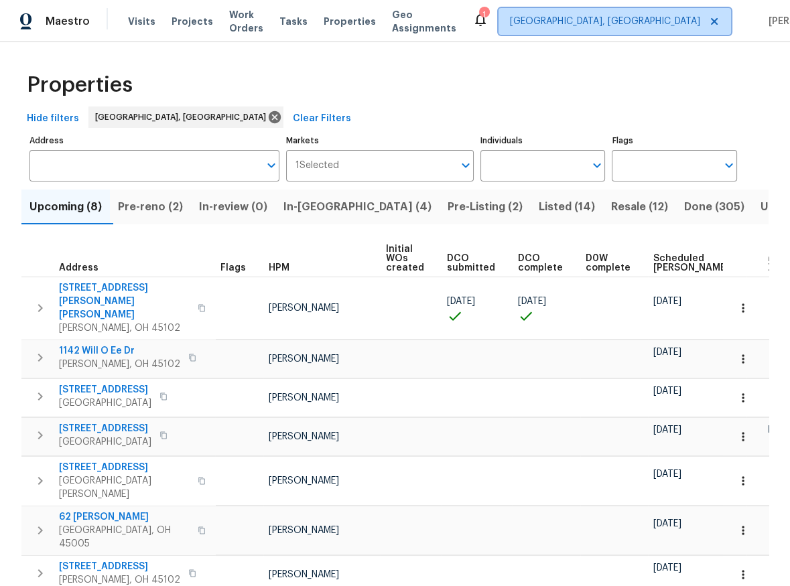
click at [636, 24] on span "Cincinnati, OH" at bounding box center [605, 21] width 190 height 13
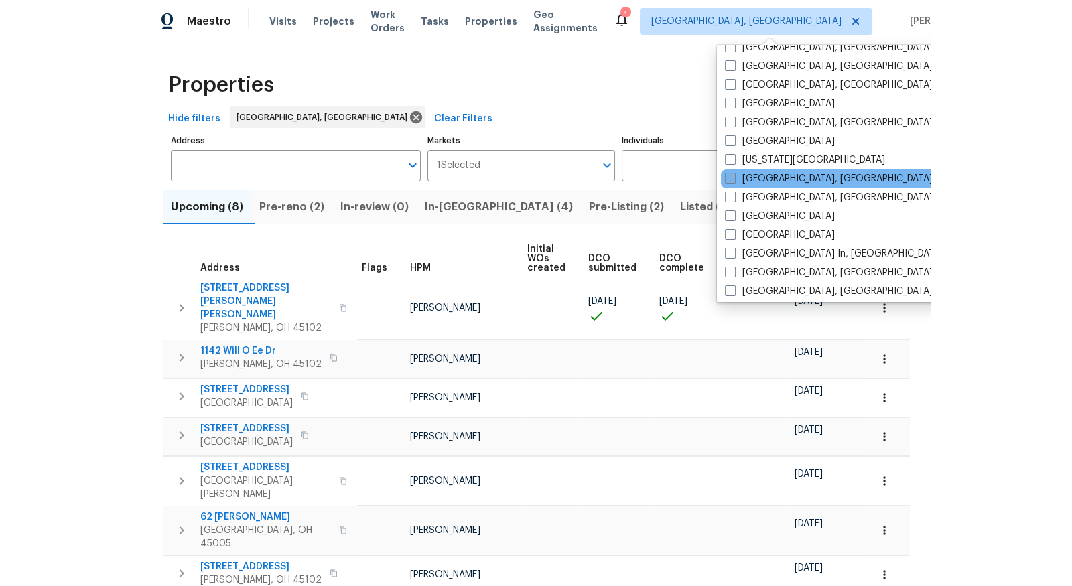
scroll to position [407, 0]
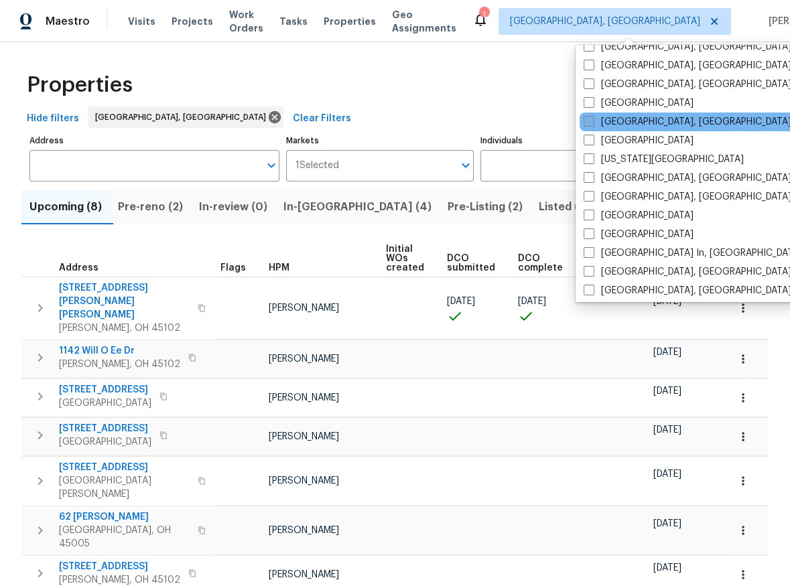
click at [598, 115] on label "[GEOGRAPHIC_DATA], [GEOGRAPHIC_DATA]" at bounding box center [687, 121] width 208 height 13
click at [592, 115] on input "[GEOGRAPHIC_DATA], [GEOGRAPHIC_DATA]" at bounding box center [587, 119] width 9 height 9
checkbox input "true"
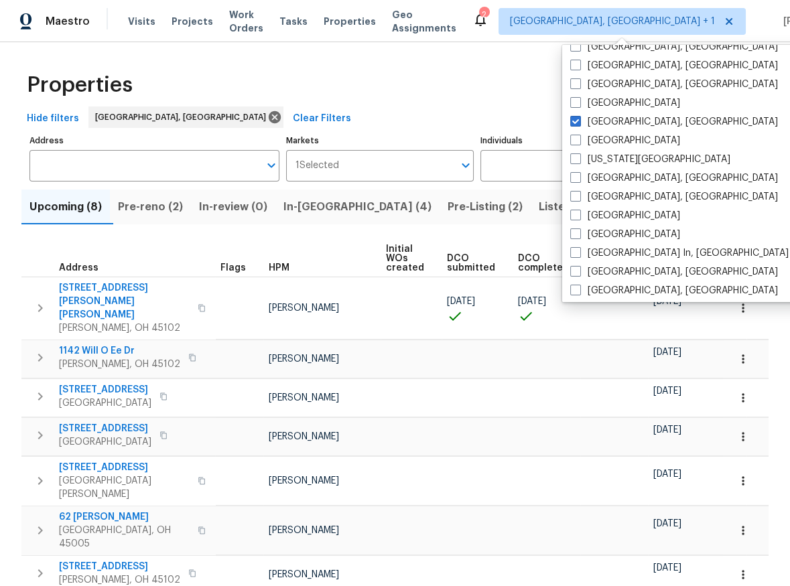
click at [451, 103] on div "Properties" at bounding box center [394, 85] width 747 height 43
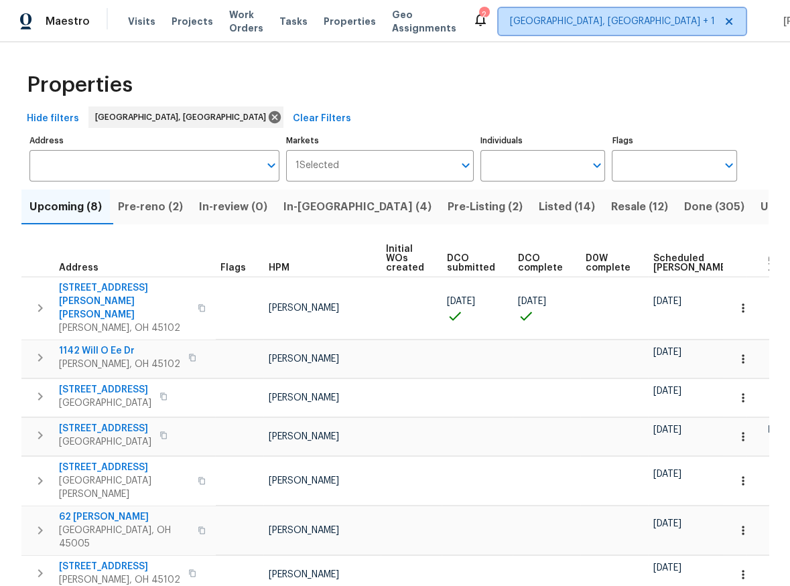
click at [612, 34] on span "Cincinnati, OH + 1" at bounding box center [621, 21] width 247 height 27
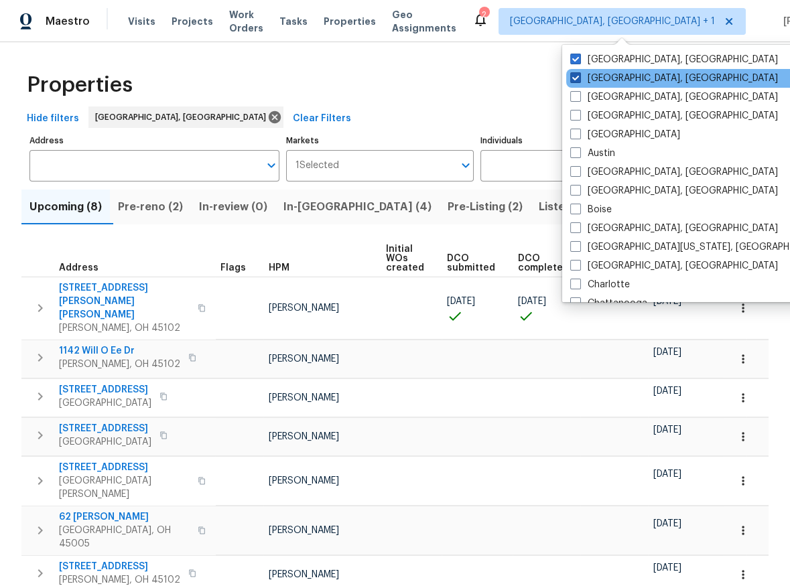
click at [582, 82] on label "Cincinnati, OH" at bounding box center [674, 78] width 208 height 13
click at [579, 80] on input "Cincinnati, OH" at bounding box center [574, 76] width 9 height 9
checkbox input "false"
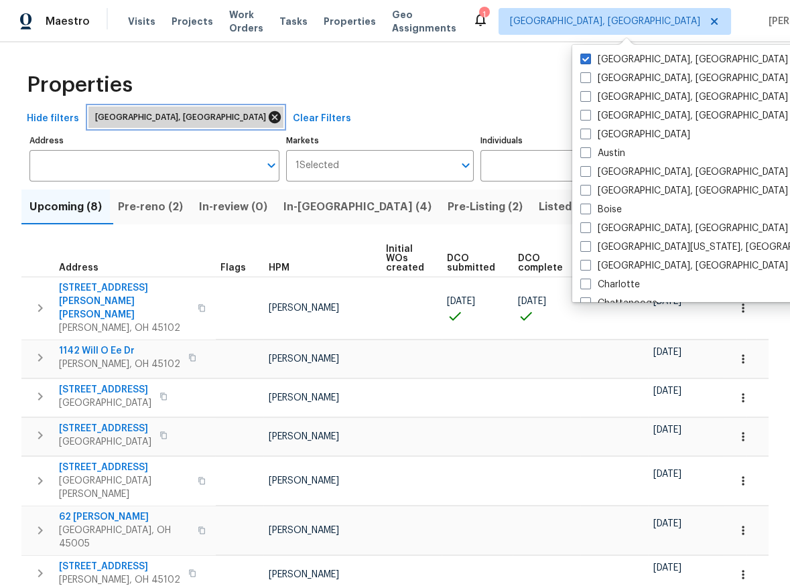
click at [269, 119] on icon at bounding box center [275, 117] width 12 height 12
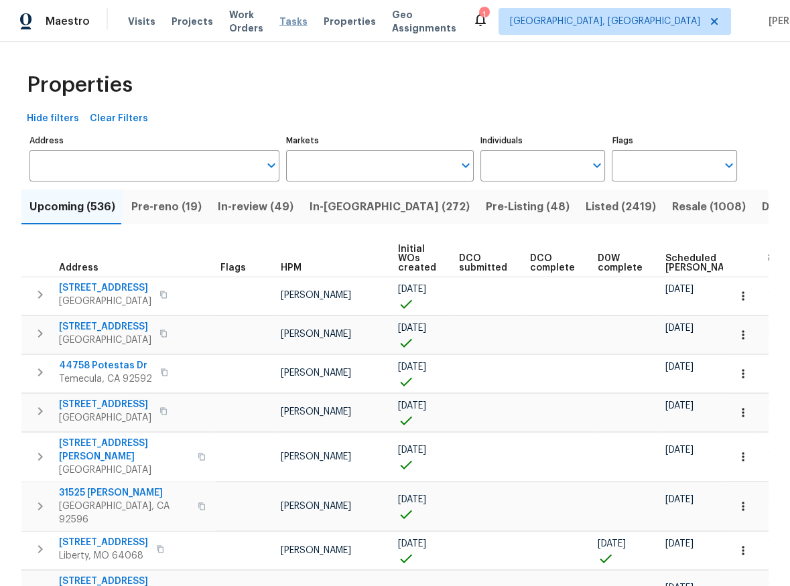
click at [307, 25] on span "Tasks" at bounding box center [293, 21] width 28 height 9
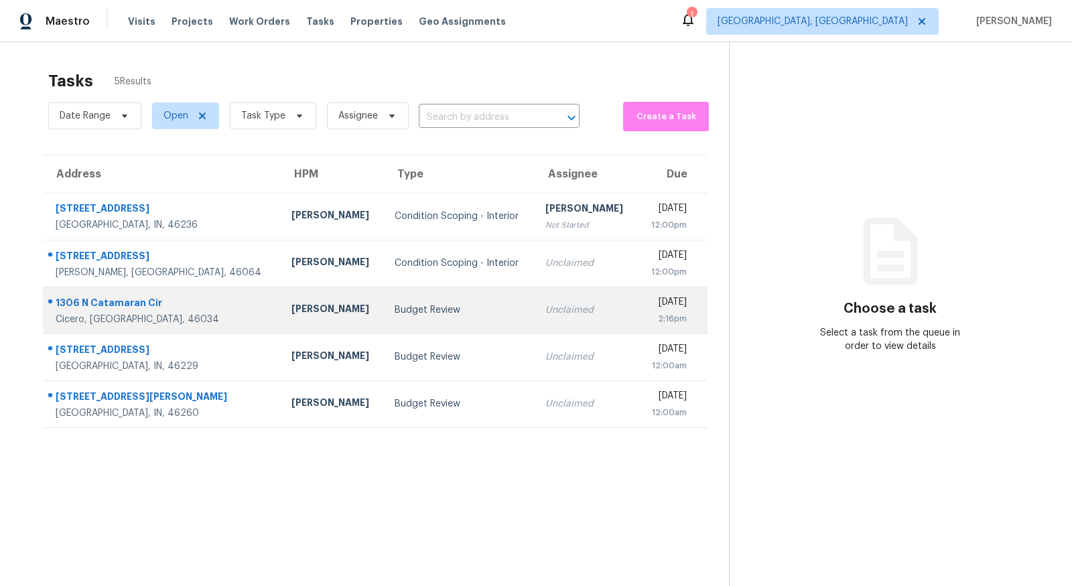
click at [112, 301] on div "1306 N Catamaran Cir" at bounding box center [163, 304] width 214 height 17
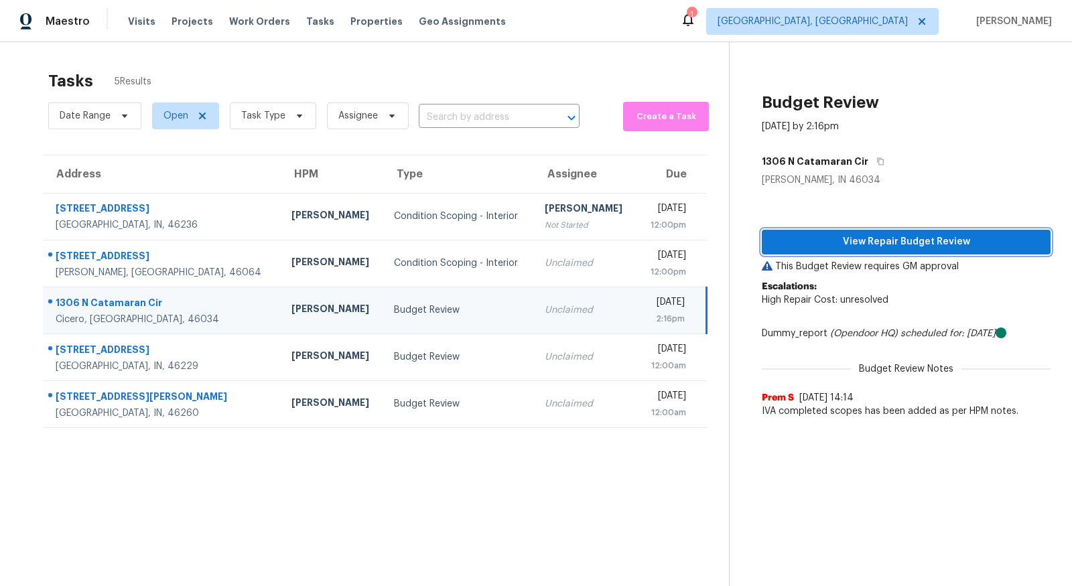
click at [894, 244] on span "View Repair Budget Review" at bounding box center [905, 242] width 267 height 17
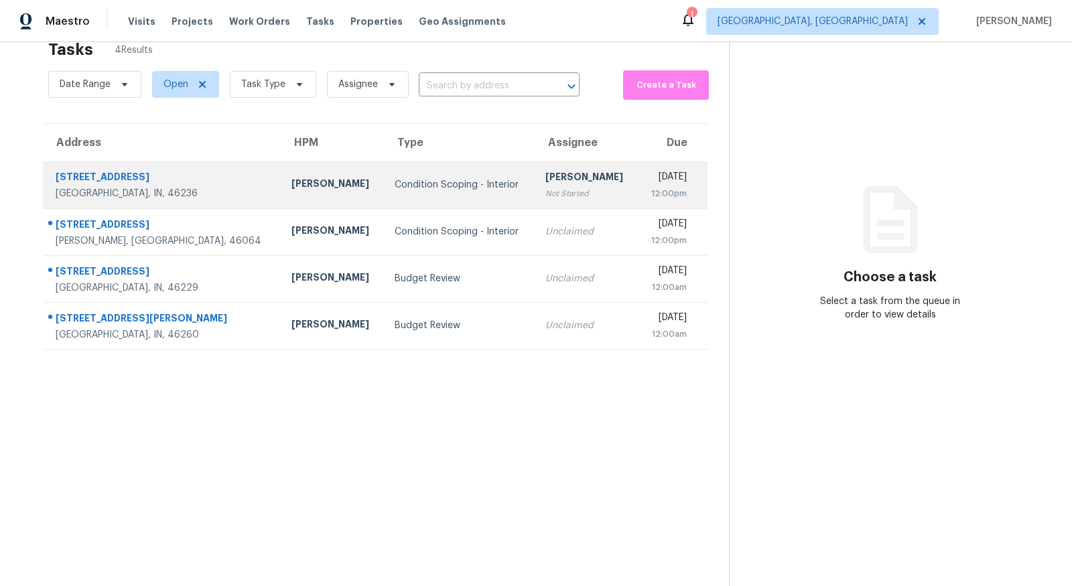
scroll to position [38, 0]
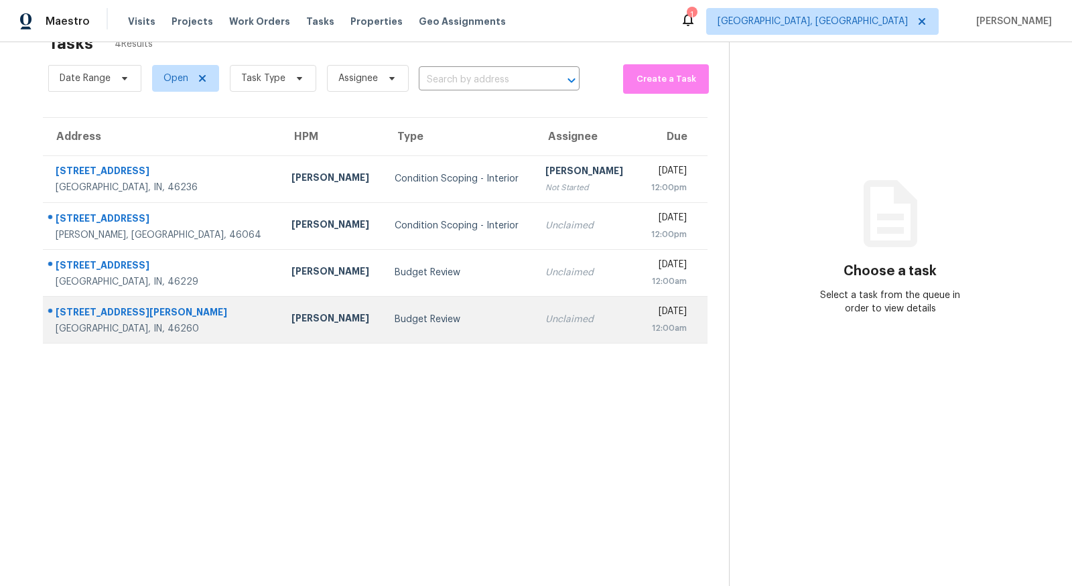
click at [168, 311] on div "[STREET_ADDRESS][PERSON_NAME]" at bounding box center [163, 313] width 214 height 17
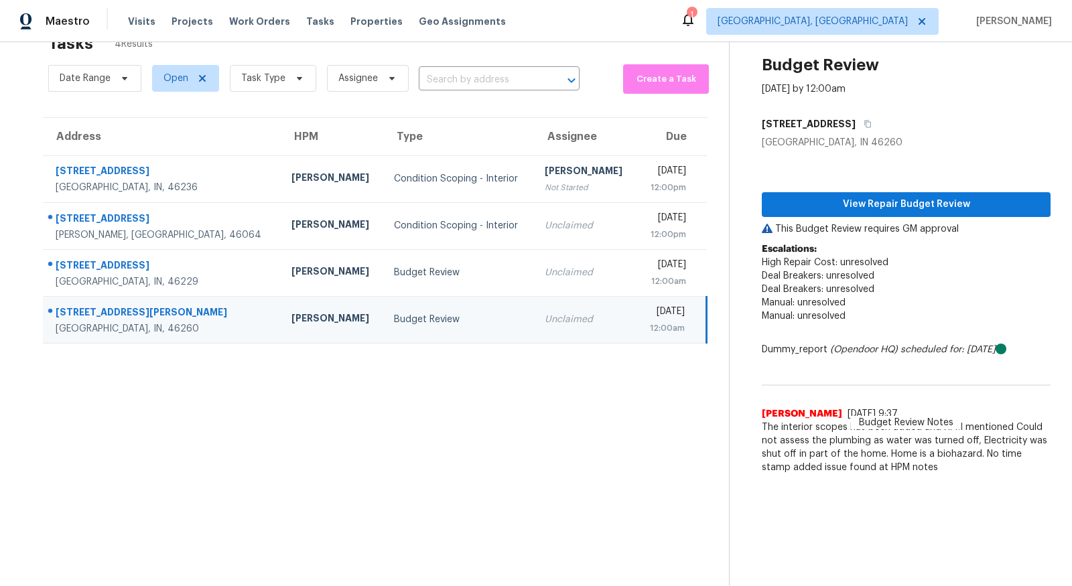
click at [157, 322] on div "[GEOGRAPHIC_DATA], IN, 46260" at bounding box center [163, 328] width 214 height 13
click at [161, 313] on div "[STREET_ADDRESS][PERSON_NAME]" at bounding box center [163, 313] width 214 height 17
click at [858, 208] on span "View Repair Budget Review" at bounding box center [905, 204] width 267 height 17
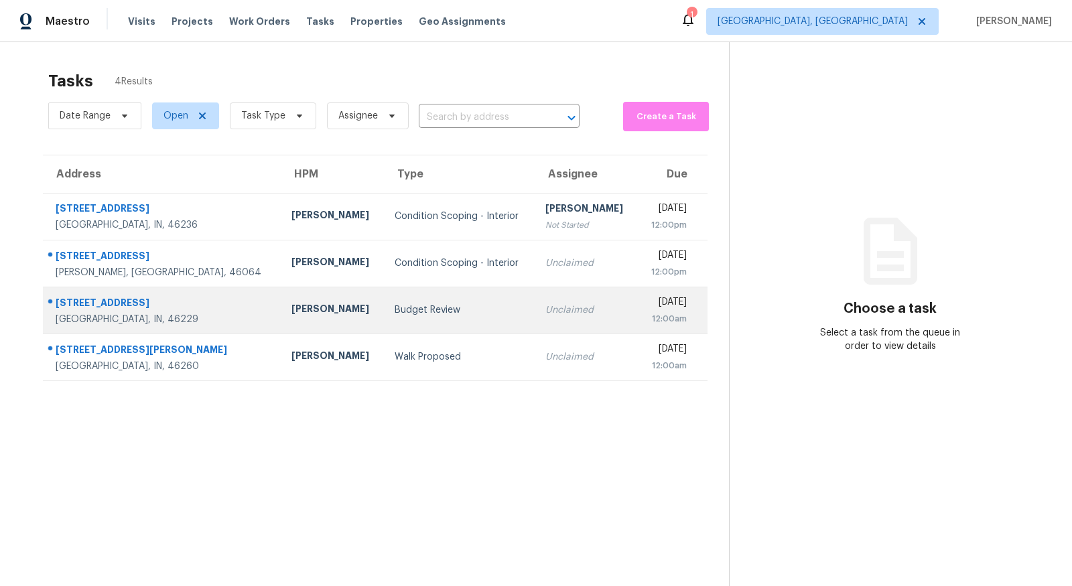
click at [87, 306] on div "[STREET_ADDRESS]" at bounding box center [163, 304] width 214 height 17
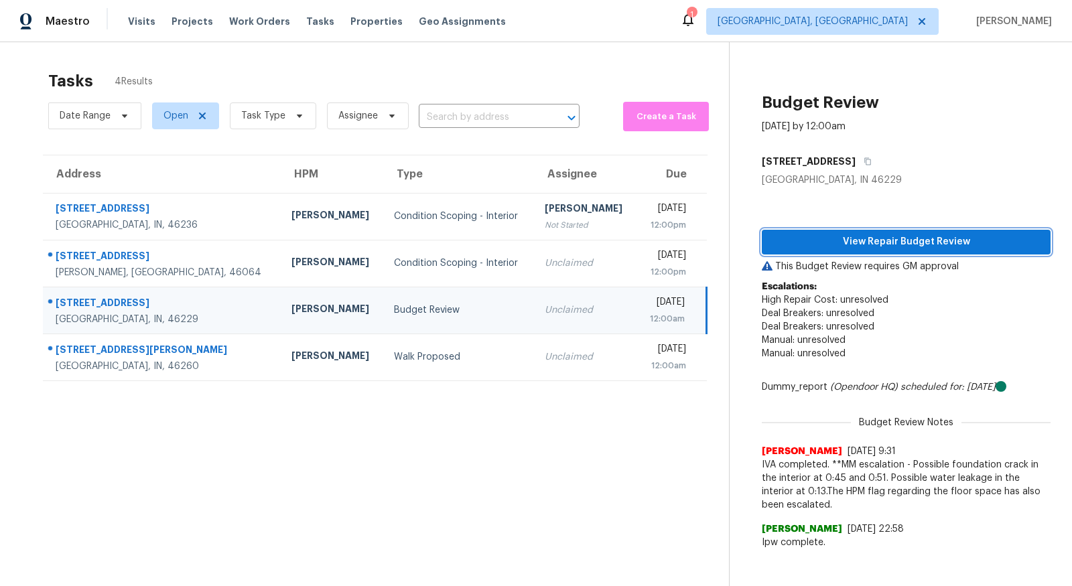
click at [930, 252] on button "View Repair Budget Review" at bounding box center [906, 242] width 289 height 25
